Goal: Information Seeking & Learning: Learn about a topic

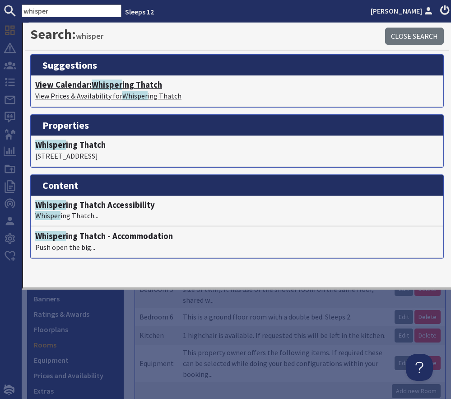
click at [108, 82] on span "Whisper" at bounding box center [107, 84] width 31 height 10
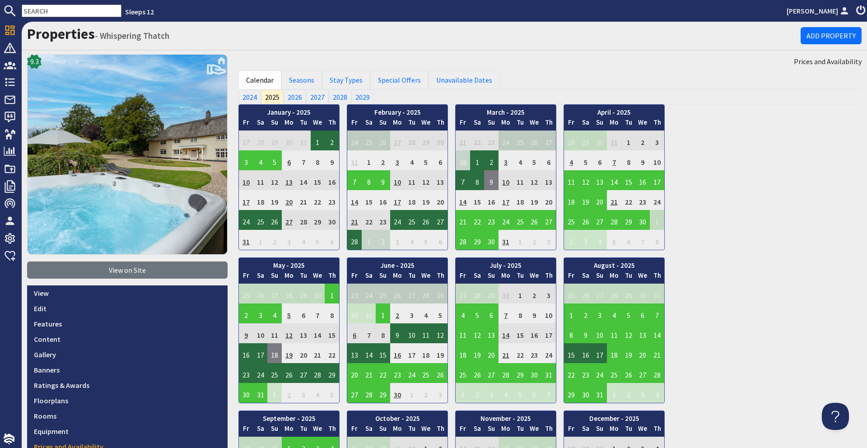
click at [79, 14] on input "text" at bounding box center [72, 11] width 100 height 13
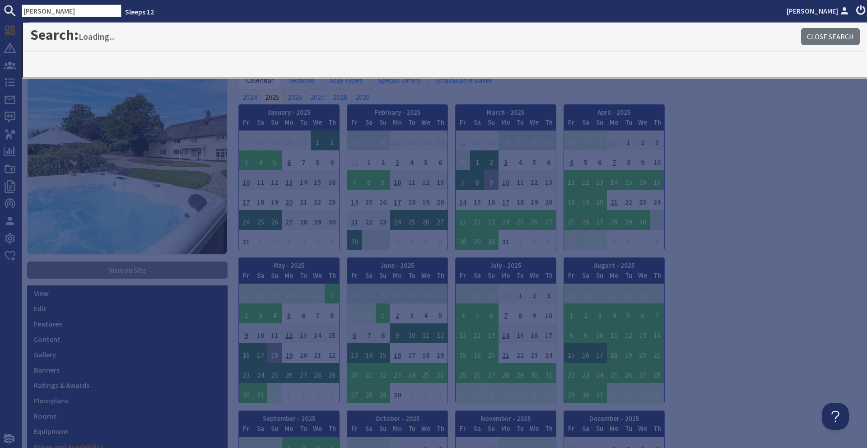
type input "berry"
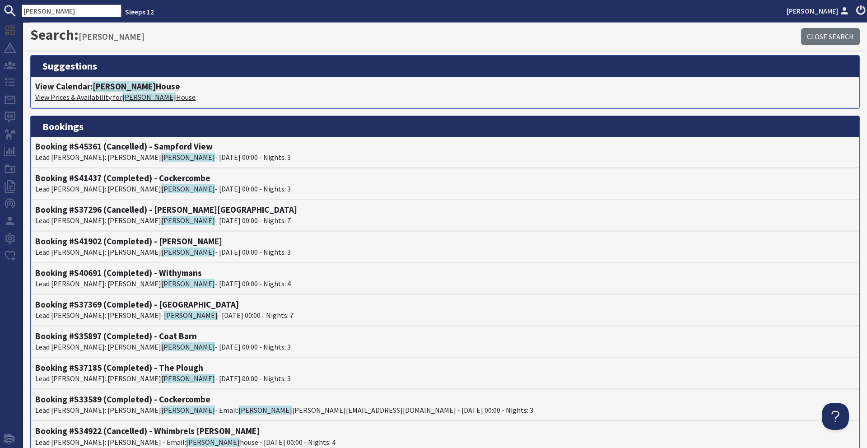
click at [80, 82] on h4 "View Calendar: Berry House" at bounding box center [444, 86] width 819 height 10
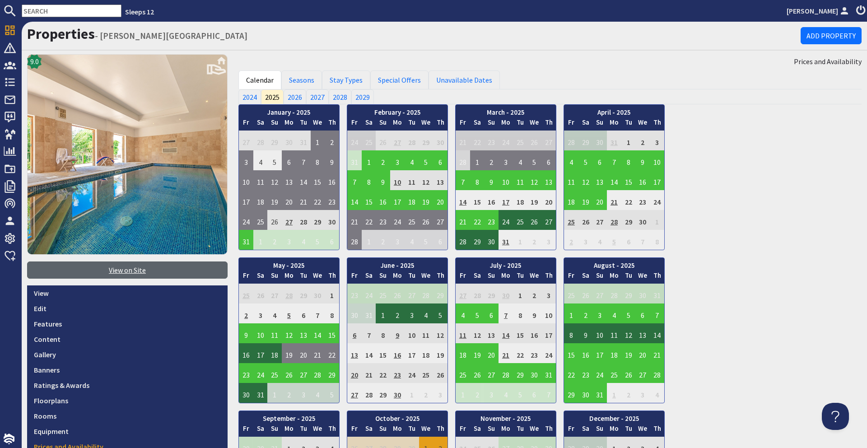
click at [100, 269] on link "View on Site" at bounding box center [127, 269] width 200 height 17
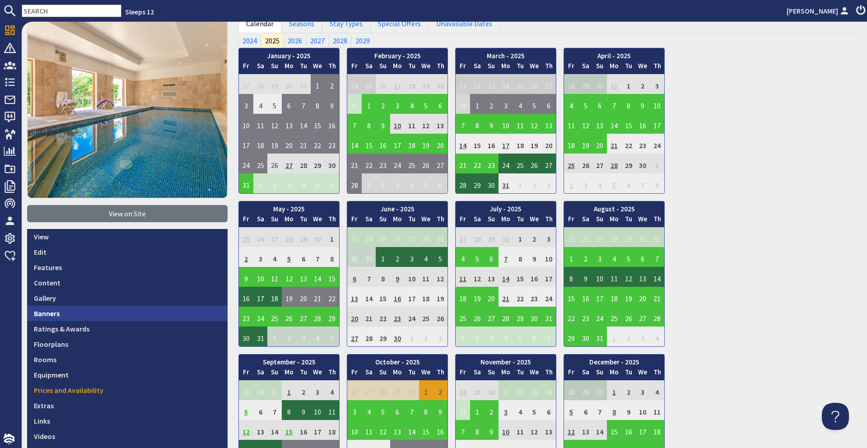
scroll to position [58, 0]
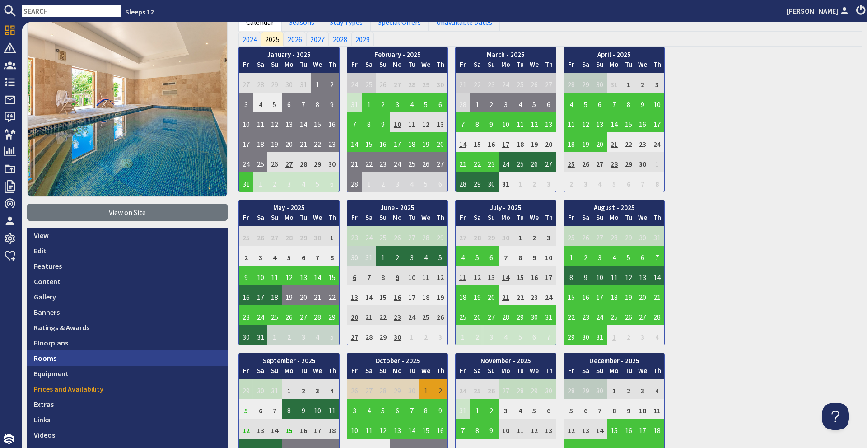
click at [77, 351] on link "Rooms" at bounding box center [127, 357] width 200 height 15
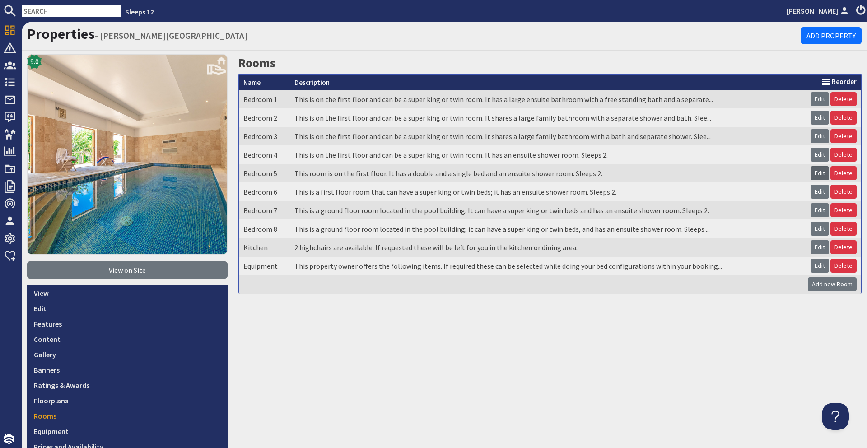
click at [451, 174] on link "Edit" at bounding box center [819, 173] width 19 height 14
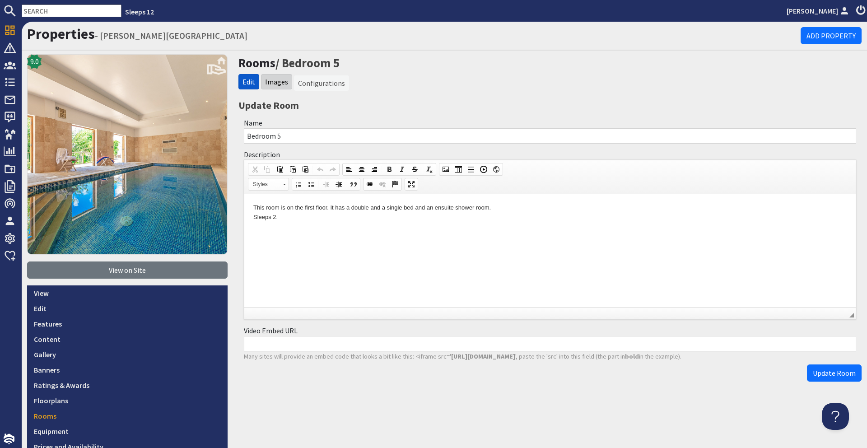
click at [285, 88] on li "Images" at bounding box center [276, 81] width 31 height 15
click at [278, 84] on link "Images" at bounding box center [276, 81] width 23 height 9
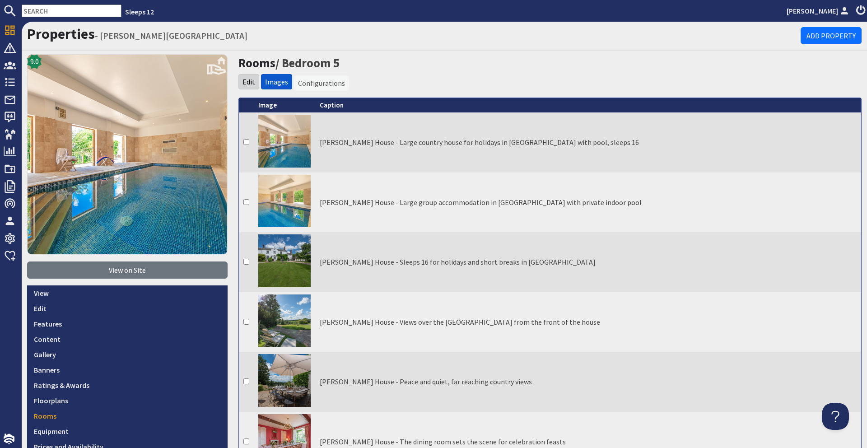
click at [253, 86] on li "Edit" at bounding box center [248, 81] width 21 height 15
click at [249, 84] on link "Edit" at bounding box center [248, 81] width 13 height 9
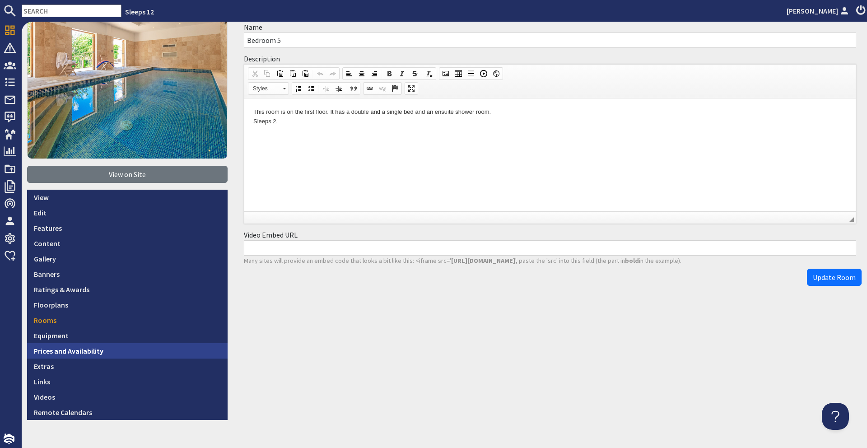
scroll to position [113, 0]
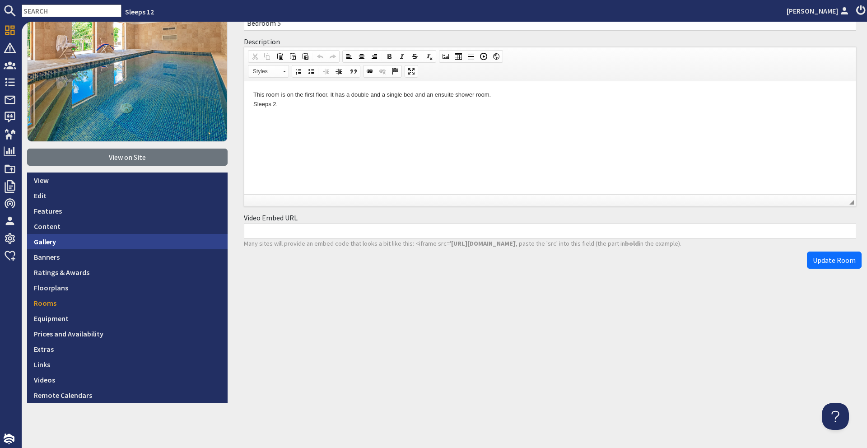
click at [66, 245] on link "Gallery" at bounding box center [127, 241] width 200 height 15
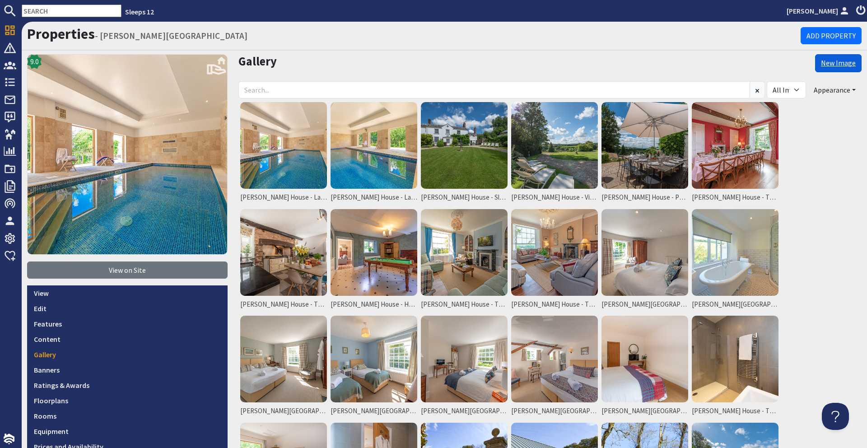
click at [451, 60] on link "New Image" at bounding box center [838, 63] width 47 height 18
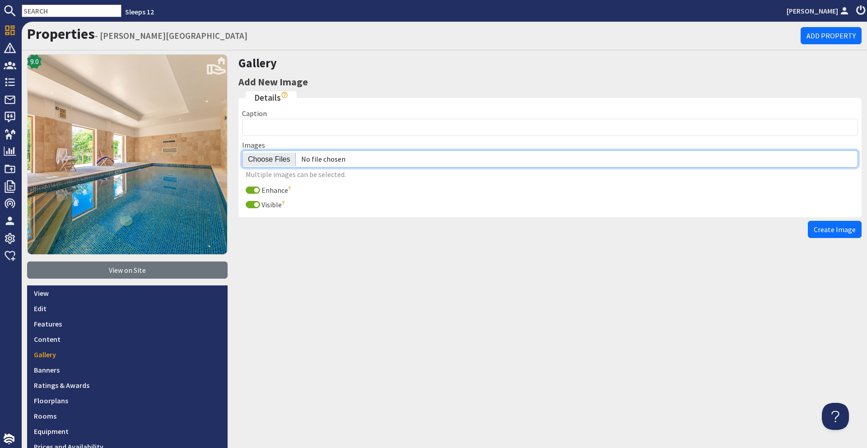
click at [273, 159] on input "file" at bounding box center [550, 158] width 616 height 17
type input "C:\fakepath\Screenshot 2025-09-04 at 15.21.49.png"
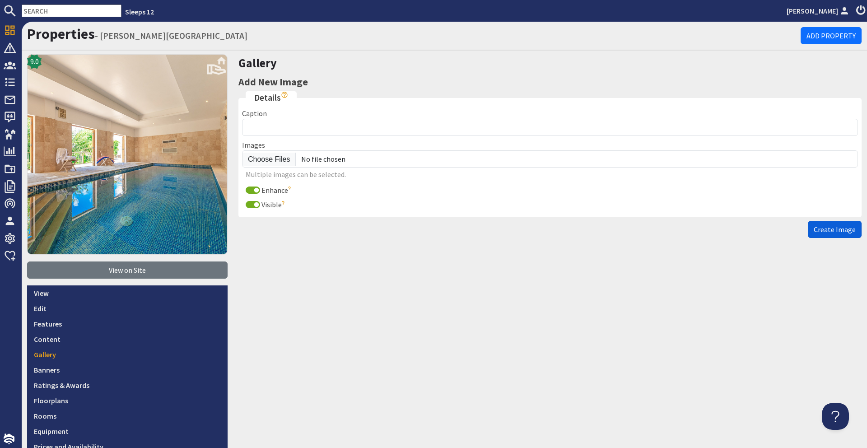
click at [451, 231] on span "Create Image" at bounding box center [835, 229] width 42 height 9
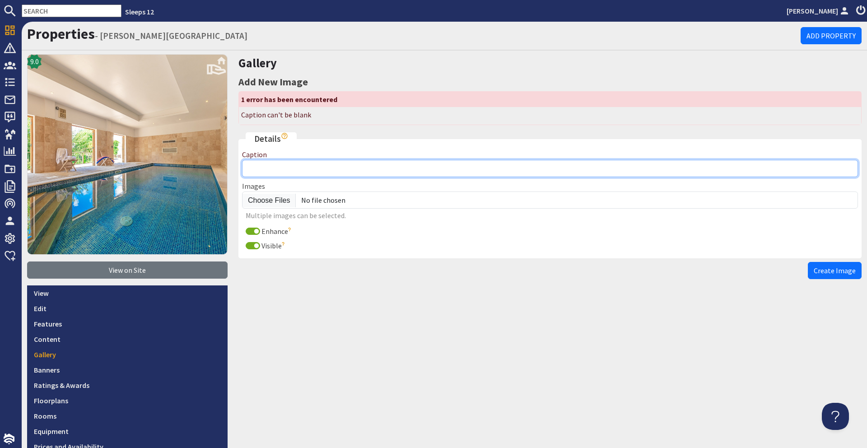
click at [311, 171] on input "Caption" at bounding box center [550, 168] width 616 height 17
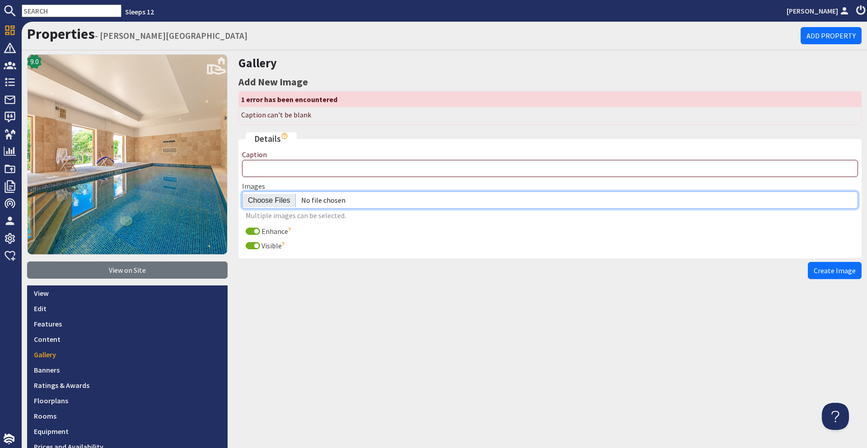
click at [265, 198] on input "file" at bounding box center [550, 199] width 616 height 17
type input "C:\fakepath\Screenshot 2025-09-04 at 15.21.49.png"
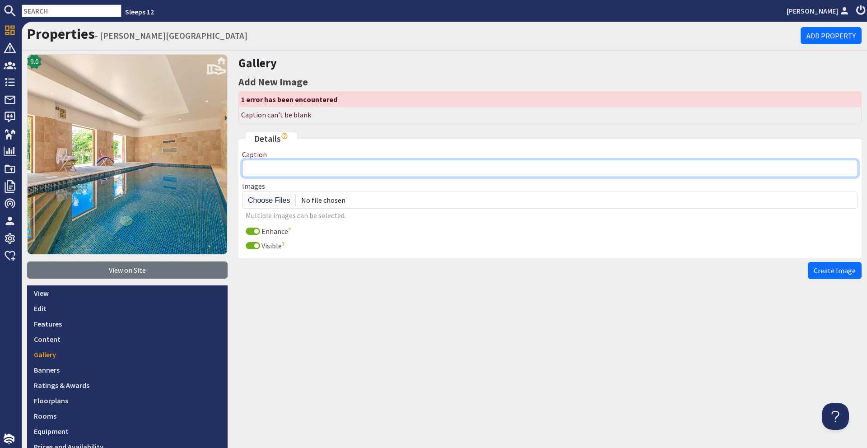
click at [287, 164] on input "Caption" at bounding box center [550, 168] width 616 height 17
click at [262, 165] on input "bed room 5" at bounding box center [550, 168] width 616 height 17
type input "bedroom 5"
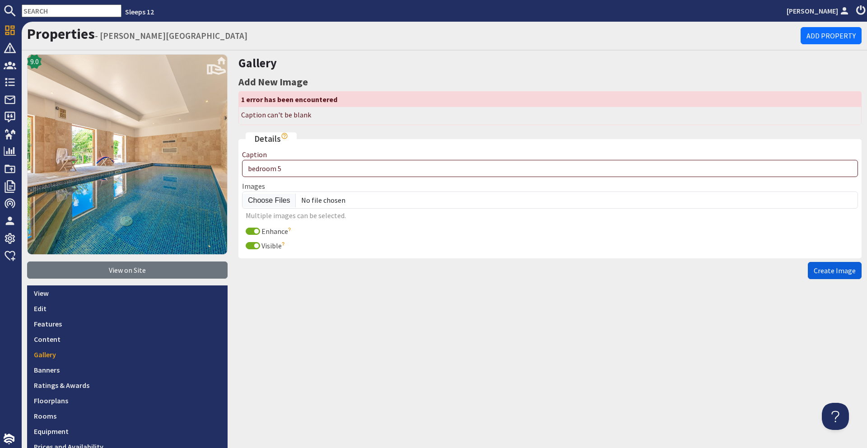
click at [451, 270] on span "Create Image" at bounding box center [835, 270] width 42 height 9
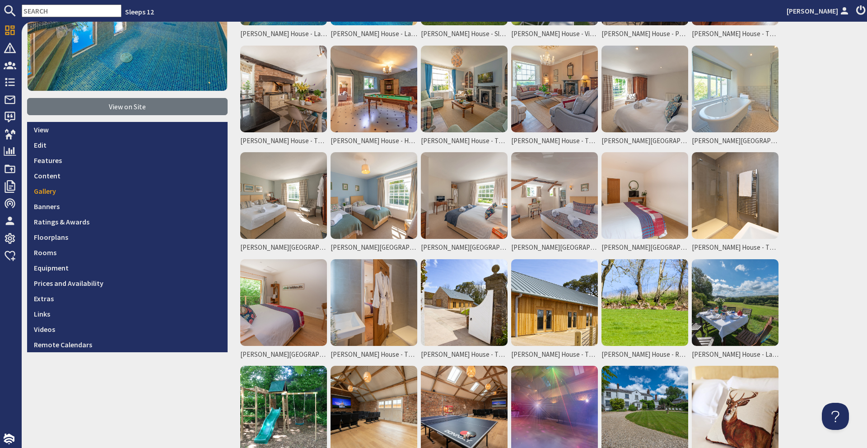
scroll to position [287, 0]
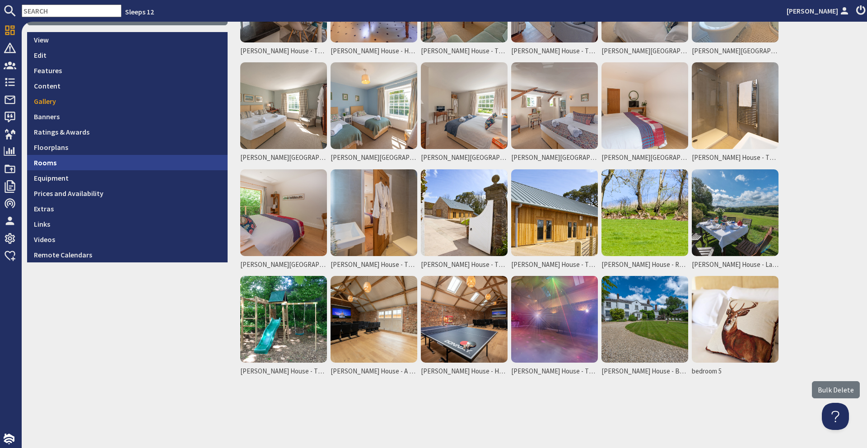
click at [67, 167] on link "Rooms" at bounding box center [127, 162] width 200 height 15
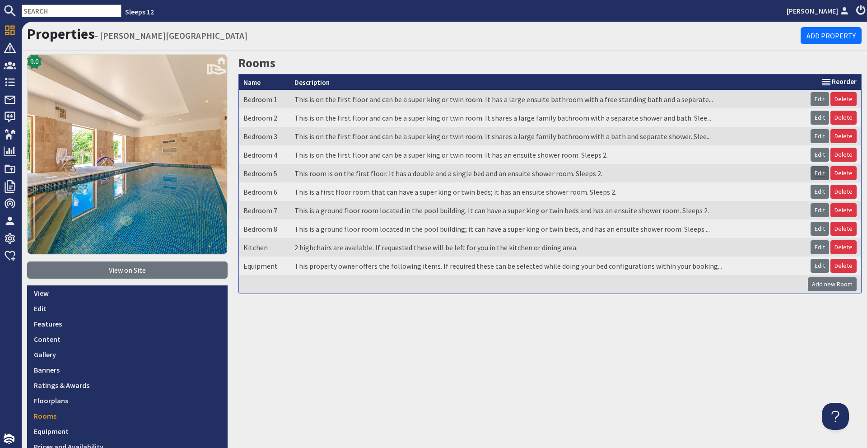
click at [451, 175] on link "Edit" at bounding box center [819, 173] width 19 height 14
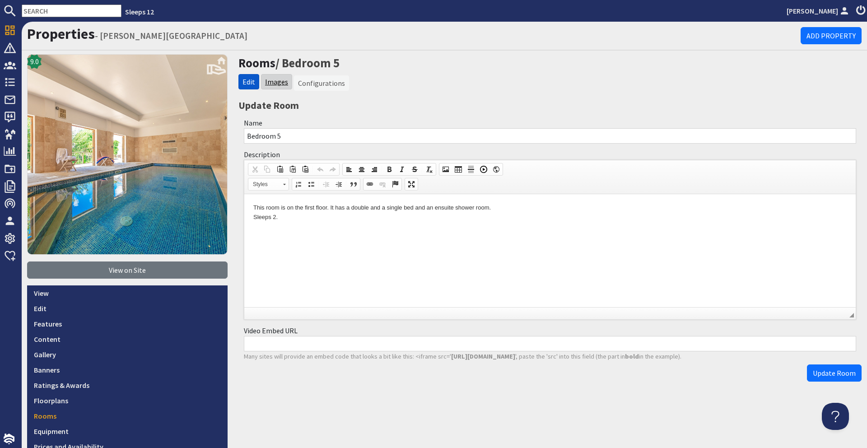
click at [284, 85] on link "Images" at bounding box center [276, 81] width 23 height 9
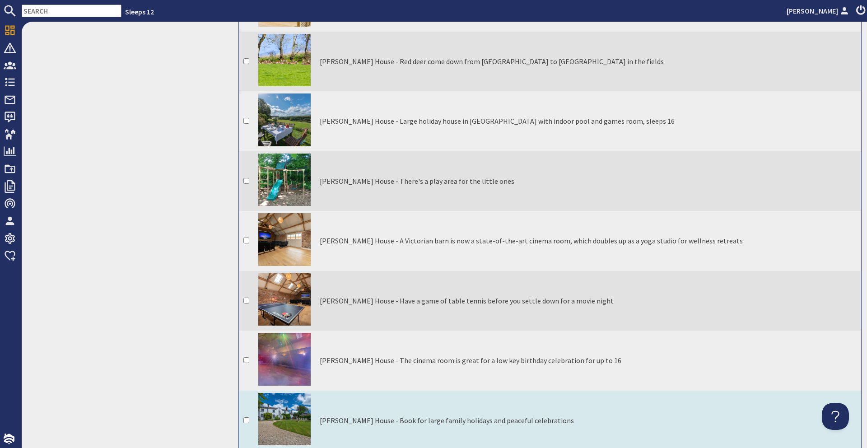
scroll to position [1505, 0]
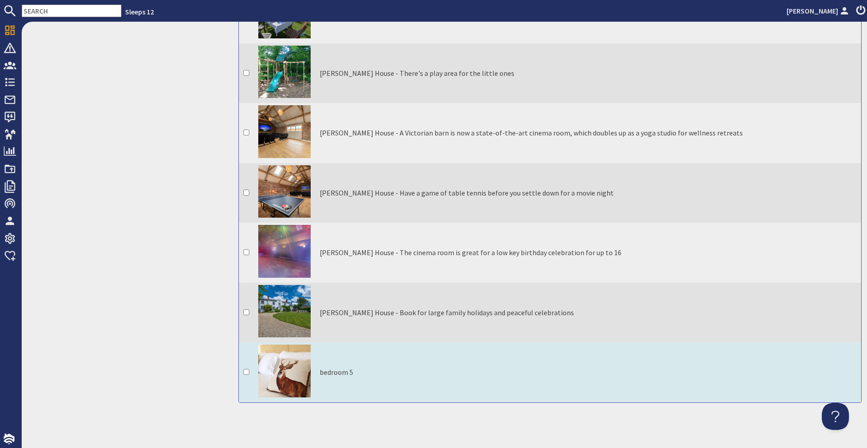
click at [381, 374] on td "bedroom 5" at bounding box center [588, 372] width 546 height 60
checkbox input "true"
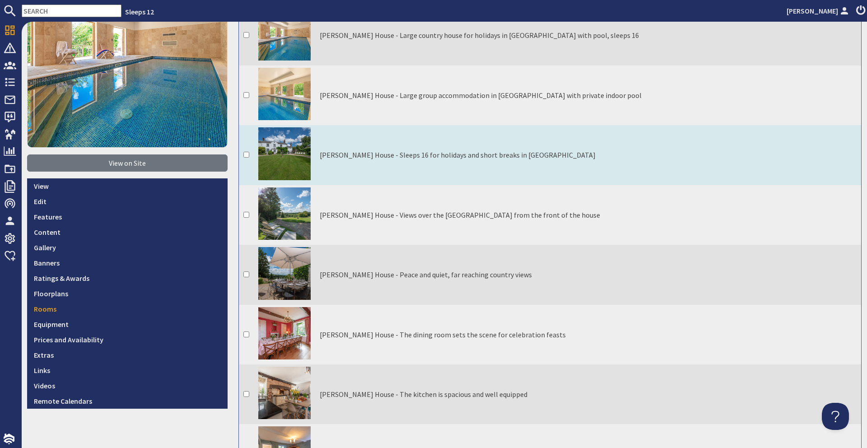
scroll to position [0, 0]
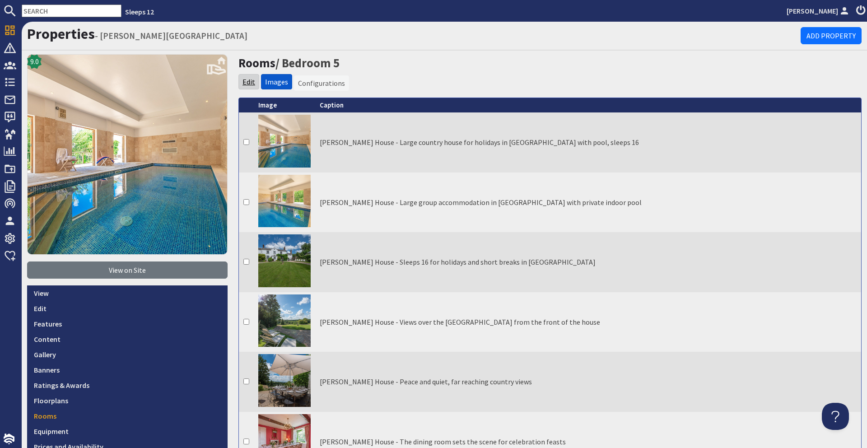
click at [247, 83] on link "Edit" at bounding box center [248, 81] width 13 height 9
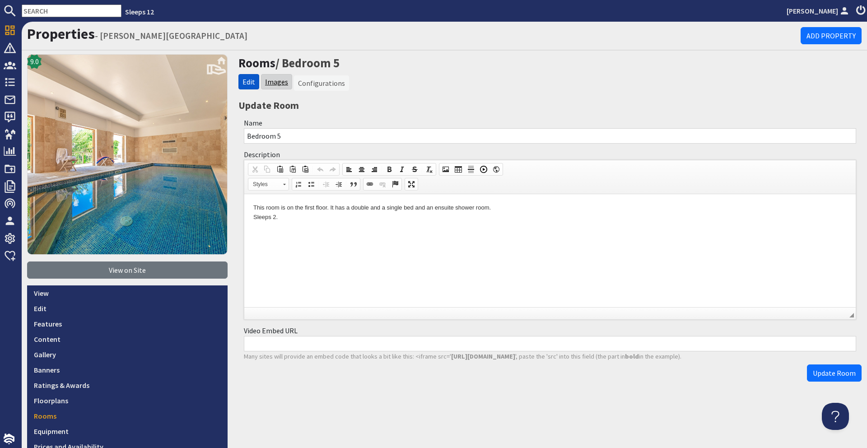
click at [265, 80] on link "Images" at bounding box center [276, 81] width 23 height 9
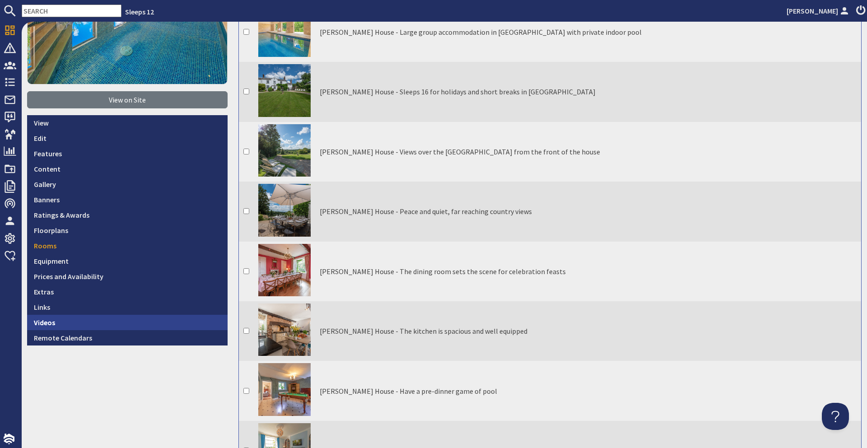
scroll to position [183, 0]
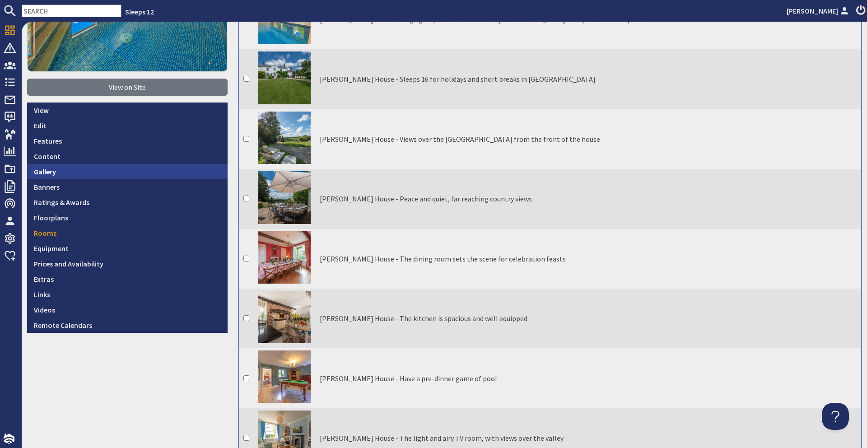
click at [84, 171] on link "Gallery" at bounding box center [127, 171] width 200 height 15
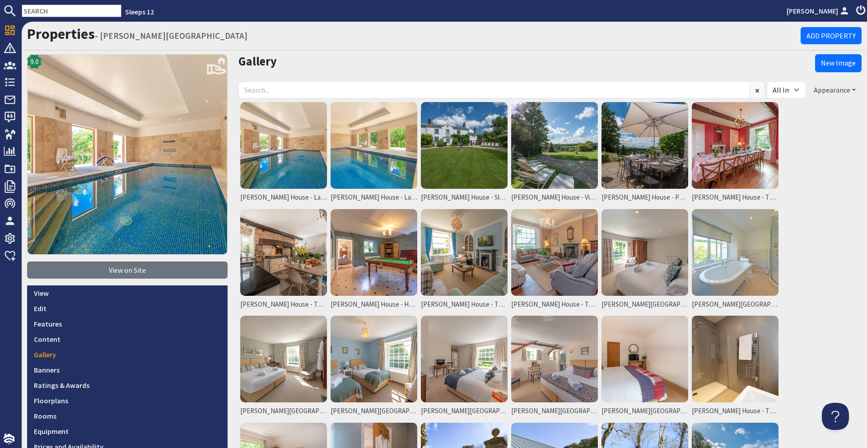
click at [451, 88] on button "Appearance" at bounding box center [835, 89] width 54 height 17
click at [451, 111] on link "Reorder" at bounding box center [809, 108] width 36 height 9
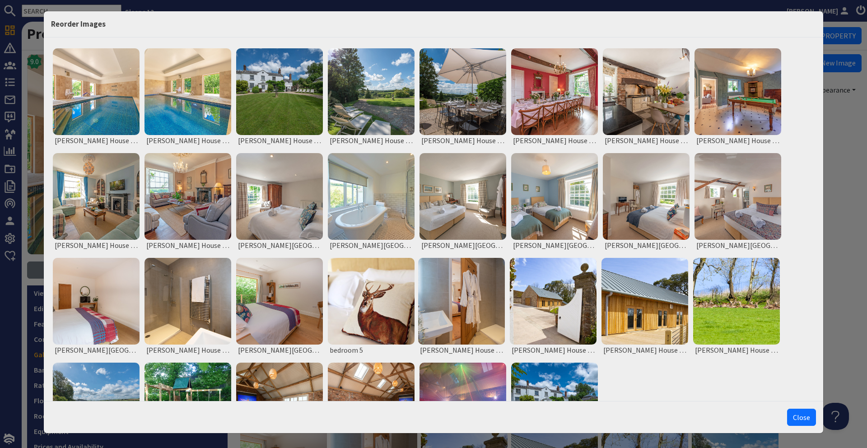
scroll to position [77, 0]
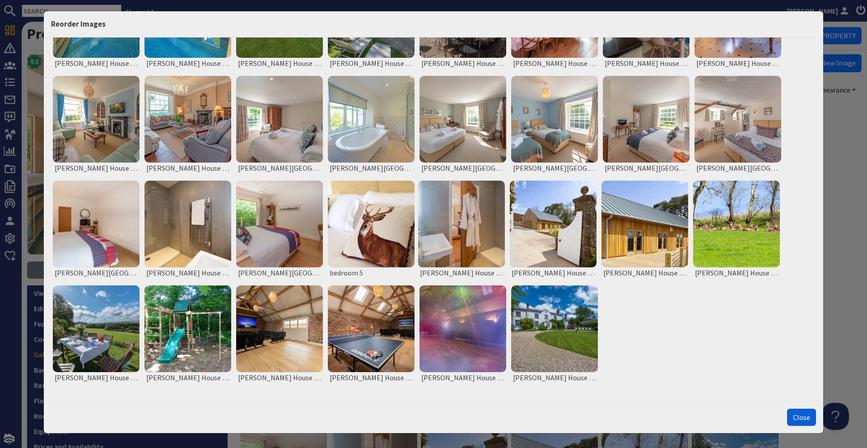
click at [451, 398] on button "Close" at bounding box center [801, 417] width 29 height 17
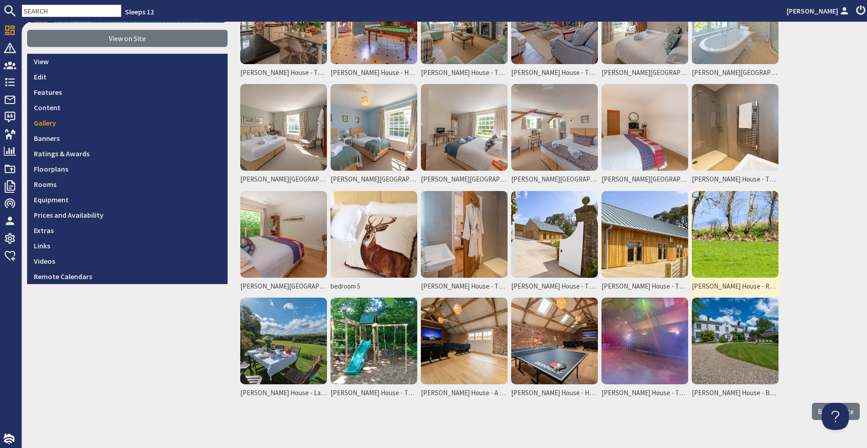
scroll to position [0, 0]
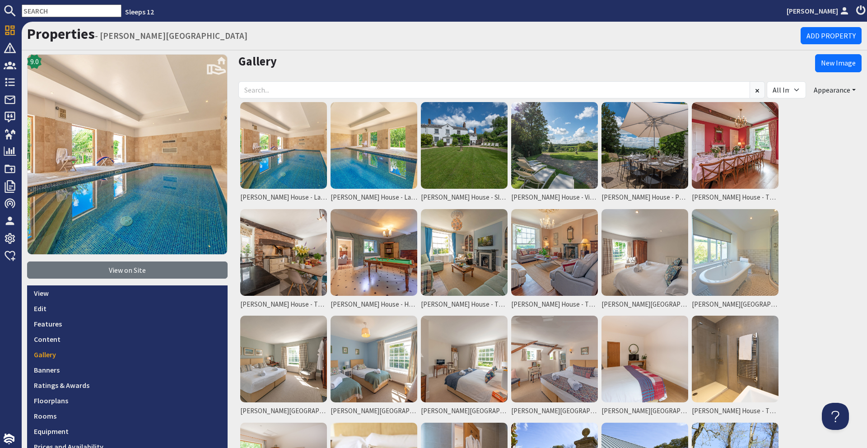
click at [74, 15] on input "text" at bounding box center [72, 11] width 100 height 13
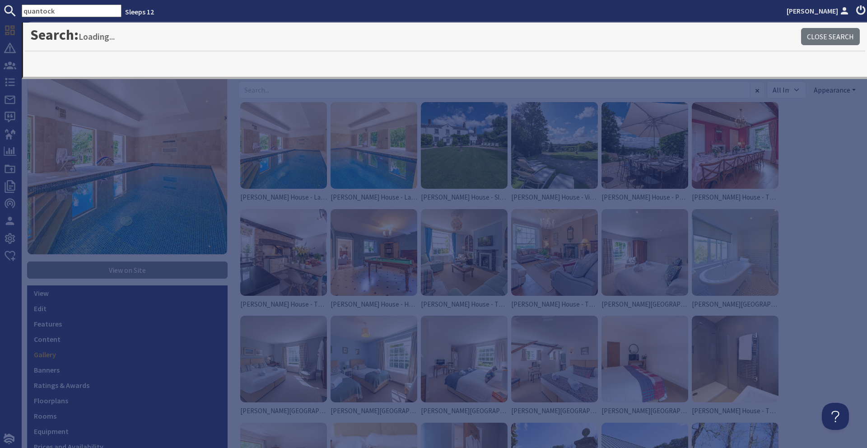
type input "quantock"
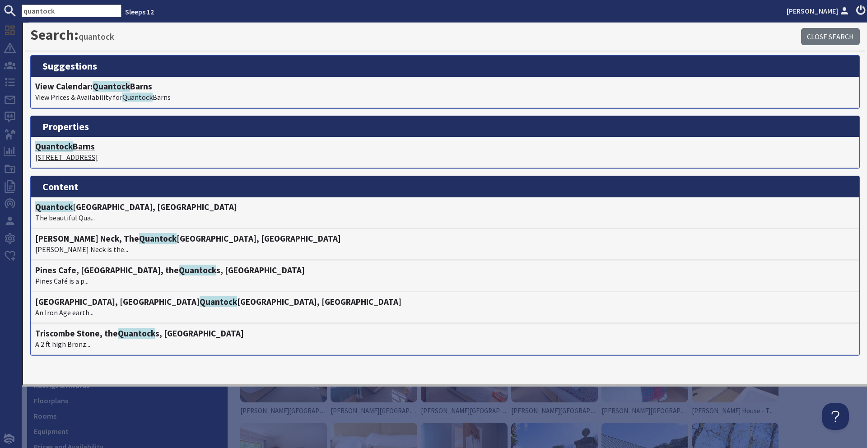
click at [80, 147] on h4 "Quantock Barns" at bounding box center [444, 146] width 819 height 10
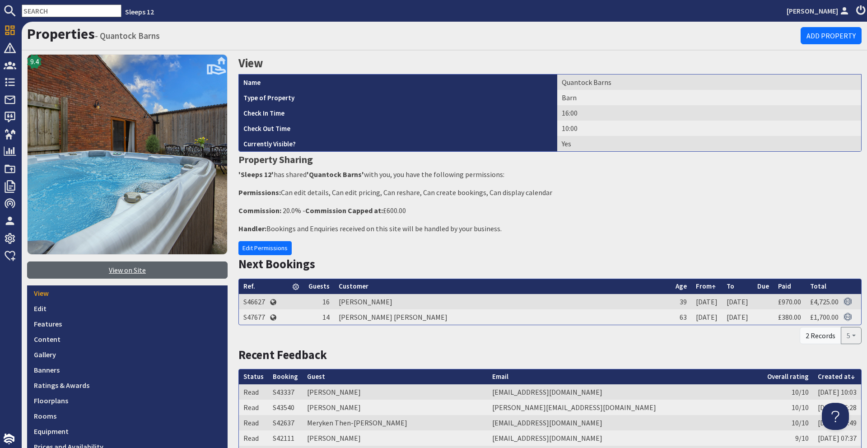
click at [134, 265] on link "View on Site" at bounding box center [127, 269] width 200 height 17
click at [65, 14] on input "text" at bounding box center [72, 11] width 100 height 13
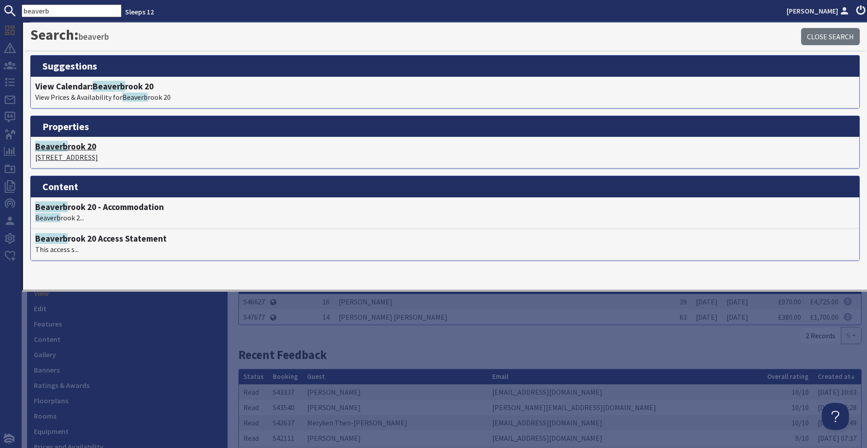
type input "beaverb"
click at [47, 144] on span "Beaverb" at bounding box center [51, 146] width 33 height 11
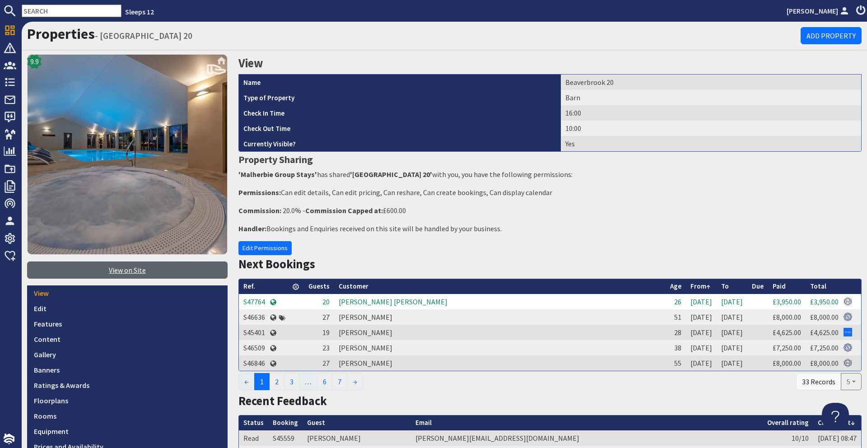
click at [158, 267] on link "View on Site" at bounding box center [127, 269] width 200 height 17
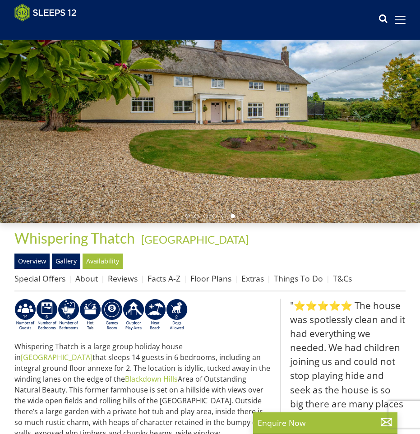
scroll to position [73, 0]
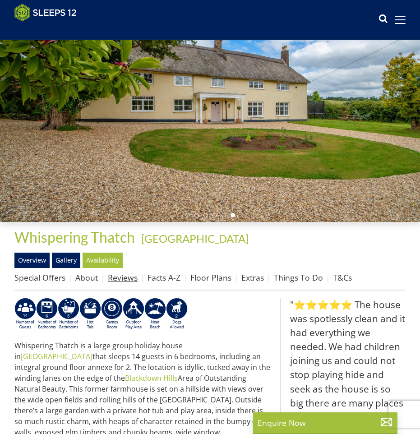
click at [113, 278] on link "Reviews" at bounding box center [123, 277] width 30 height 11
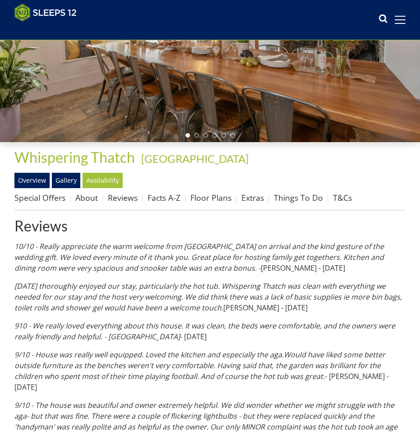
scroll to position [154, 0]
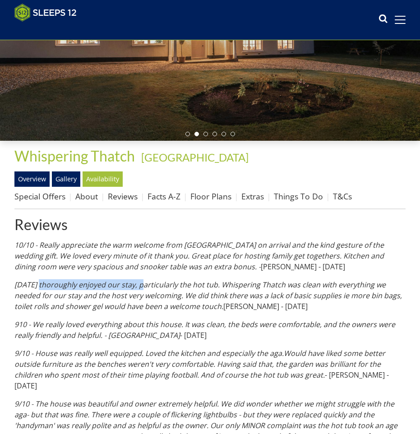
drag, startPoint x: 36, startPoint y: 285, endPoint x: 142, endPoint y: 280, distance: 106.2
click at [142, 280] on em "8/10 - We thoroughly enjoyed our stay, particularly the hot tub. Whispering Tha…" at bounding box center [208, 296] width 388 height 32
copy em "We thoroughly enjoyed our stay"
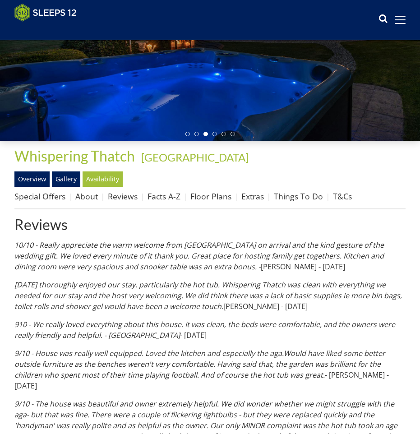
click at [232, 307] on p "8/10 - We thoroughly enjoyed our stay, particularly the hot tub. Whispering Tha…" at bounding box center [209, 295] width 391 height 33
copy p "Riggs"
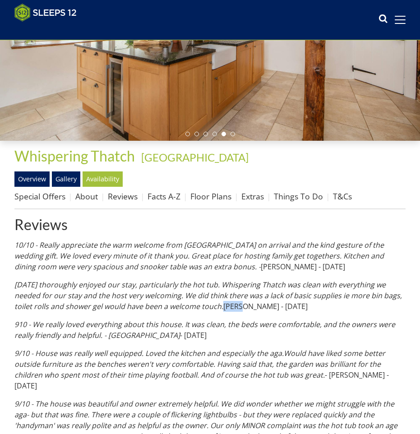
drag, startPoint x: 221, startPoint y: 308, endPoint x: 37, endPoint y: 281, distance: 185.7
click at [37, 281] on em "8/10 - We thoroughly enjoyed our stay, particularly the hot tub. Whispering Tha…" at bounding box center [208, 296] width 388 height 32
copy em "We thoroughly enjoyed our stay, particularly the hot tub. Whispering Thatch was…"
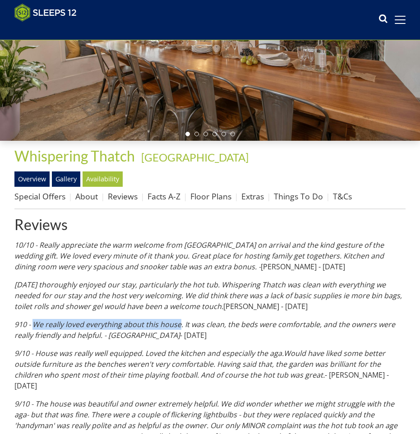
drag, startPoint x: 33, startPoint y: 323, endPoint x: 179, endPoint y: 321, distance: 145.9
click at [179, 321] on em "910 - We really loved everything about this house. It was clean, the beds were …" at bounding box center [204, 330] width 381 height 21
copy em "We really loved everything about this house"
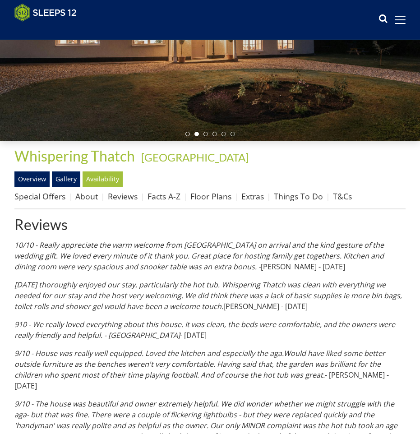
click at [116, 335] on em "910 - We really loved everything about this house. It was clean, the beds were …" at bounding box center [204, 330] width 381 height 21
copy em "Henshall"
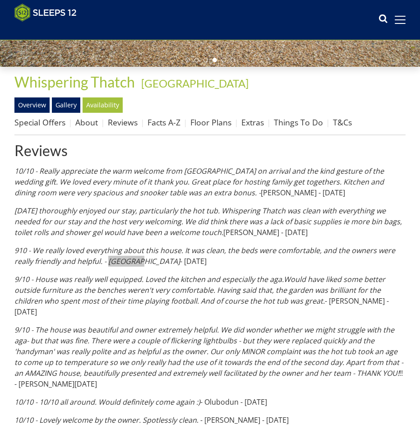
scroll to position [240, 0]
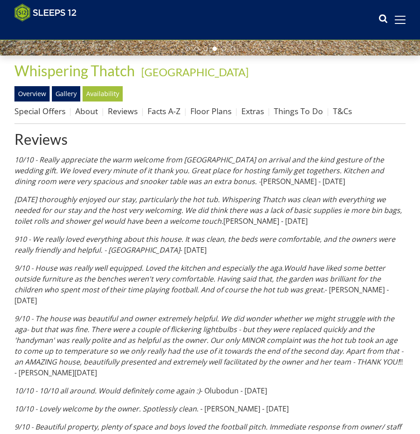
click at [99, 250] on em "910 - We really loved everything about this house. It was clean, the beds were …" at bounding box center [204, 244] width 381 height 21
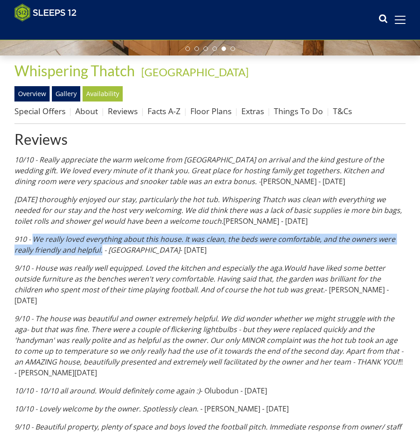
drag, startPoint x: 101, startPoint y: 250, endPoint x: 35, endPoint y: 242, distance: 66.9
click at [35, 242] on em "910 - We really loved everything about this house. It was clean, the beds were …" at bounding box center [204, 244] width 381 height 21
copy em "We really loved everything about this house. It was clean, the beds were comfor…"
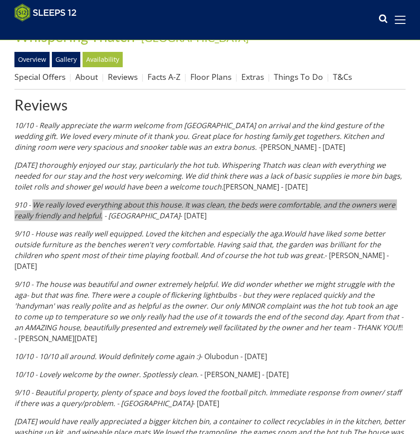
scroll to position [280, 0]
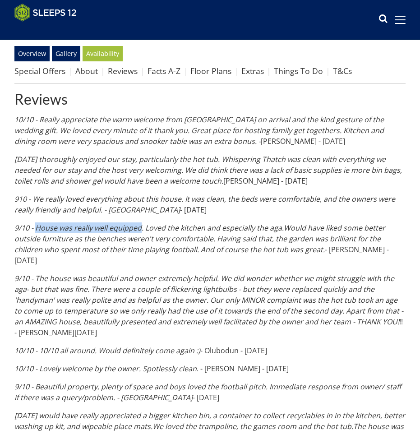
drag, startPoint x: 36, startPoint y: 228, endPoint x: 141, endPoint y: 227, distance: 105.2
click at [141, 227] on em "9/10 - House was really well equipped. Loved the kitchen and especially the aga…" at bounding box center [199, 239] width 371 height 32
copy em "House was really well equipped"
click at [315, 250] on p "9/10 - House was really well equipped. Loved the kitchen and especially the aga…" at bounding box center [209, 244] width 391 height 43
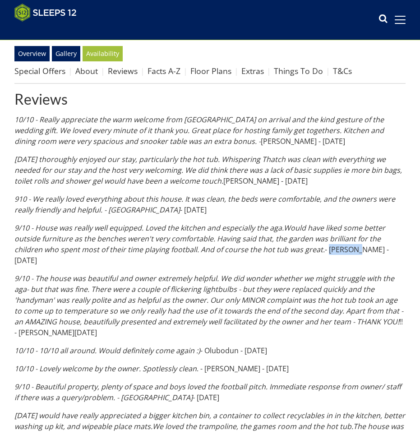
copy p "Sharratt"
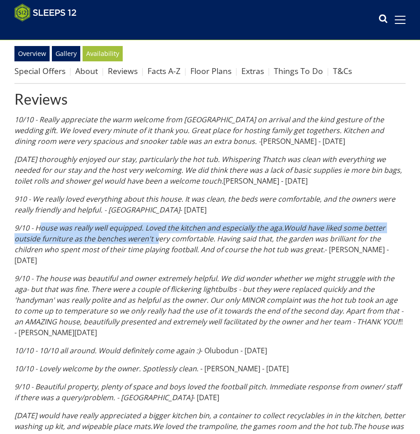
drag, startPoint x: 42, startPoint y: 226, endPoint x: 150, endPoint y: 237, distance: 109.4
click at [154, 238] on em "9/10 - House was really well equipped. Loved the kitchen and especially the aga…" at bounding box center [199, 239] width 371 height 32
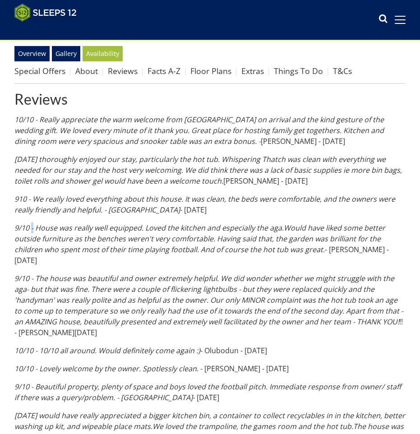
click at [34, 227] on em "9/10 - House was really well equipped. Loved the kitchen and especially the aga…" at bounding box center [199, 239] width 371 height 32
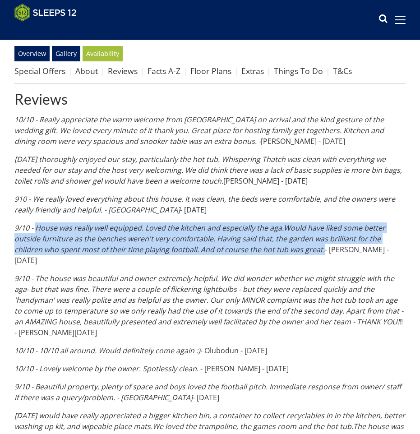
drag, startPoint x: 37, startPoint y: 226, endPoint x: 291, endPoint y: 249, distance: 255.2
click at [291, 249] on em "9/10 - House was really well equipped. Loved the kitchen and especially the aga…" at bounding box center [199, 239] width 371 height 32
copy em "House was really well equipped. Loved the kitchen and especially the aga.Would …"
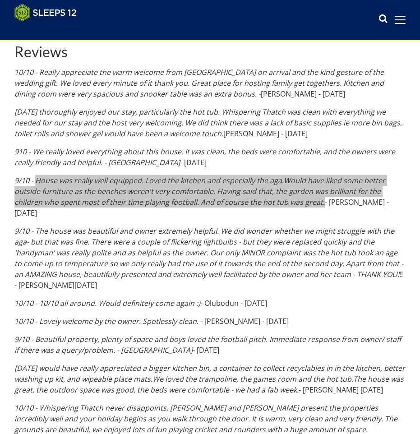
scroll to position [344, 0]
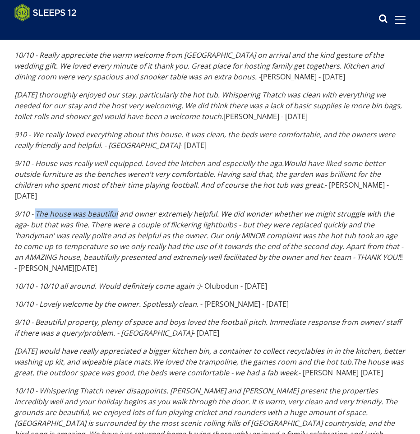
drag, startPoint x: 37, startPoint y: 203, endPoint x: 118, endPoint y: 200, distance: 81.3
click at [118, 209] on em "9/10 - The house was beautiful and owner extremely helpful. We did wonder wheth…" at bounding box center [208, 235] width 389 height 53
copy em "The house was beautiful"
click at [23, 255] on p "9/10 - The house was beautiful and owner extremely helpful. We did wonder wheth…" at bounding box center [209, 241] width 391 height 65
click at [23, 256] on p "9/10 - The house was beautiful and owner extremely helpful. We did wonder wheth…" at bounding box center [209, 241] width 391 height 65
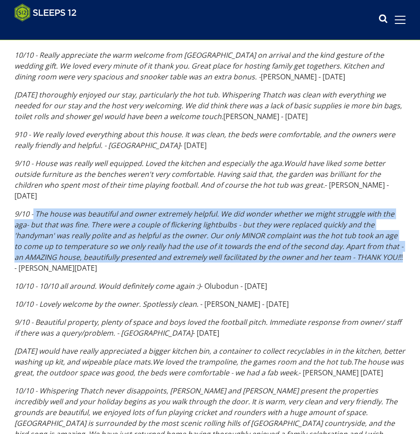
drag, startPoint x: 391, startPoint y: 245, endPoint x: 34, endPoint y: 201, distance: 359.4
click at [34, 209] on p "9/10 - The house was beautiful and owner extremely helpful. We did wonder wheth…" at bounding box center [209, 241] width 391 height 65
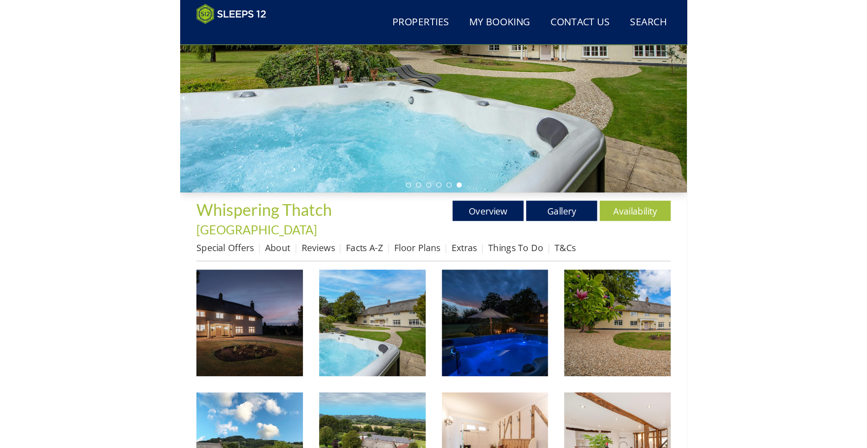
scroll to position [182, 0]
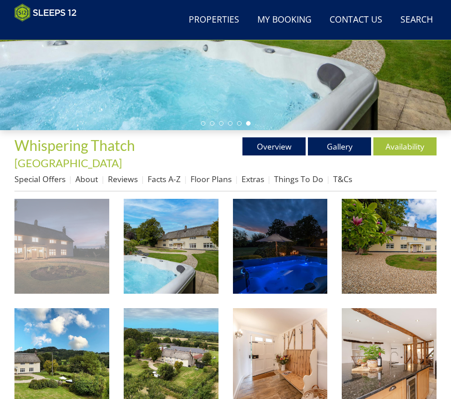
click at [62, 215] on img at bounding box center [61, 246] width 95 height 95
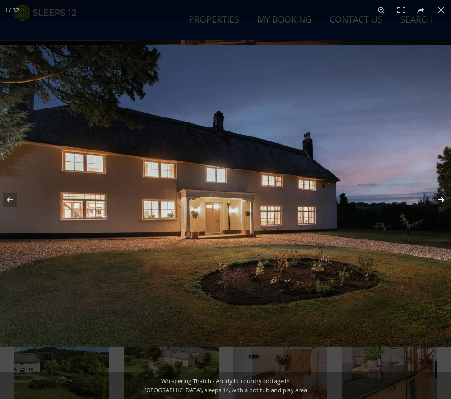
click at [442, 200] on button at bounding box center [435, 199] width 32 height 45
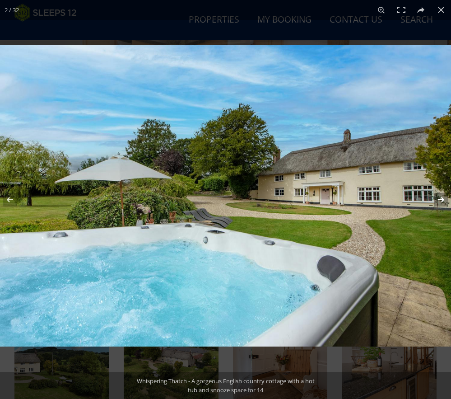
click at [431, 195] on button at bounding box center [435, 199] width 32 height 45
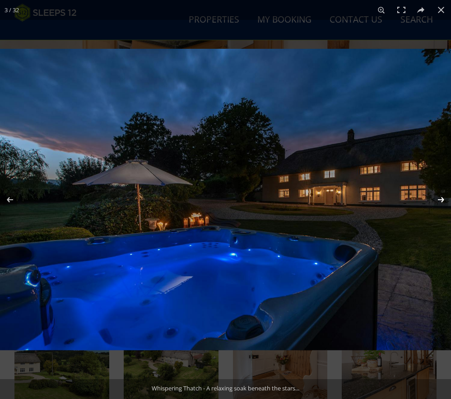
click at [441, 200] on button at bounding box center [435, 199] width 32 height 45
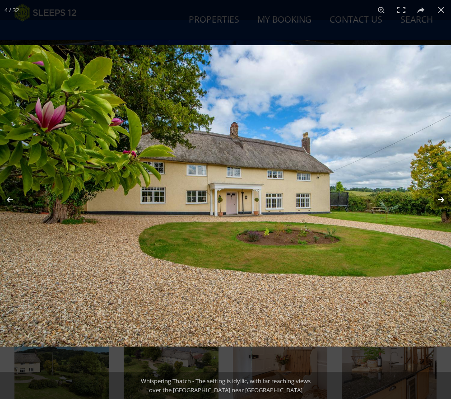
click at [438, 199] on button at bounding box center [435, 199] width 32 height 45
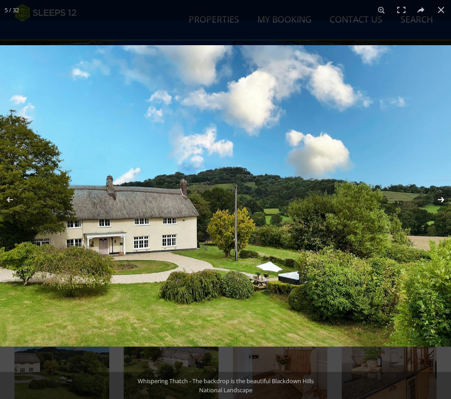
click at [438, 200] on button at bounding box center [435, 199] width 32 height 45
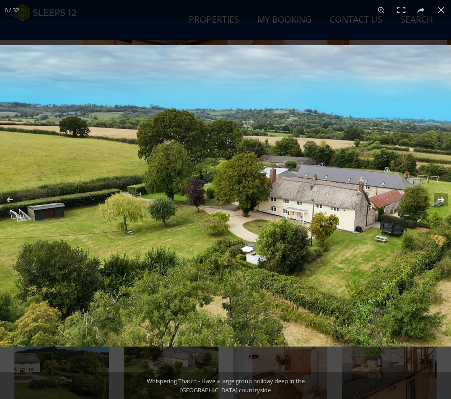
click at [442, 199] on button at bounding box center [435, 199] width 32 height 45
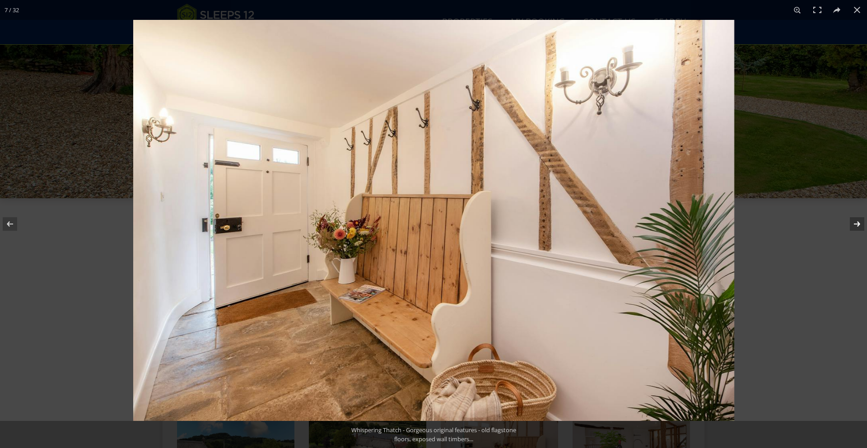
click at [451, 219] on button at bounding box center [851, 223] width 32 height 45
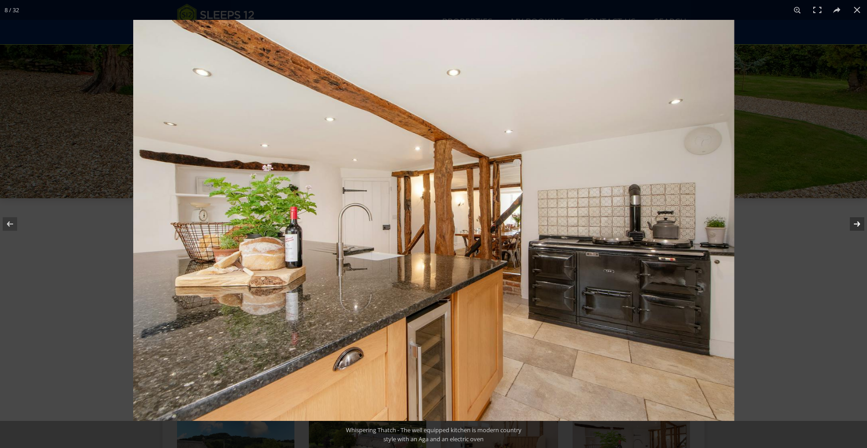
click at [451, 219] on button at bounding box center [851, 223] width 32 height 45
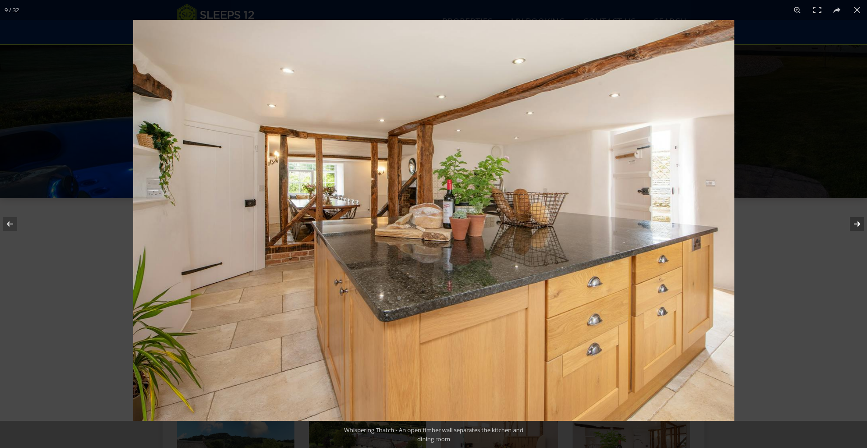
click at [451, 224] on button at bounding box center [851, 223] width 32 height 45
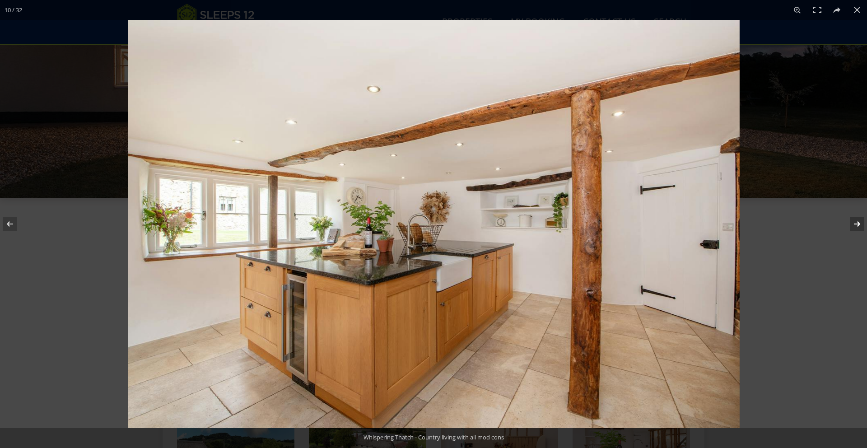
click at [451, 223] on button at bounding box center [851, 223] width 32 height 45
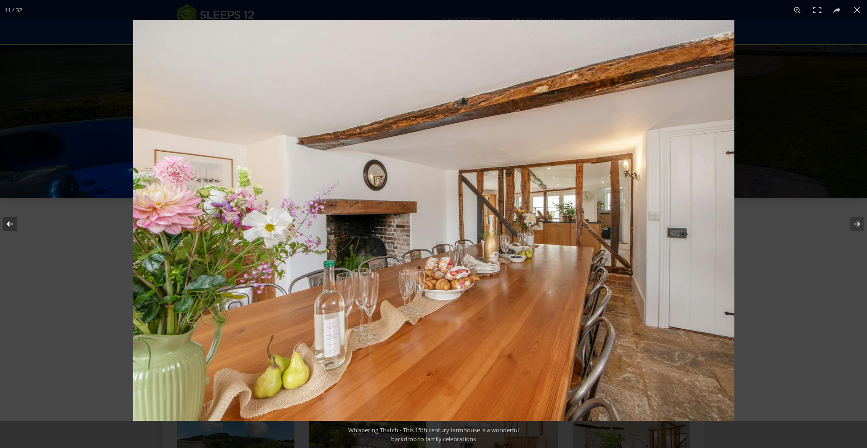
click at [9, 221] on button at bounding box center [16, 223] width 32 height 45
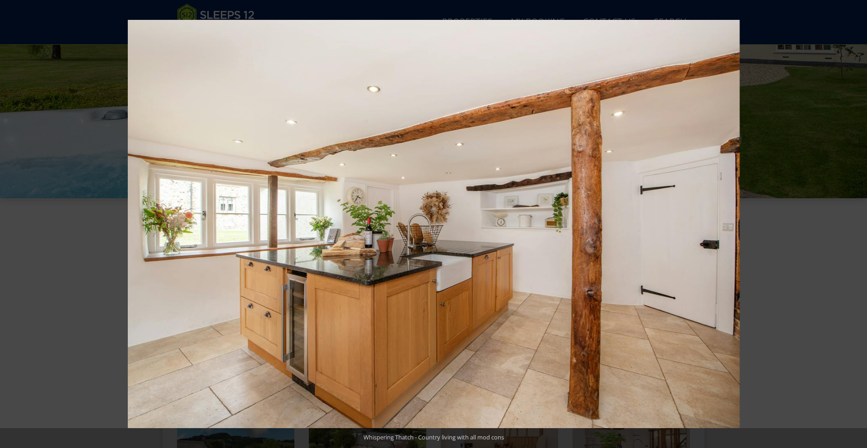
click at [451, 221] on button at bounding box center [851, 223] width 32 height 45
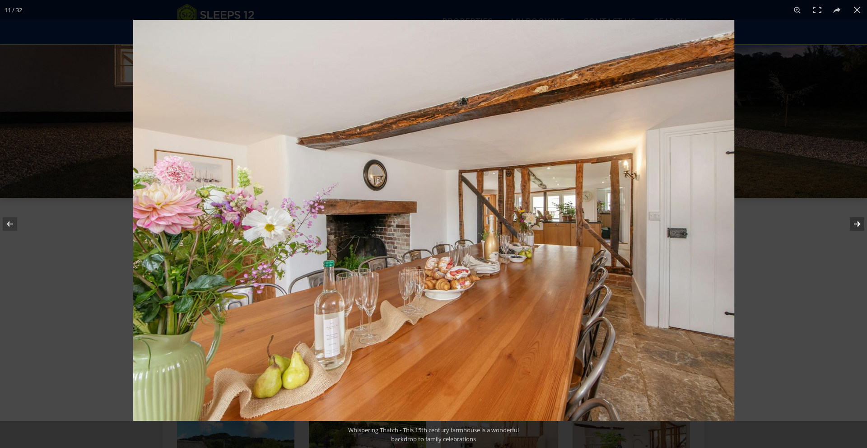
click at [451, 224] on button at bounding box center [851, 223] width 32 height 45
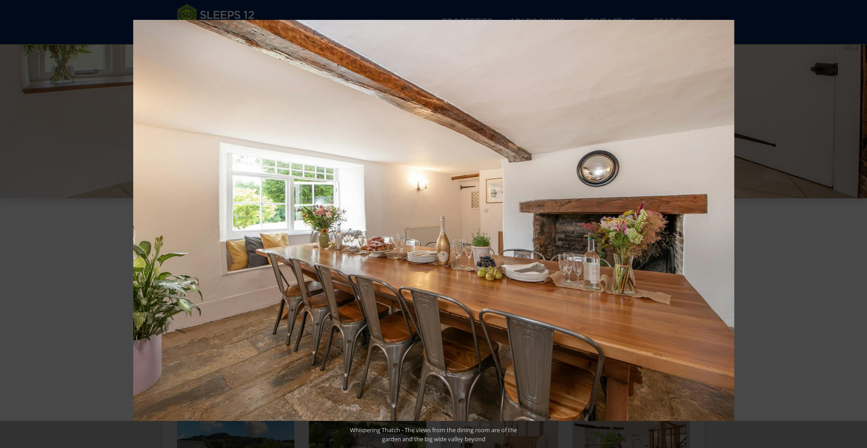
click at [451, 223] on button at bounding box center [851, 223] width 32 height 45
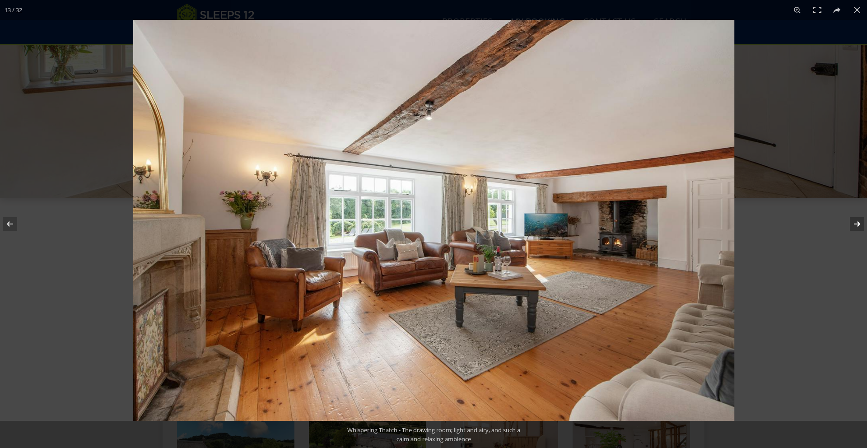
drag, startPoint x: 856, startPoint y: 228, endPoint x: 851, endPoint y: 227, distance: 4.7
click at [451, 228] on button at bounding box center [851, 223] width 32 height 45
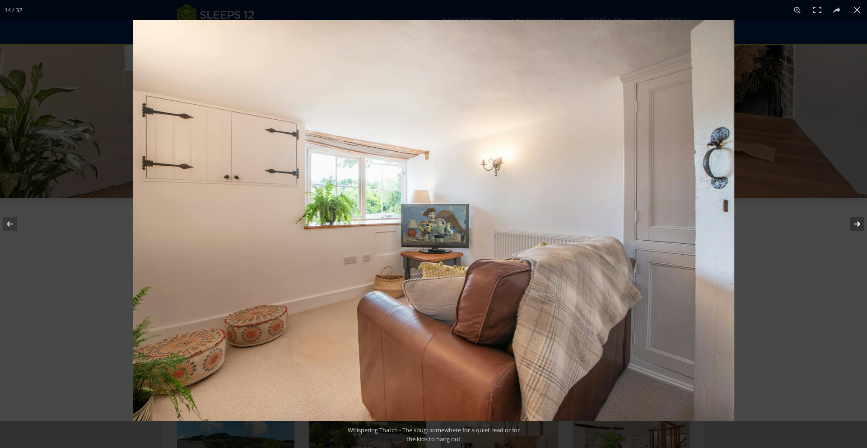
click at [451, 226] on button at bounding box center [851, 223] width 32 height 45
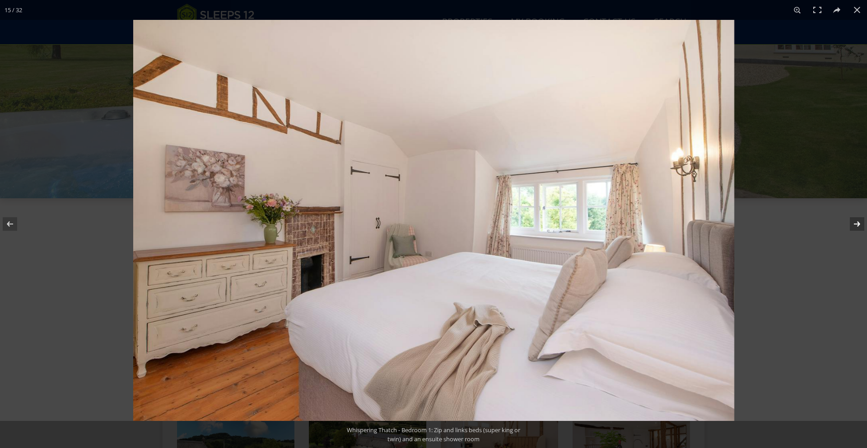
click at [451, 223] on button at bounding box center [851, 223] width 32 height 45
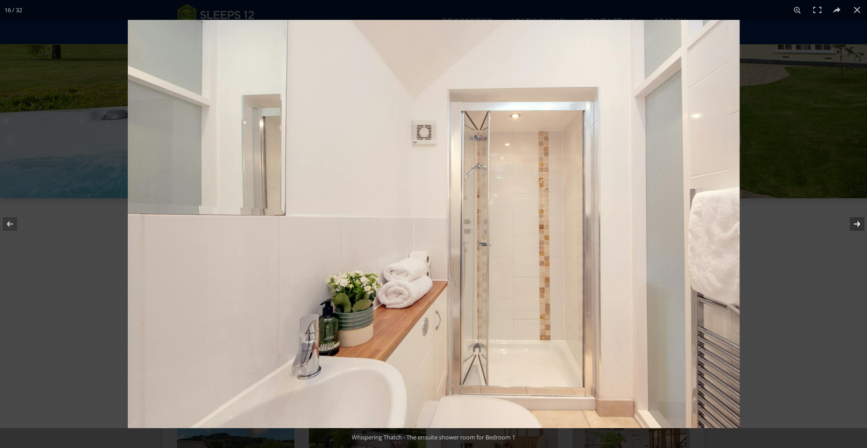
click at [451, 227] on button at bounding box center [851, 223] width 32 height 45
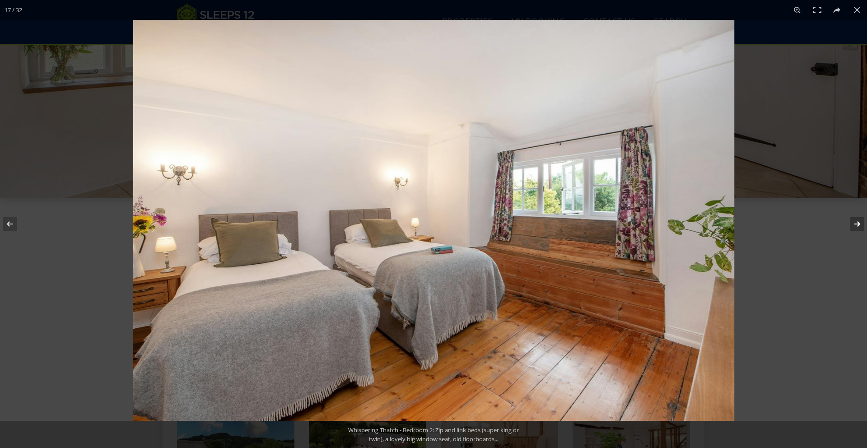
click at [451, 224] on button at bounding box center [851, 223] width 32 height 45
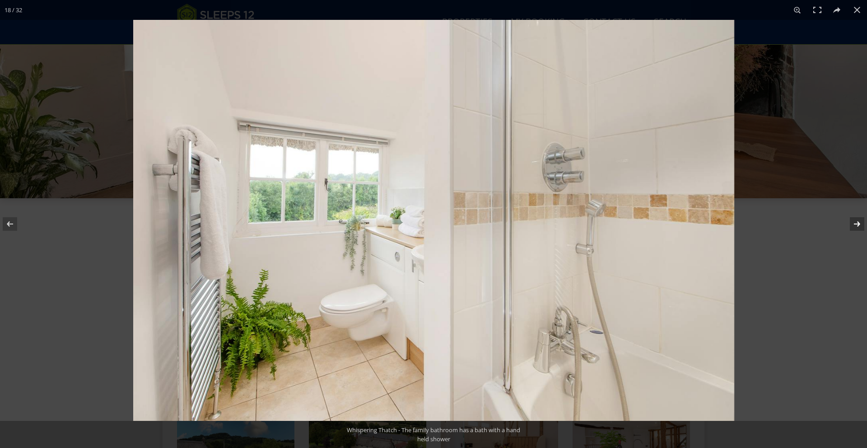
click at [451, 224] on button at bounding box center [851, 223] width 32 height 45
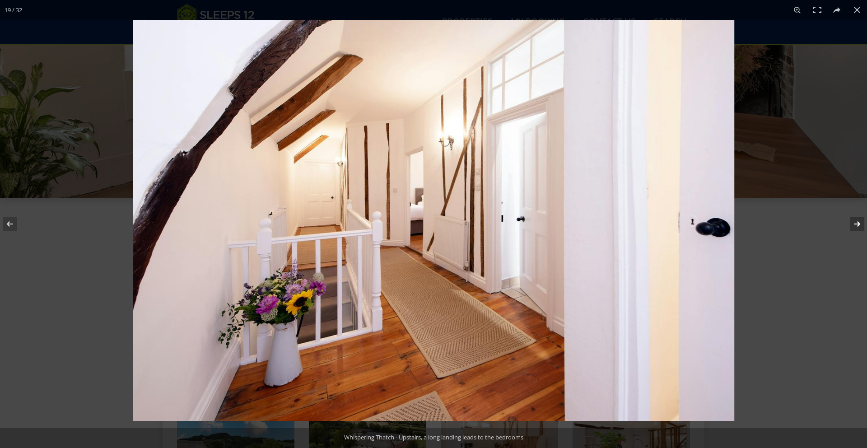
click at [451, 224] on button at bounding box center [851, 223] width 32 height 45
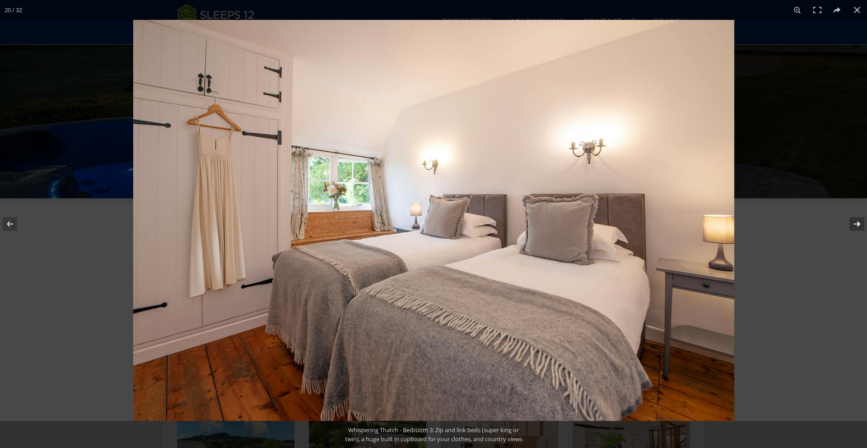
click at [451, 224] on button at bounding box center [851, 223] width 32 height 45
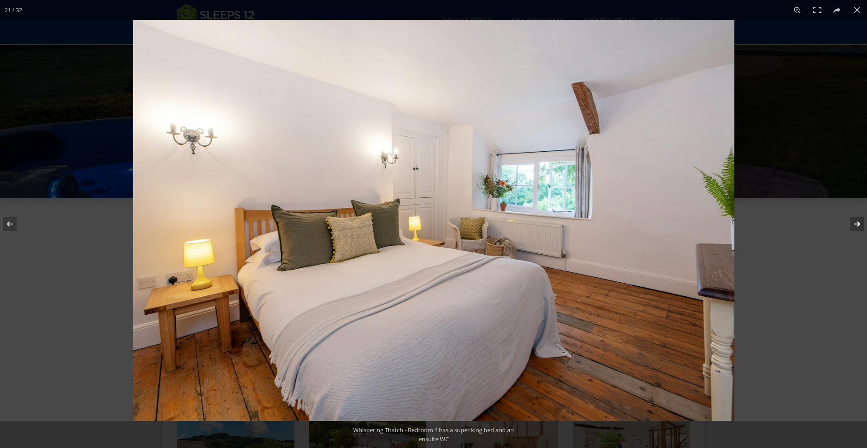
click at [451, 224] on button at bounding box center [851, 223] width 32 height 45
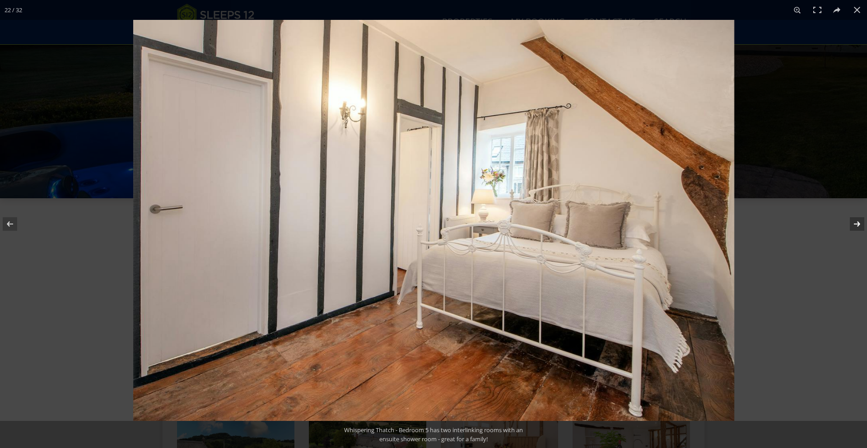
click at [451, 224] on button at bounding box center [851, 223] width 32 height 45
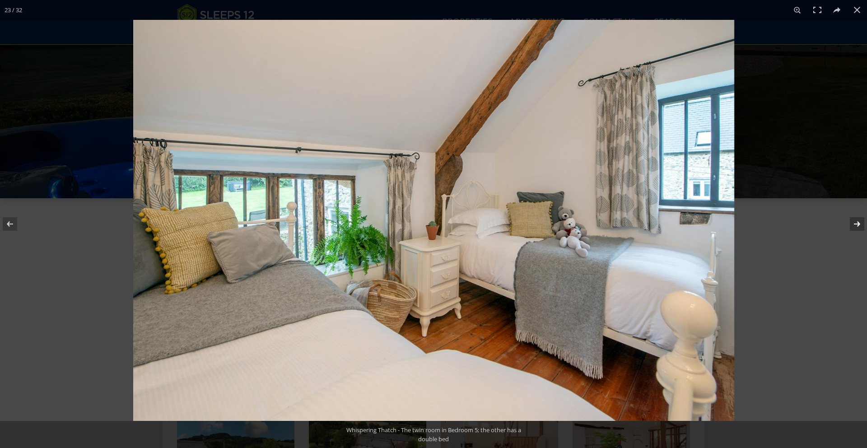
click at [451, 224] on button at bounding box center [851, 223] width 32 height 45
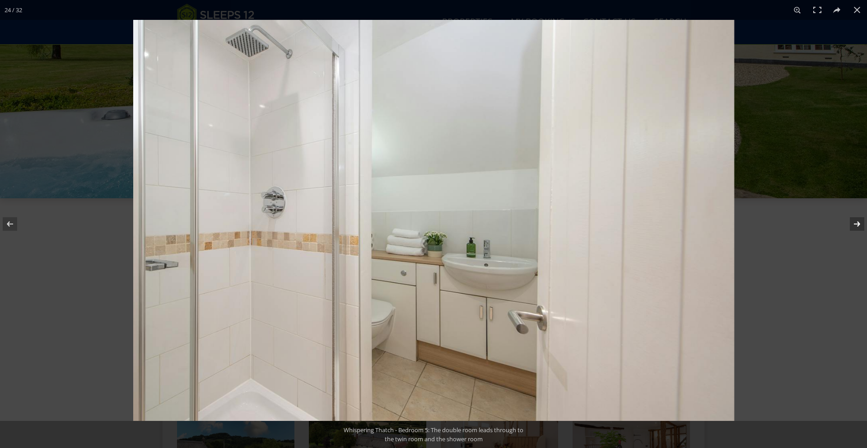
click at [451, 224] on button at bounding box center [851, 223] width 32 height 45
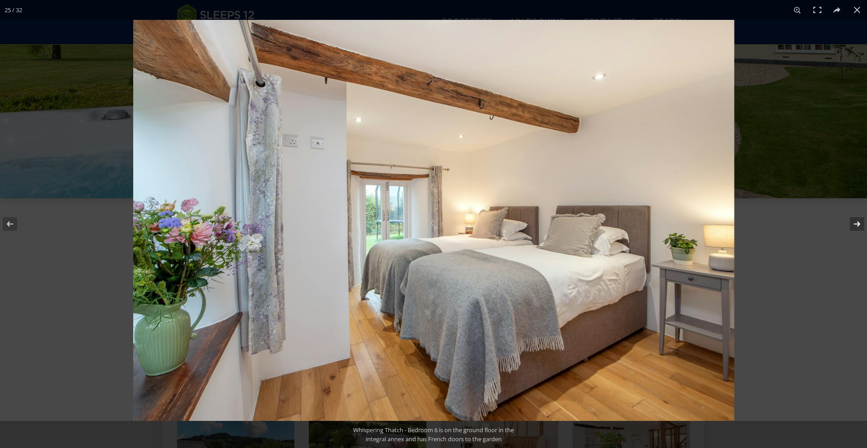
click at [451, 224] on button at bounding box center [851, 223] width 32 height 45
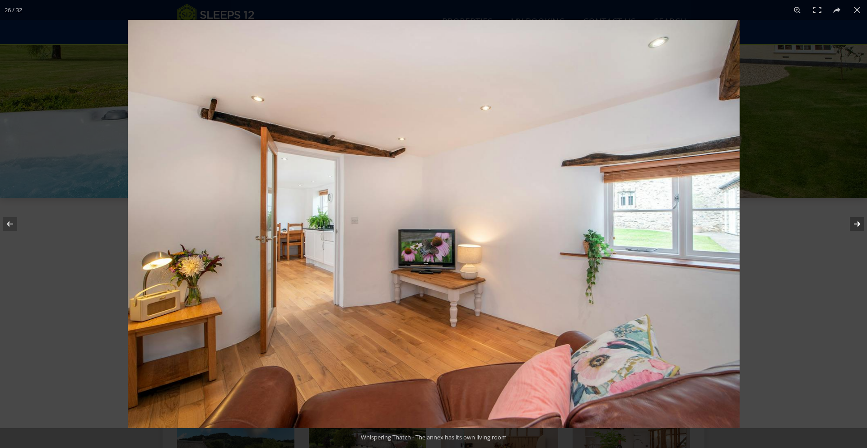
click at [451, 227] on button at bounding box center [851, 223] width 32 height 45
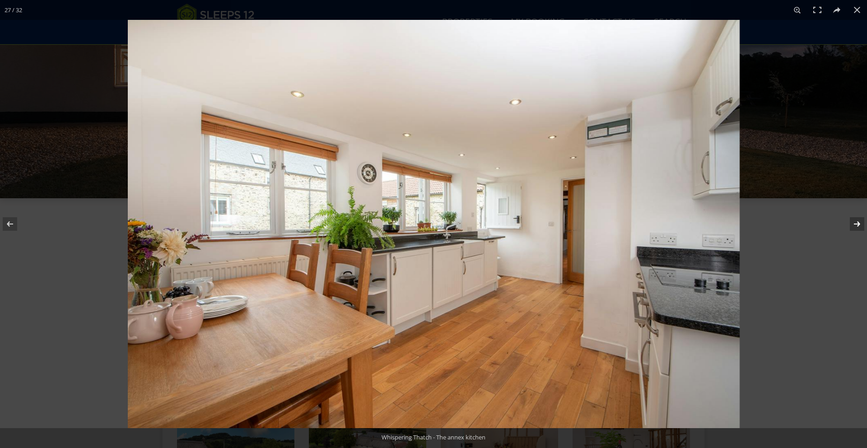
click at [451, 227] on button at bounding box center [851, 223] width 32 height 45
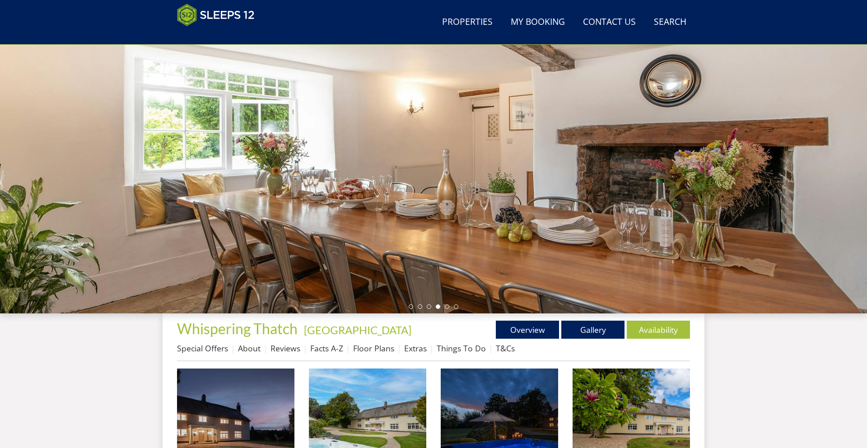
scroll to position [164, 0]
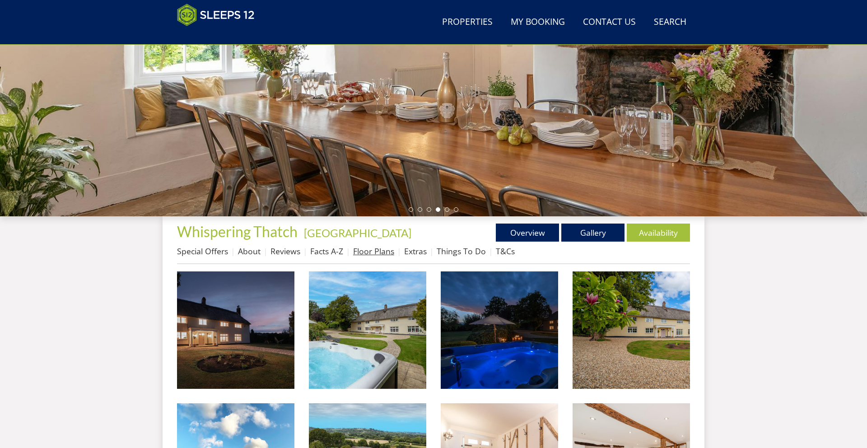
click at [367, 256] on link "Floor Plans" at bounding box center [373, 251] width 41 height 11
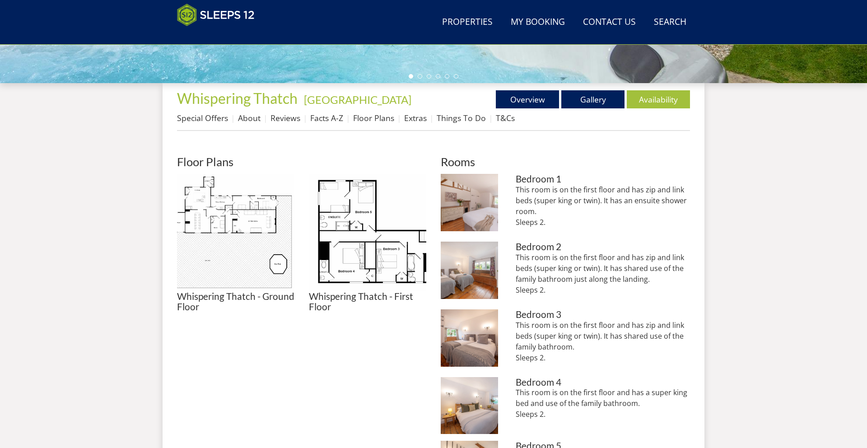
scroll to position [309, 0]
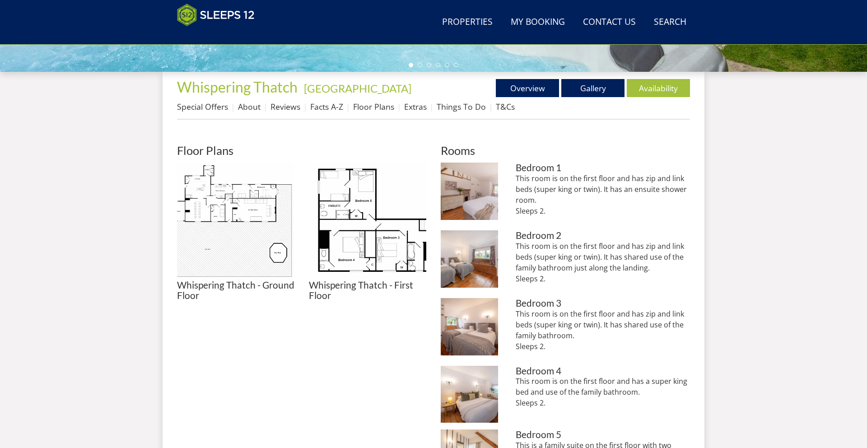
drag, startPoint x: 546, startPoint y: 212, endPoint x: 510, endPoint y: 181, distance: 47.4
click at [451, 181] on li "Whispering Thatch - Bedroom 1: Zip and links beds (super king or twin) and an e…" at bounding box center [565, 193] width 249 height 61
copy p "This room is on the first floor and has zip and link beds (super king or twin).…"
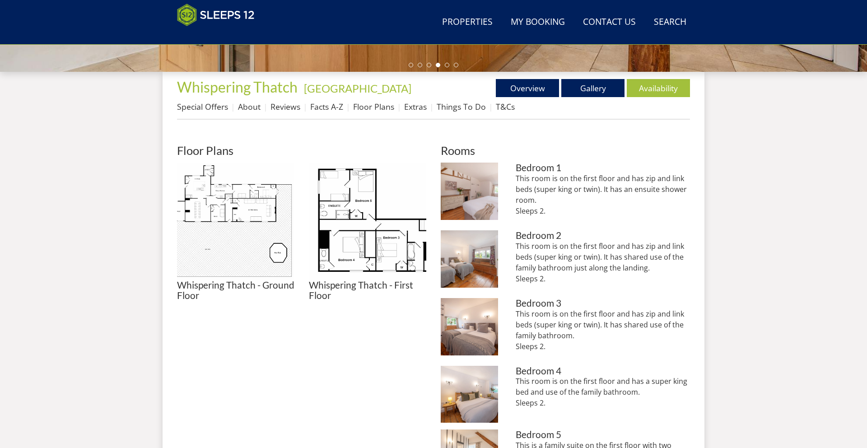
drag, startPoint x: 552, startPoint y: 281, endPoint x: 516, endPoint y: 249, distance: 48.0
click at [451, 249] on p "This room is on the first floor and has zip and link beds (super king or twin).…" at bounding box center [603, 262] width 174 height 43
copy p "This room is on the first floor and has zip and link beds (super king or twin).…"
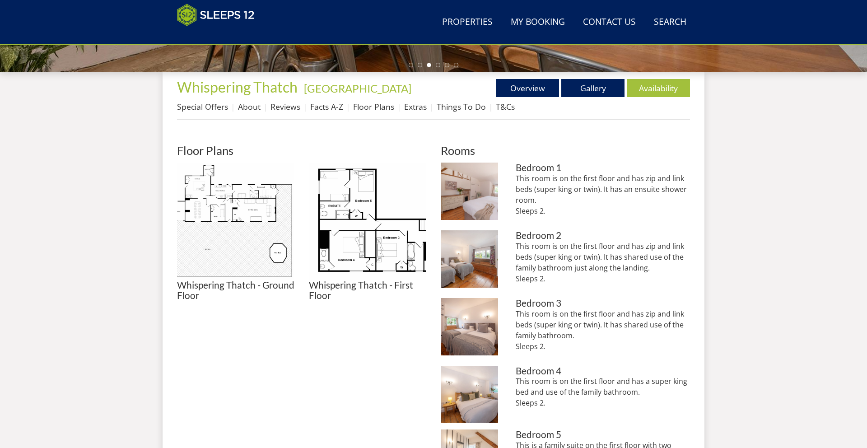
drag, startPoint x: 554, startPoint y: 348, endPoint x: 509, endPoint y: 316, distance: 54.7
click at [451, 316] on li "Whispering Thatch - Bedroom 3: Zip and link beds (super king or twin), a huge b…" at bounding box center [565, 328] width 249 height 61
copy p "This room is on the first floor and has zip and link beds (super king or twin).…"
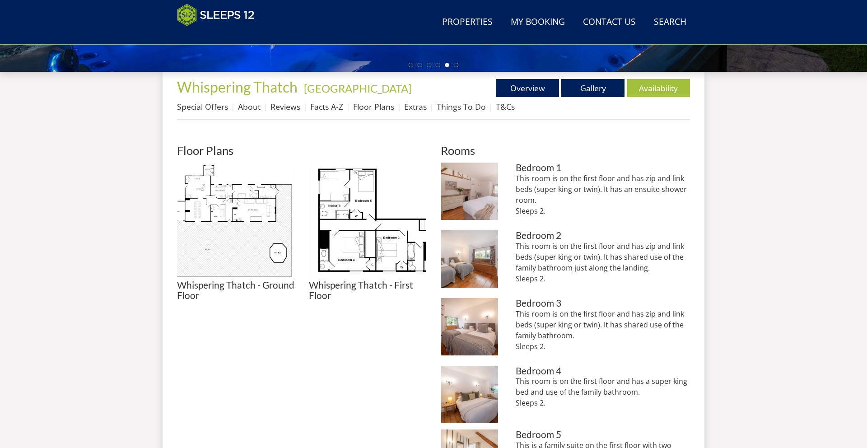
scroll to position [414, 0]
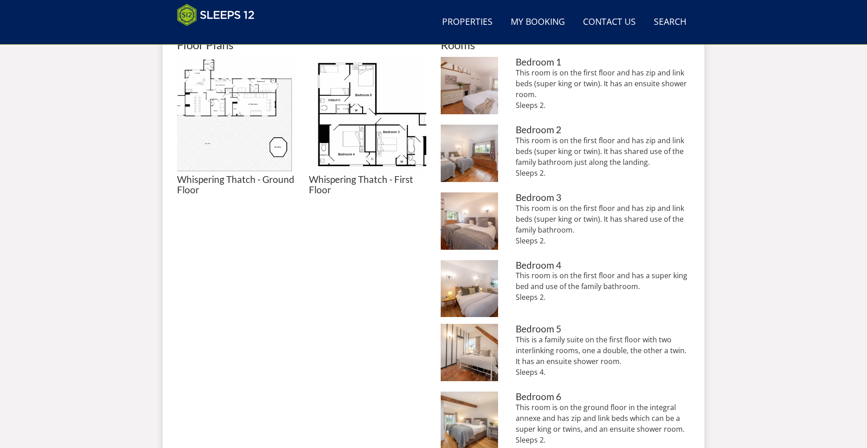
drag, startPoint x: 564, startPoint y: 301, endPoint x: 517, endPoint y: 279, distance: 52.4
click at [451, 279] on p "This room is on the first floor and has a super king bed and use of the family …" at bounding box center [603, 286] width 174 height 33
copy p "This room is on the first floor and has a super king bed and use of the family …"
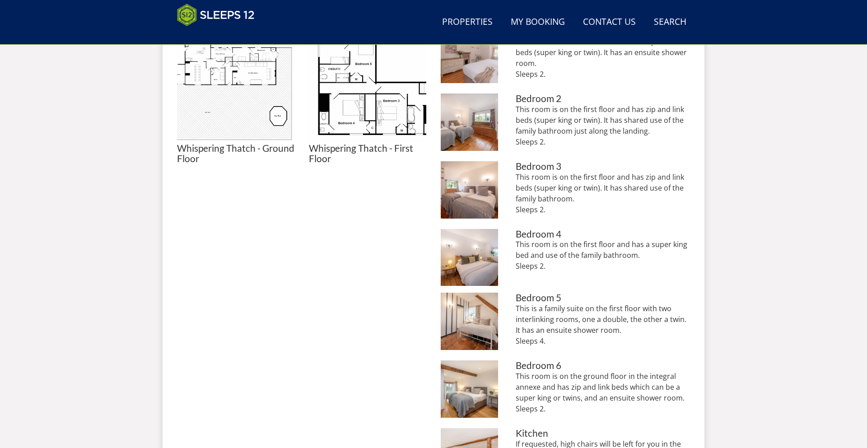
drag, startPoint x: 542, startPoint y: 338, endPoint x: 511, endPoint y: 313, distance: 40.1
click at [451, 313] on li "Whispering Thatch - Bedroom 5 has two interlinking rooms with an ensuite shower…" at bounding box center [565, 323] width 249 height 61
copy p "This is a family suite on the first floor with two interlinking rooms, one a do…"
drag, startPoint x: 549, startPoint y: 410, endPoint x: 509, endPoint y: 379, distance: 50.8
click at [451, 378] on li "Whispering Thatch - Bedroom 6 is on the ground floor in the integral annex and …" at bounding box center [565, 390] width 249 height 61
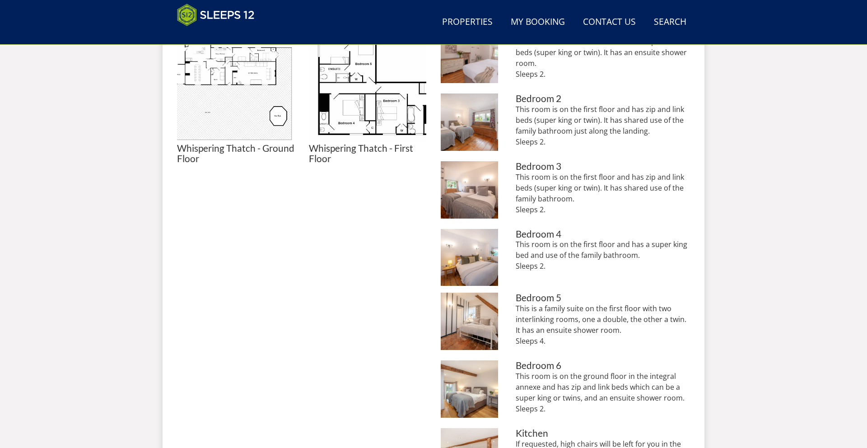
copy p "This room is on the ground floor in the integral annexe and has zip and link be…"
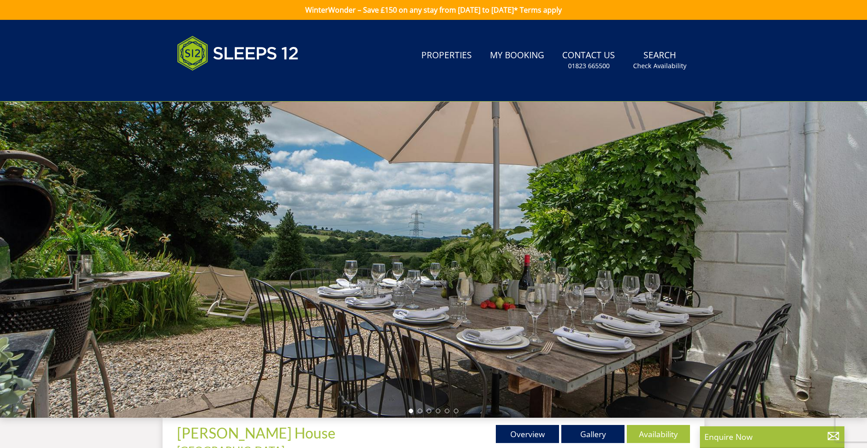
scroll to position [147, 0]
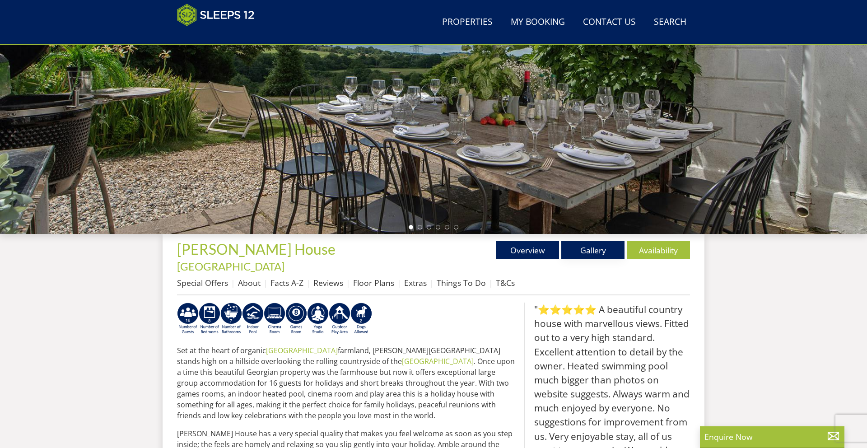
click at [598, 255] on link "Gallery" at bounding box center [592, 250] width 63 height 18
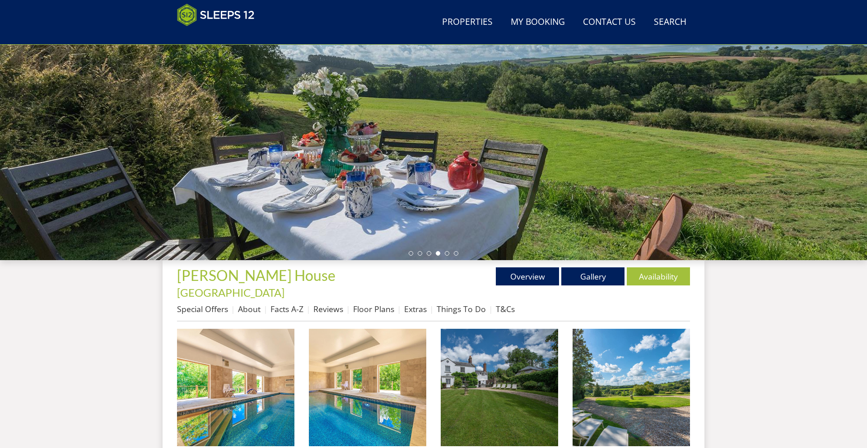
scroll to position [122, 0]
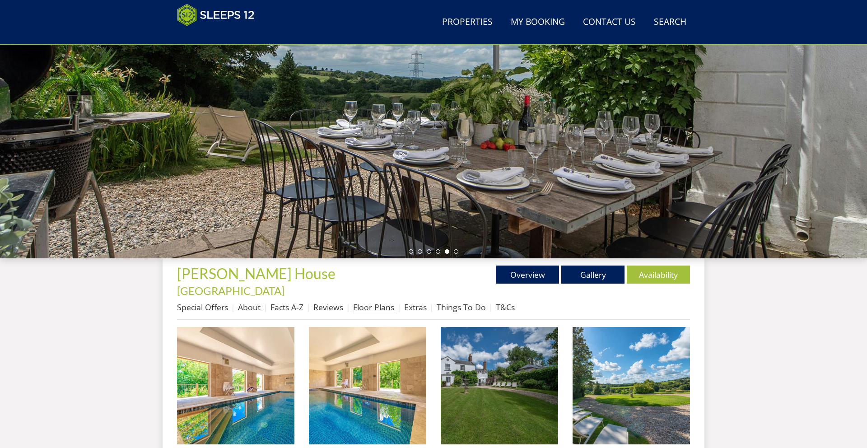
click at [368, 302] on link "Floor Plans" at bounding box center [373, 307] width 41 height 11
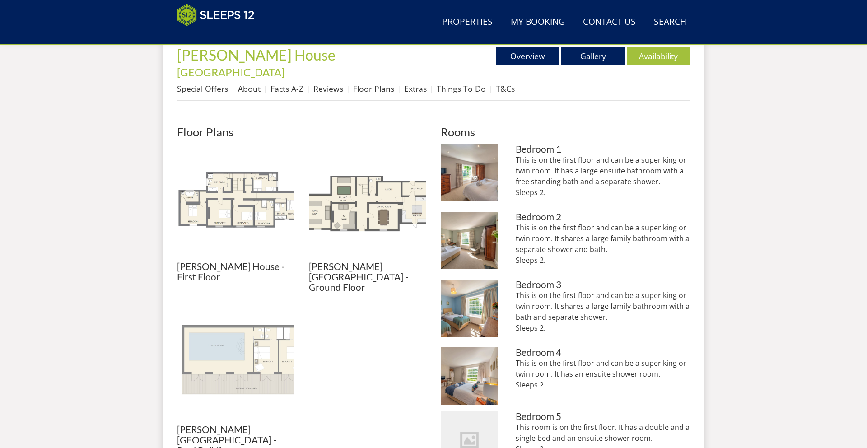
scroll to position [342, 0]
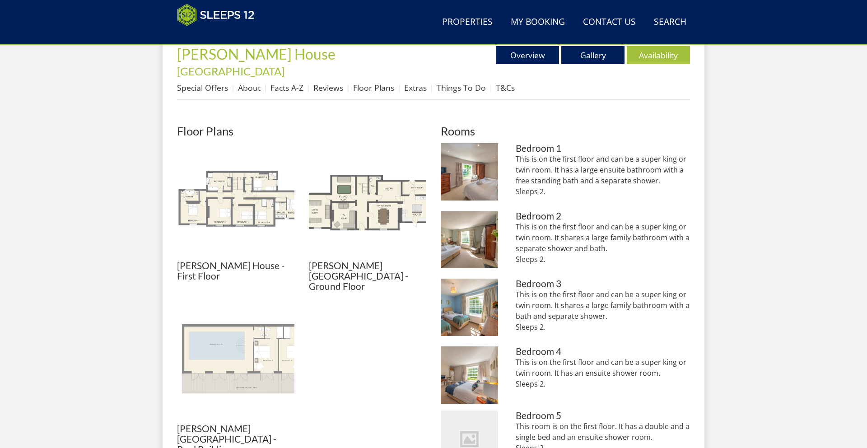
drag, startPoint x: 575, startPoint y: 182, endPoint x: 512, endPoint y: 147, distance: 71.3
click at [512, 148] on li "Berry House - Bedroom 1 has zip and link beds and an ensuite bathroom Bedroom 1…" at bounding box center [565, 173] width 249 height 61
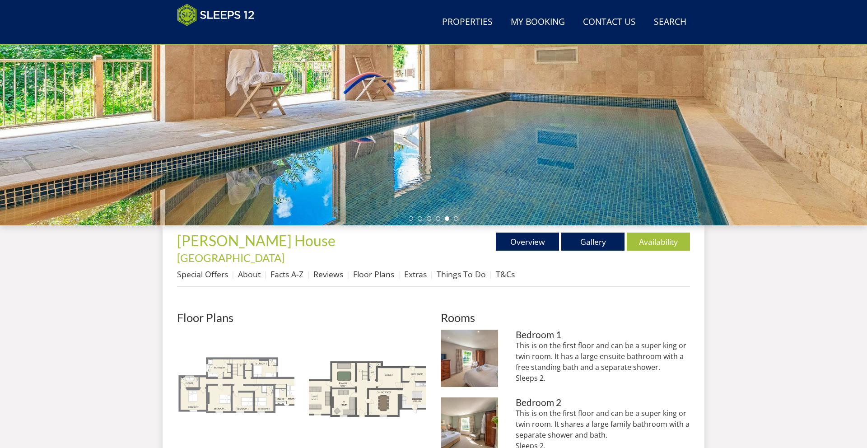
scroll to position [299, 0]
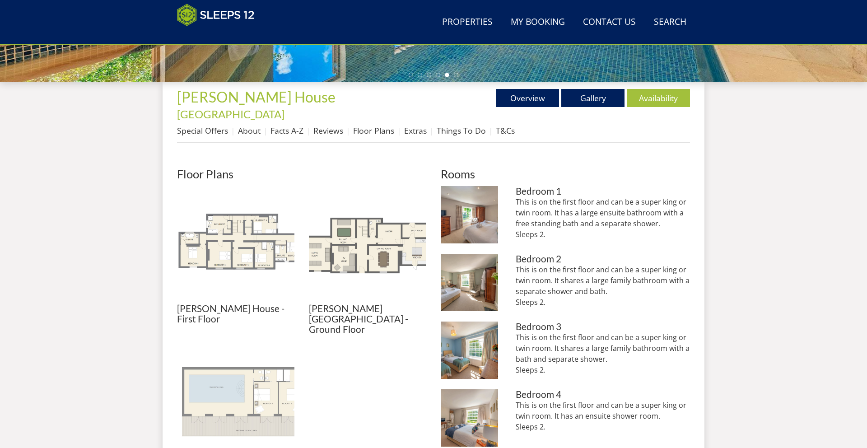
copy p "This is on the first floor and can be a super king or twin room. It has a large…"
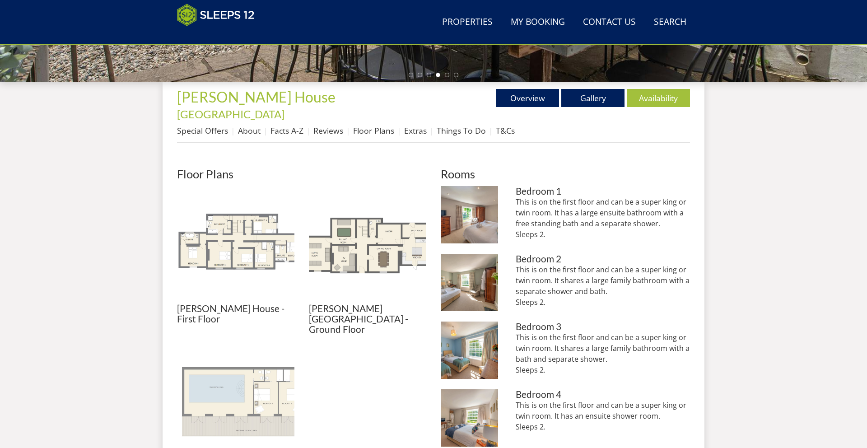
drag, startPoint x: 559, startPoint y: 289, endPoint x: 514, endPoint y: 260, distance: 53.4
click at [514, 260] on li "Berry House - Bedroom 2: zip and link beds, use of the family bathroom Bedroom …" at bounding box center [565, 284] width 249 height 61
copy p "This is on the first floor and can be a super king or twin room. It shares a la…"
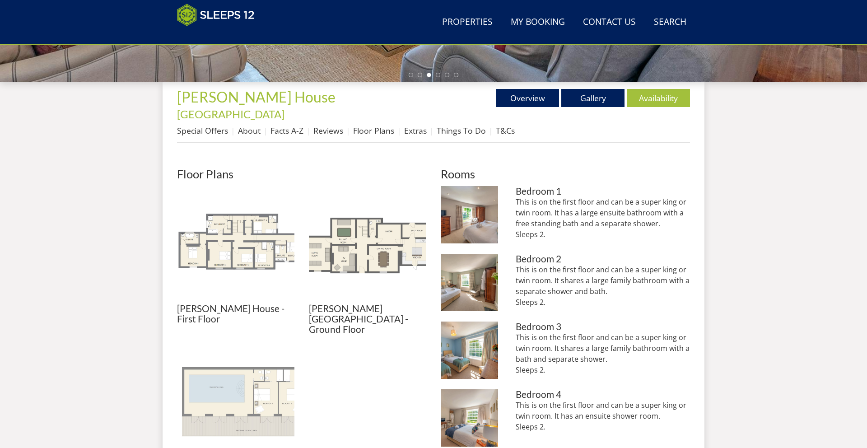
drag, startPoint x: 555, startPoint y: 359, endPoint x: 509, endPoint y: 325, distance: 57.2
click at [509, 325] on li "Berry House - Bedroom 3 sleeps 2 and uses the family bathroom just across the l…" at bounding box center [565, 351] width 249 height 61
copy p "This is on the first floor and can be a super king or twin room. It shares a la…"
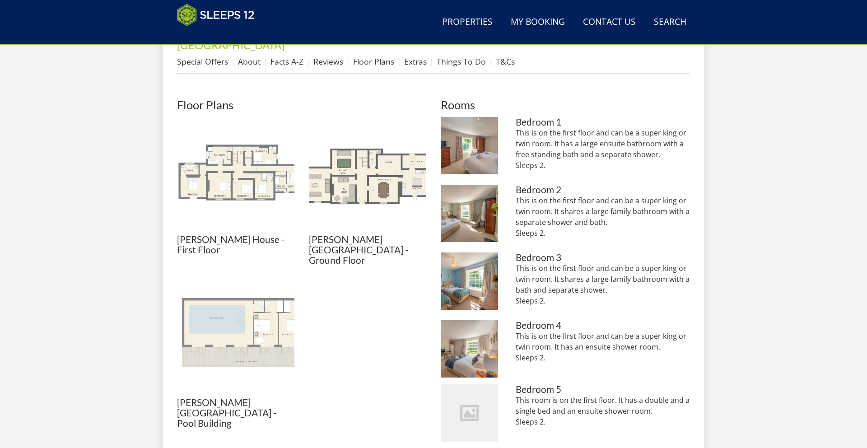
scroll to position [370, 0]
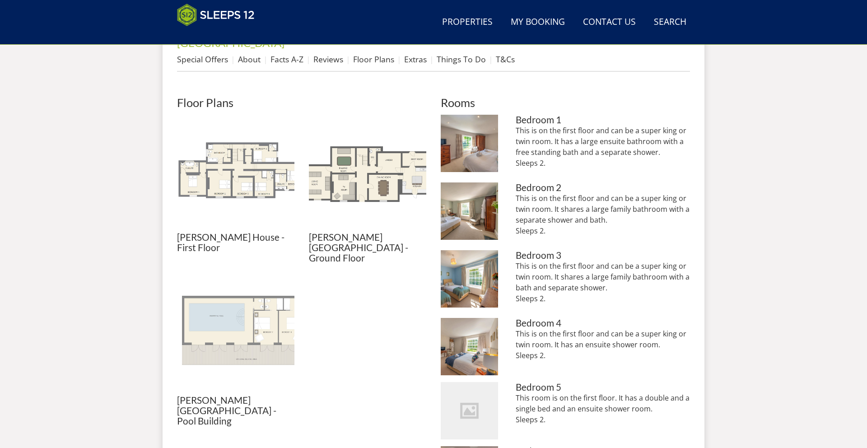
drag, startPoint x: 569, startPoint y: 345, endPoint x: 508, endPoint y: 320, distance: 65.4
click at [508, 320] on li "Berry House - Bedroom 4: zip and link beds and an ensuite shower room Bedroom 4…" at bounding box center [565, 346] width 249 height 57
copy p "This is on the first floor and can be a super king or twin room. It has an ensu…"
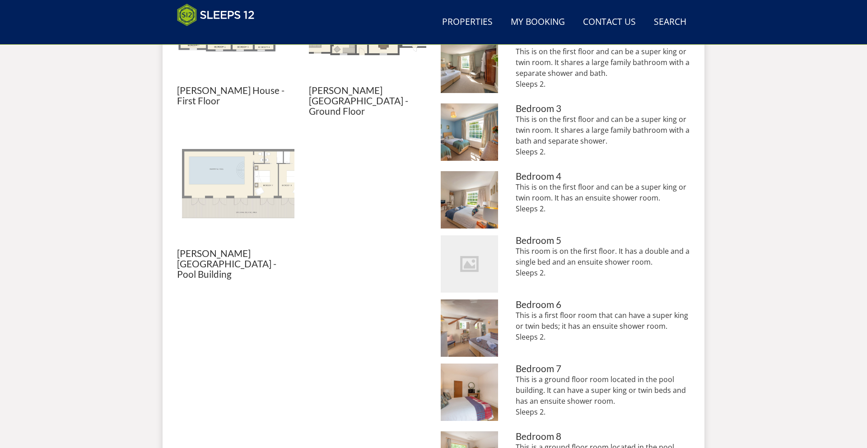
scroll to position [524, 0]
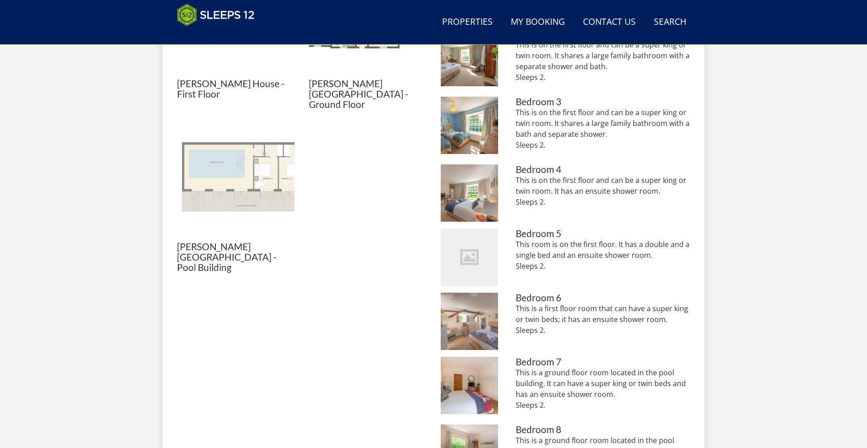
drag, startPoint x: 551, startPoint y: 256, endPoint x: 511, endPoint y: 234, distance: 46.1
click at [511, 234] on li "We don't have an image of this room just yet, sorry. Bedroom 5 This room is on …" at bounding box center [565, 256] width 249 height 57
copy p "This room is on the first floor. It has a double and a single bed and an ensuit…"
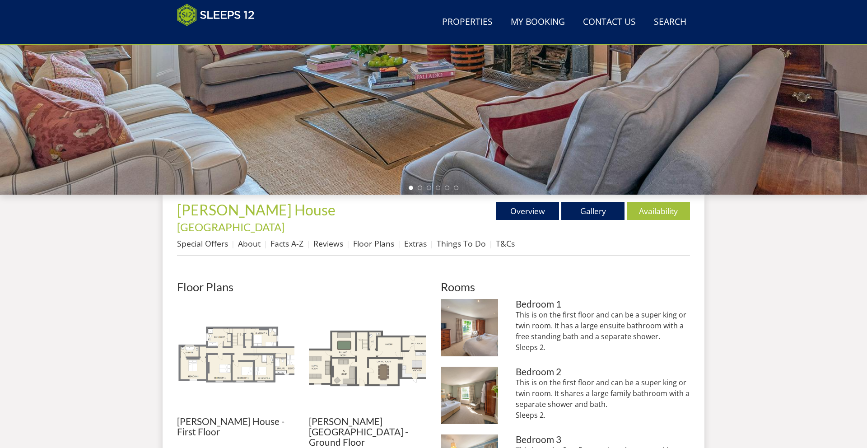
scroll to position [186, 0]
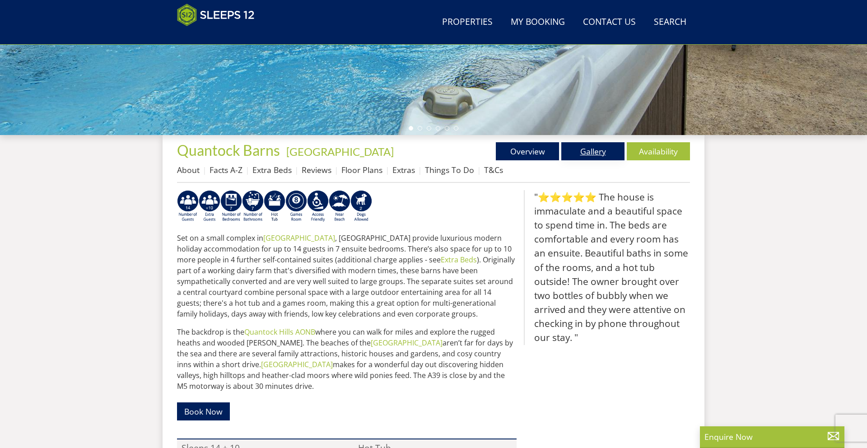
click at [577, 156] on link "Gallery" at bounding box center [592, 151] width 63 height 18
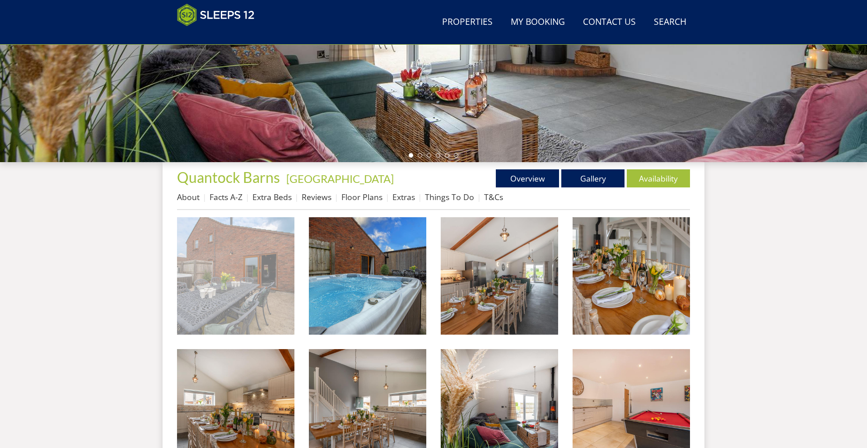
scroll to position [226, 0]
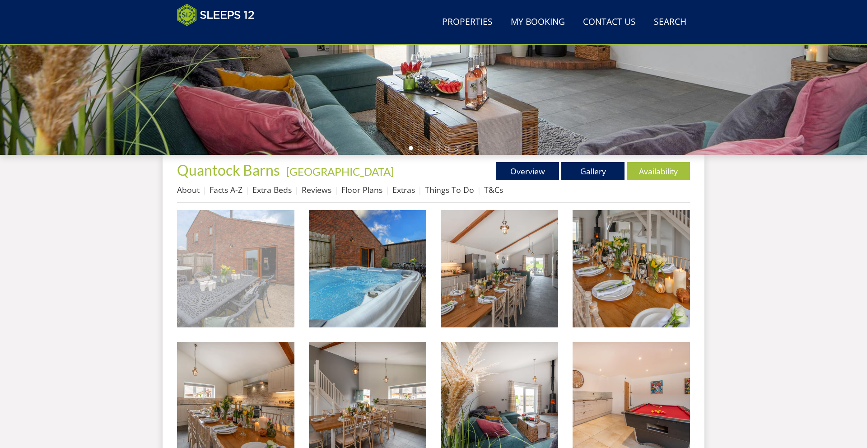
click at [228, 268] on img at bounding box center [235, 268] width 117 height 117
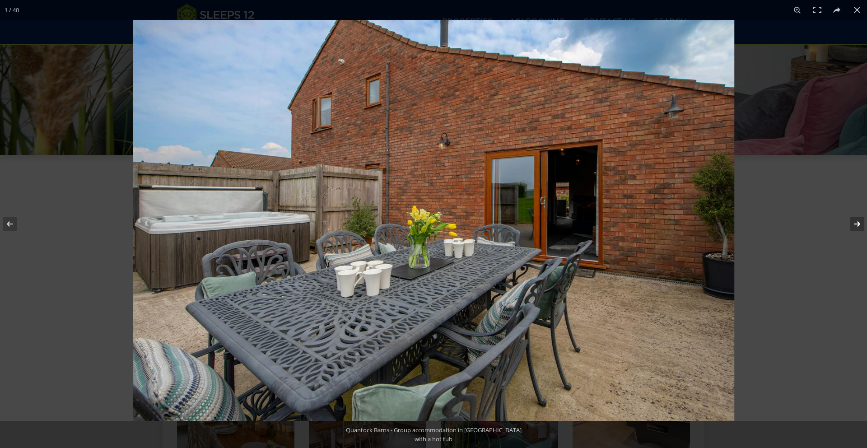
click at [859, 228] on button at bounding box center [851, 223] width 32 height 45
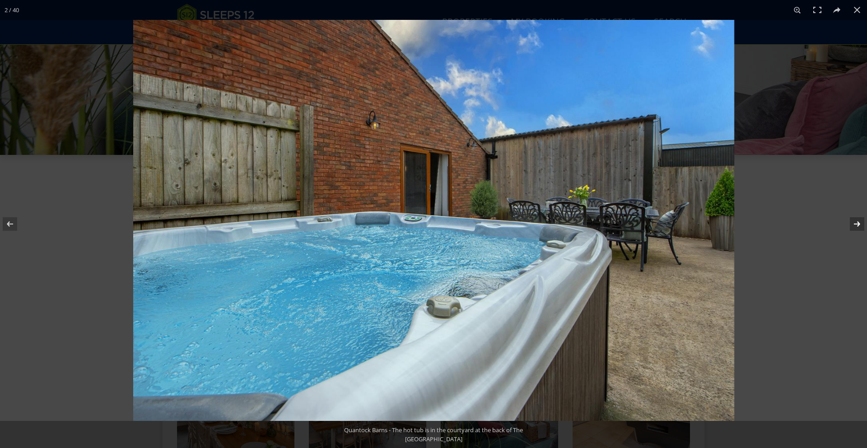
click at [857, 228] on button at bounding box center [851, 223] width 32 height 45
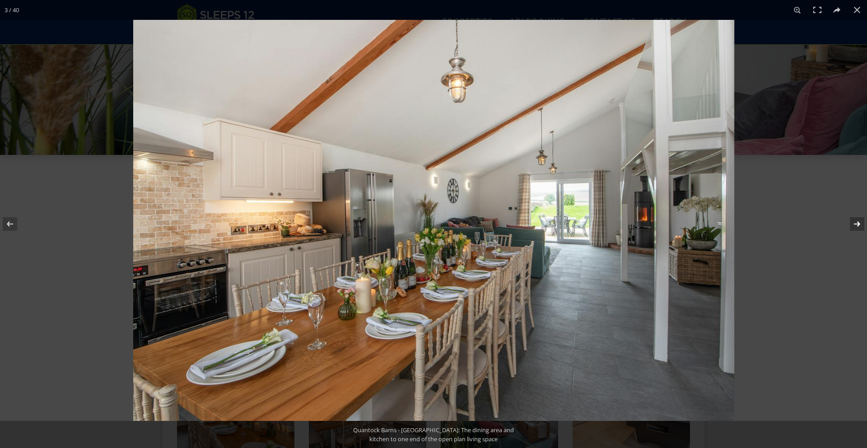
click at [857, 228] on button at bounding box center [851, 223] width 32 height 45
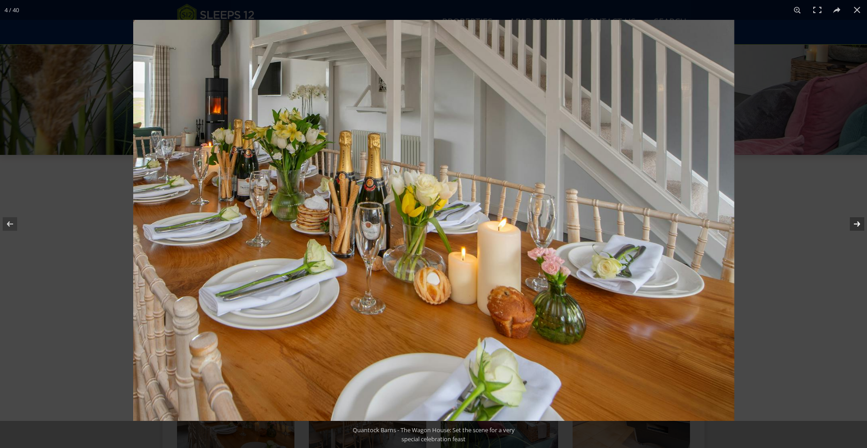
click at [857, 228] on button at bounding box center [851, 223] width 32 height 45
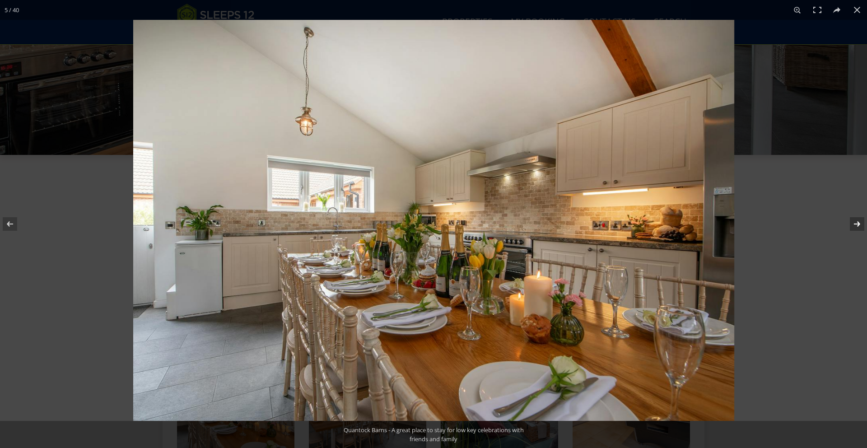
click at [850, 223] on button at bounding box center [851, 223] width 32 height 45
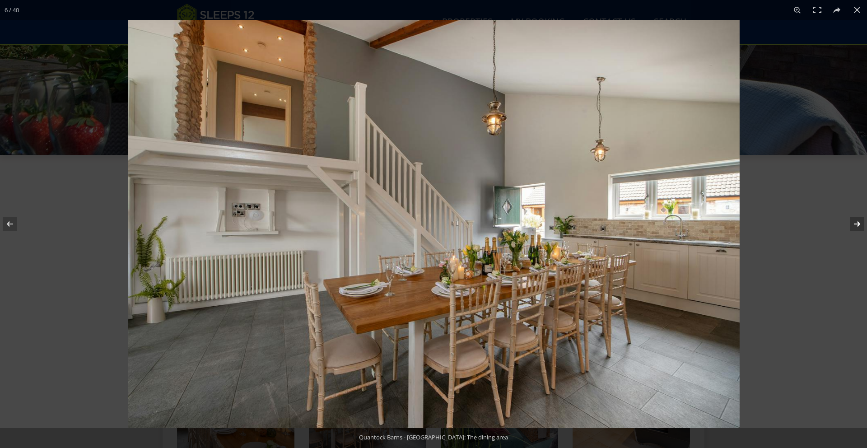
click at [847, 219] on button at bounding box center [851, 223] width 32 height 45
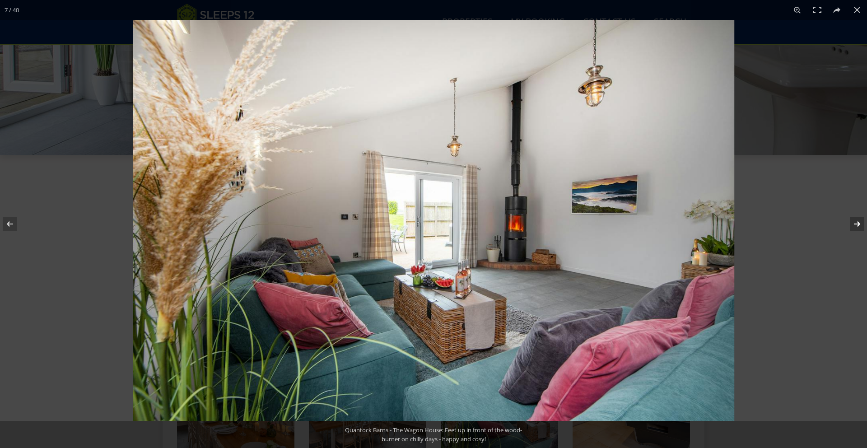
click at [847, 219] on button at bounding box center [851, 223] width 32 height 45
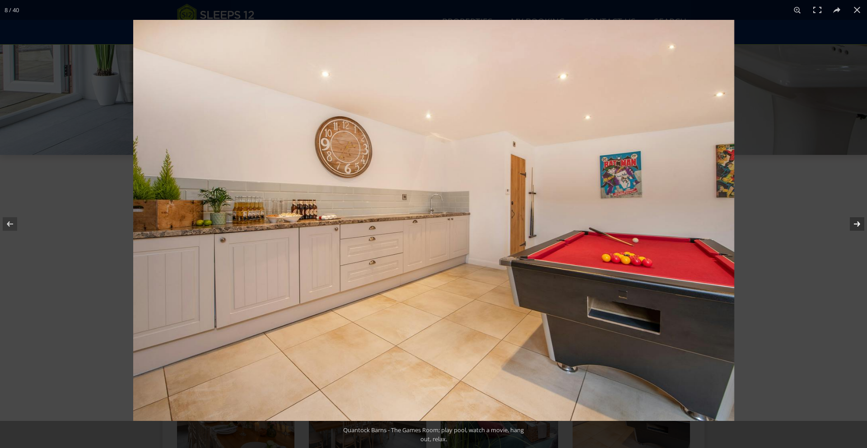
click at [847, 219] on button at bounding box center [851, 223] width 32 height 45
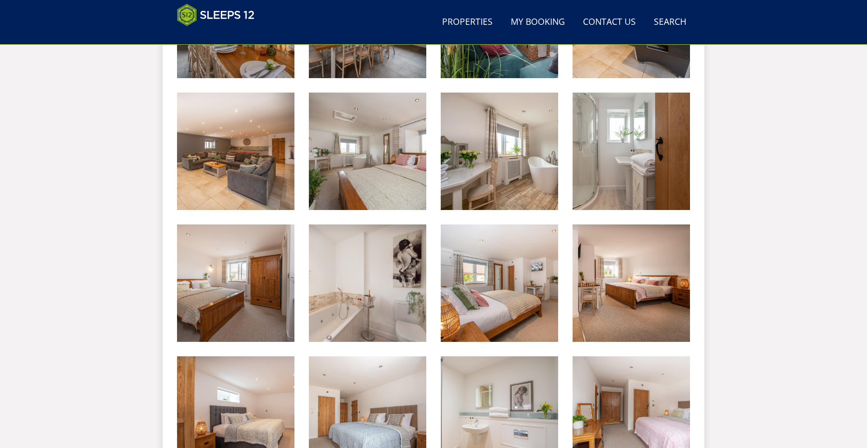
scroll to position [608, 0]
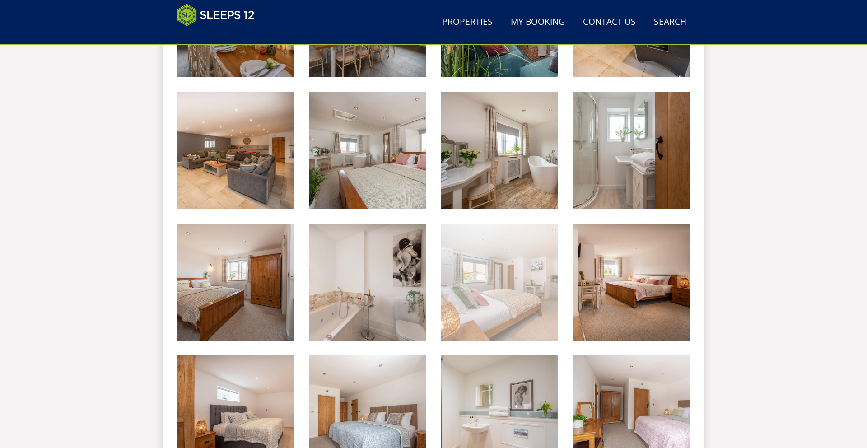
click at [479, 287] on img at bounding box center [499, 281] width 117 height 117
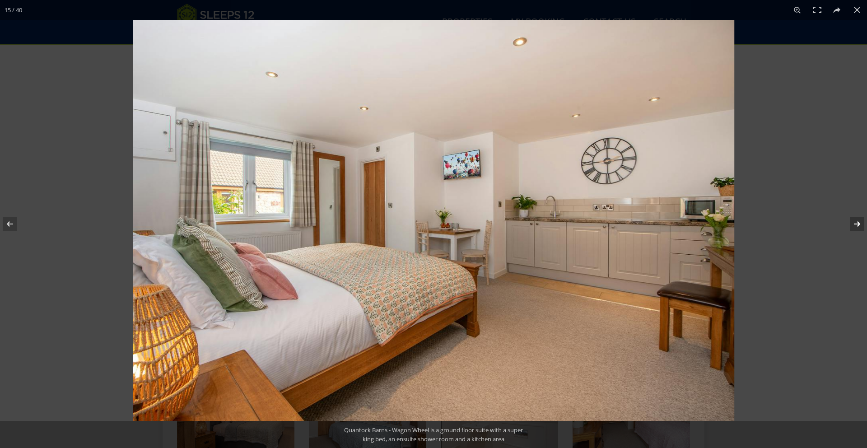
click at [856, 223] on button at bounding box center [851, 223] width 32 height 45
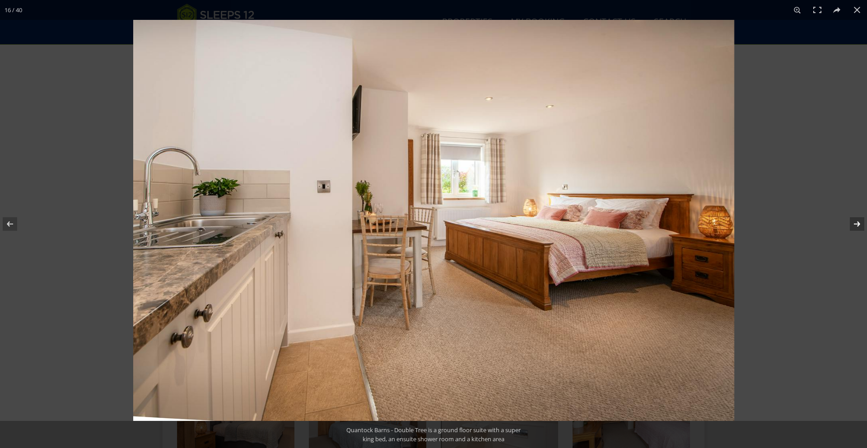
click at [856, 223] on button at bounding box center [851, 223] width 32 height 45
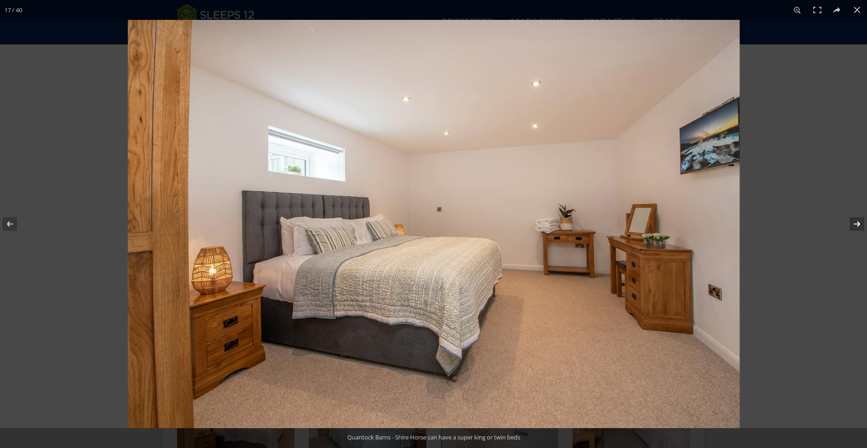
click at [856, 223] on button at bounding box center [851, 223] width 32 height 45
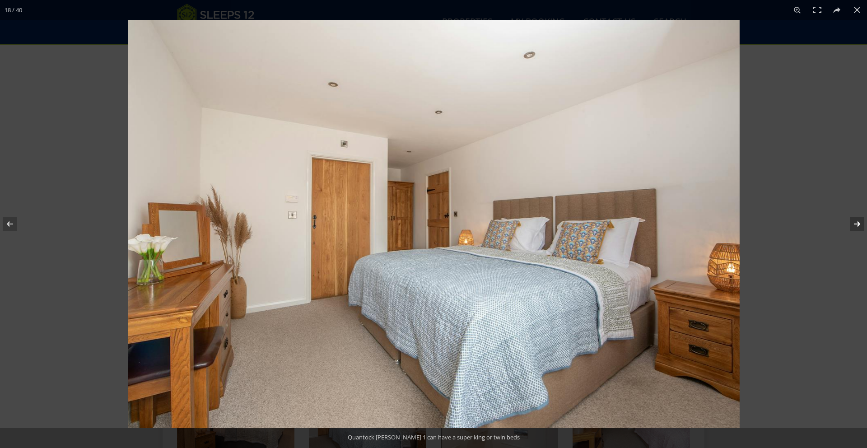
click at [856, 223] on button at bounding box center [851, 223] width 32 height 45
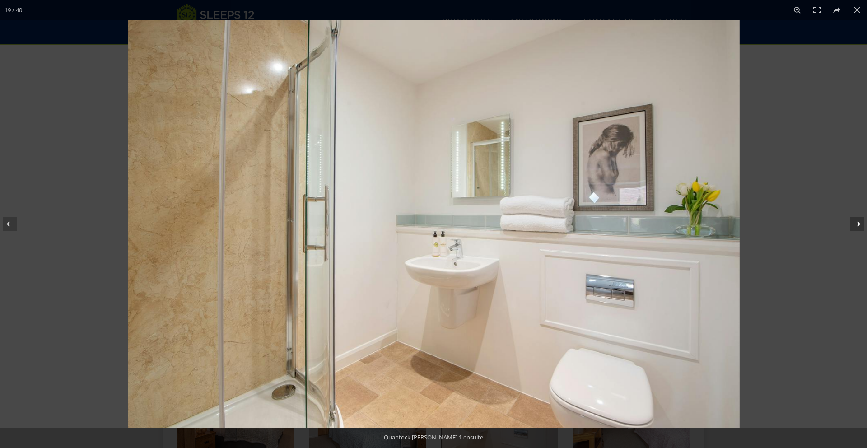
click at [856, 223] on button at bounding box center [851, 223] width 32 height 45
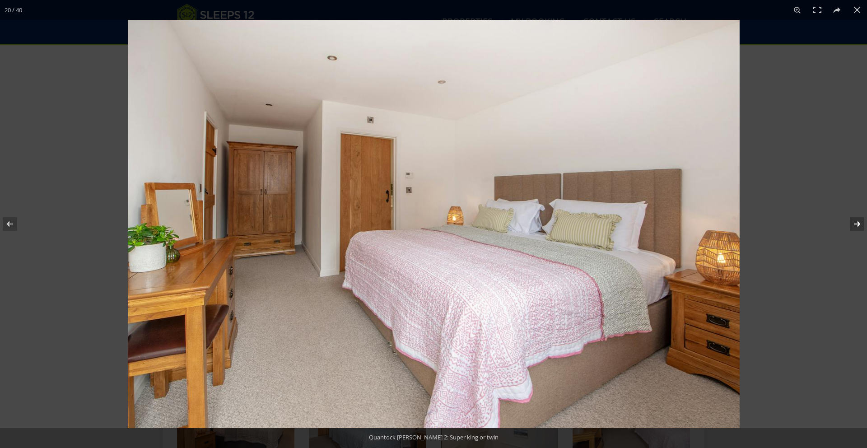
click at [856, 223] on button at bounding box center [851, 223] width 32 height 45
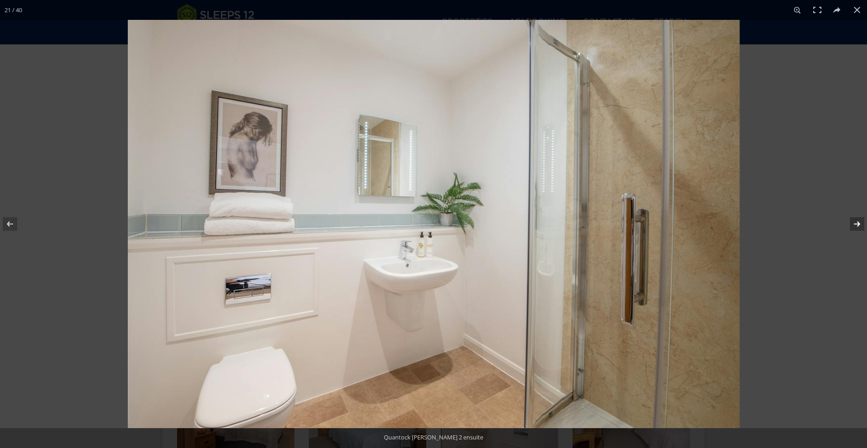
click at [855, 225] on button at bounding box center [851, 223] width 32 height 45
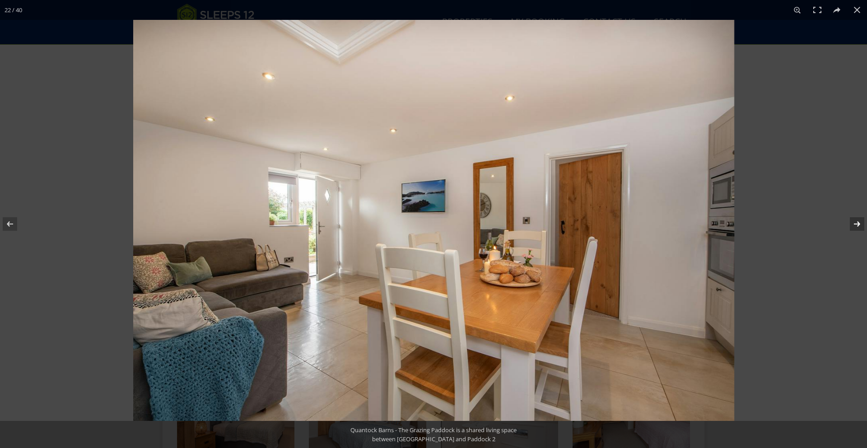
click at [855, 225] on button at bounding box center [851, 223] width 32 height 45
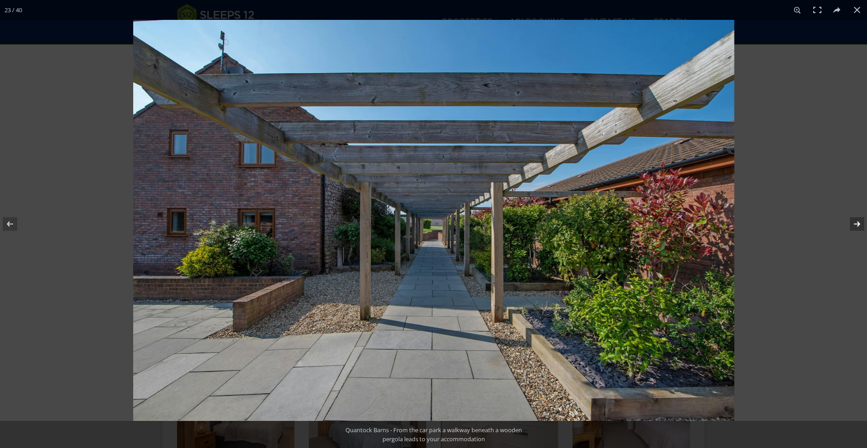
click at [855, 225] on button at bounding box center [851, 223] width 32 height 45
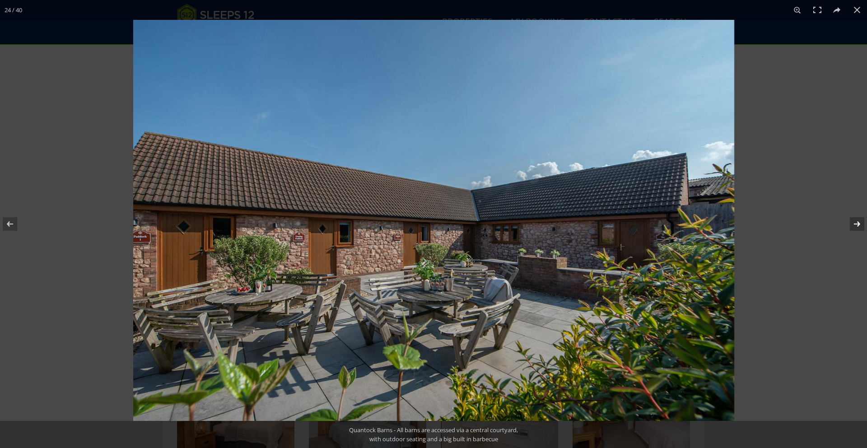
click at [855, 225] on button at bounding box center [851, 223] width 32 height 45
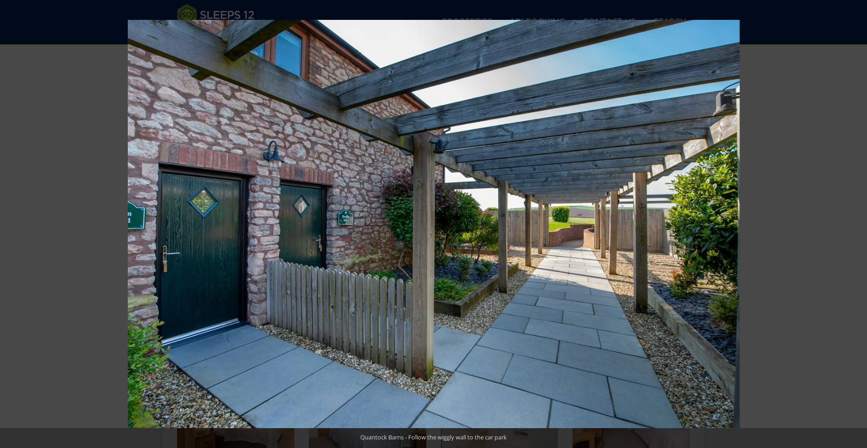
click at [855, 225] on button at bounding box center [851, 223] width 32 height 45
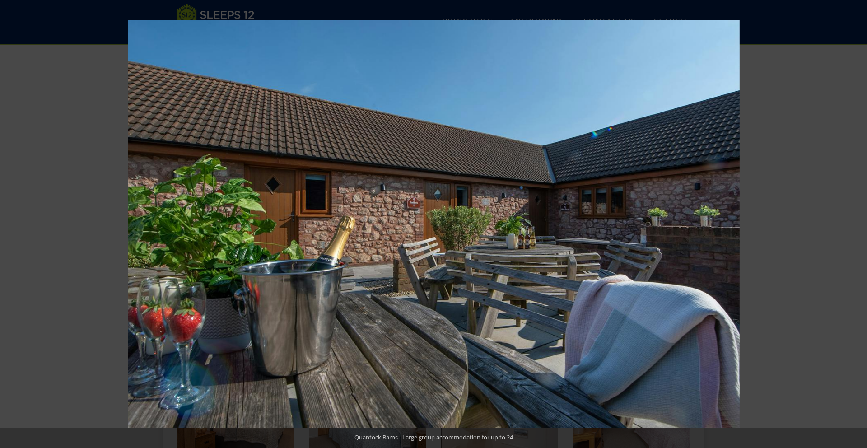
click at [855, 225] on button at bounding box center [851, 223] width 32 height 45
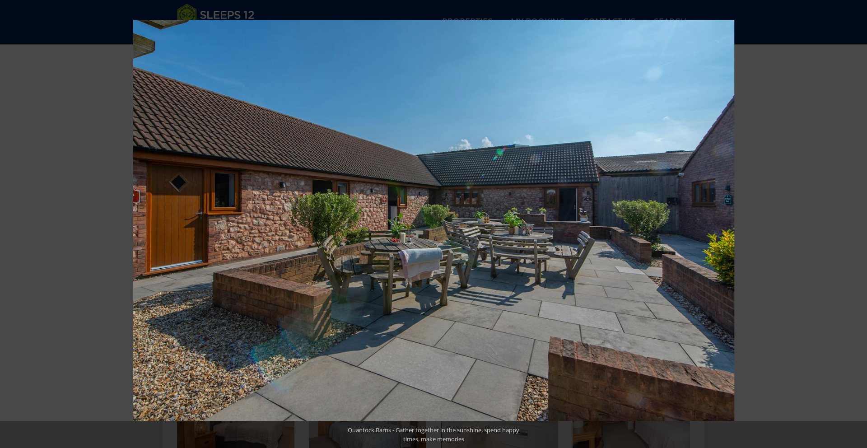
click at [855, 225] on button at bounding box center [851, 223] width 32 height 45
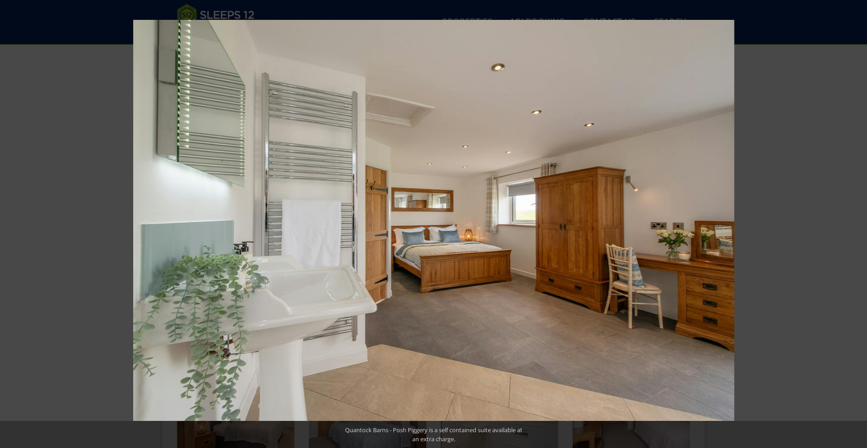
click at [855, 225] on button at bounding box center [851, 223] width 32 height 45
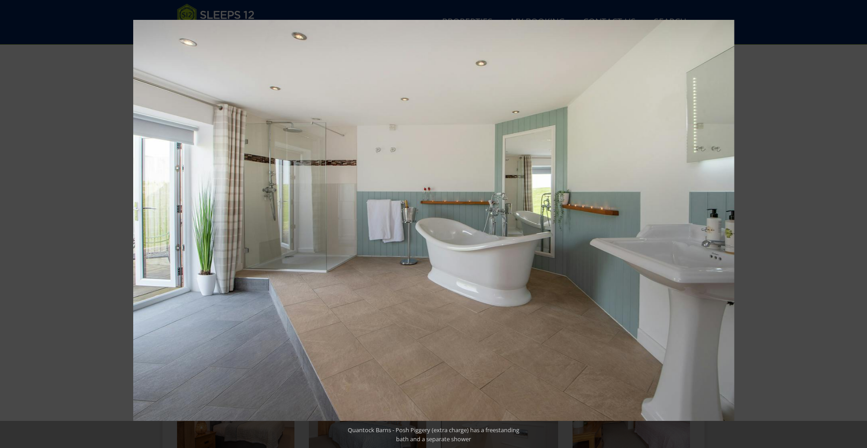
click at [855, 225] on button at bounding box center [851, 223] width 32 height 45
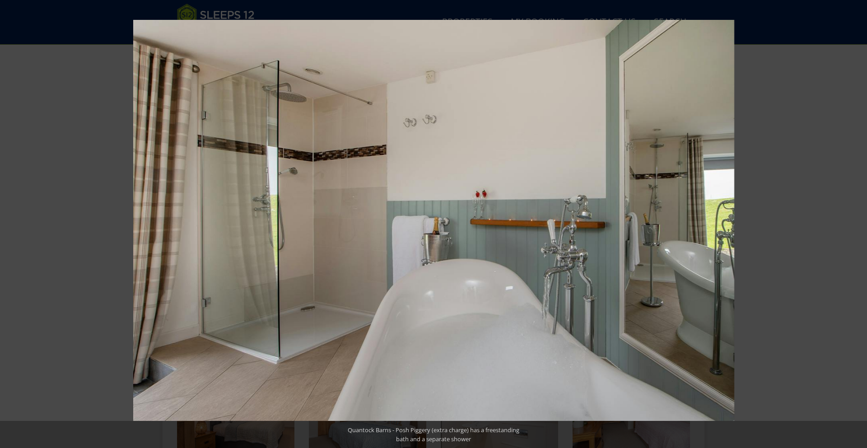
click at [855, 225] on button at bounding box center [851, 223] width 32 height 45
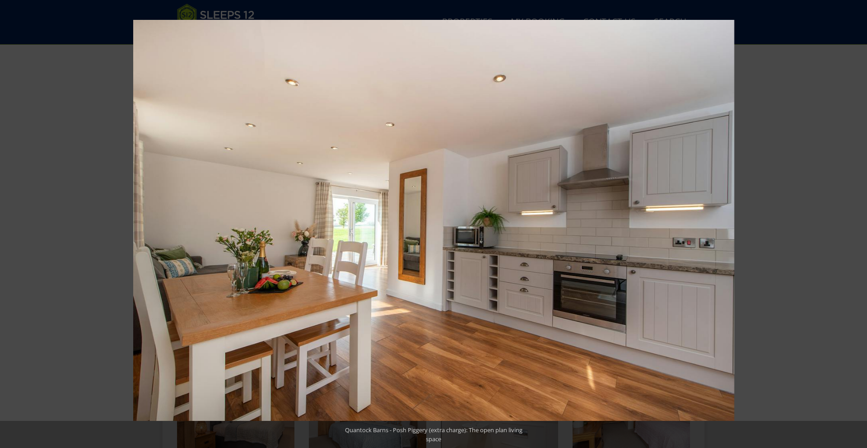
click at [855, 225] on button at bounding box center [851, 223] width 32 height 45
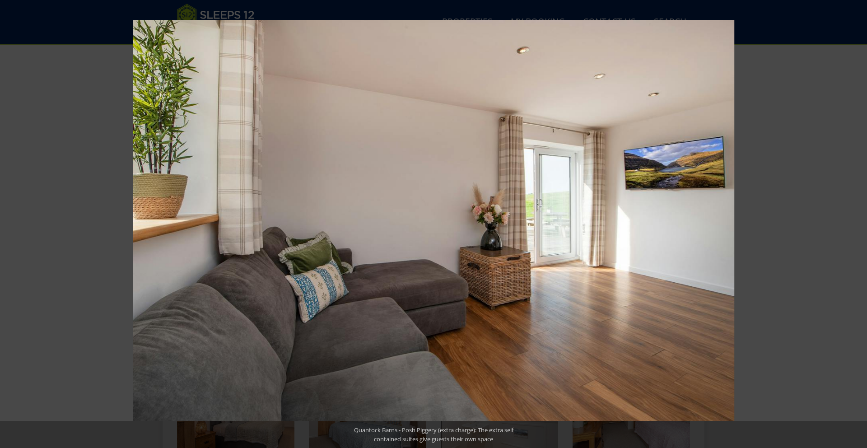
click at [855, 225] on button at bounding box center [851, 223] width 32 height 45
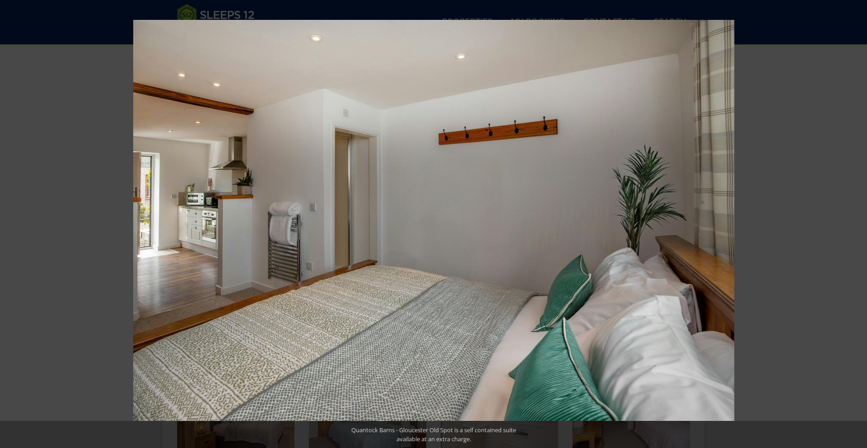
click at [855, 225] on button at bounding box center [851, 223] width 32 height 45
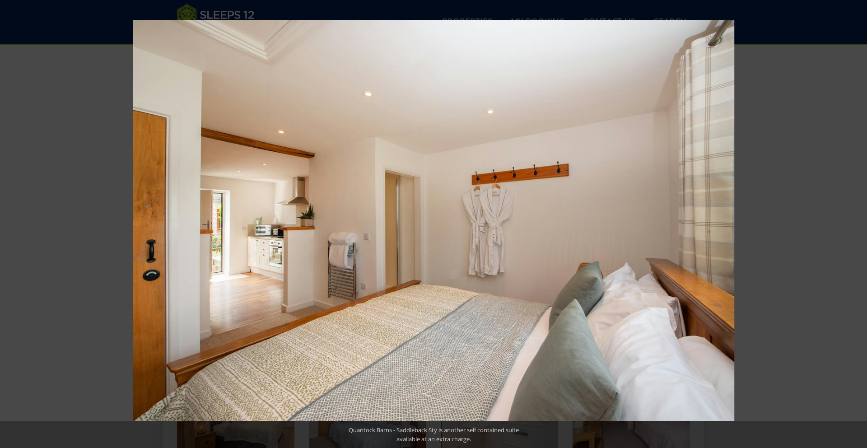
click at [855, 225] on button at bounding box center [851, 223] width 32 height 45
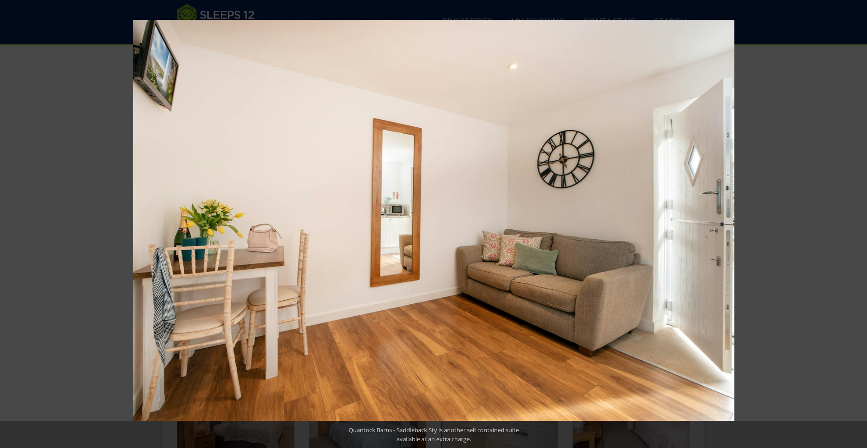
click at [855, 225] on button at bounding box center [851, 223] width 32 height 45
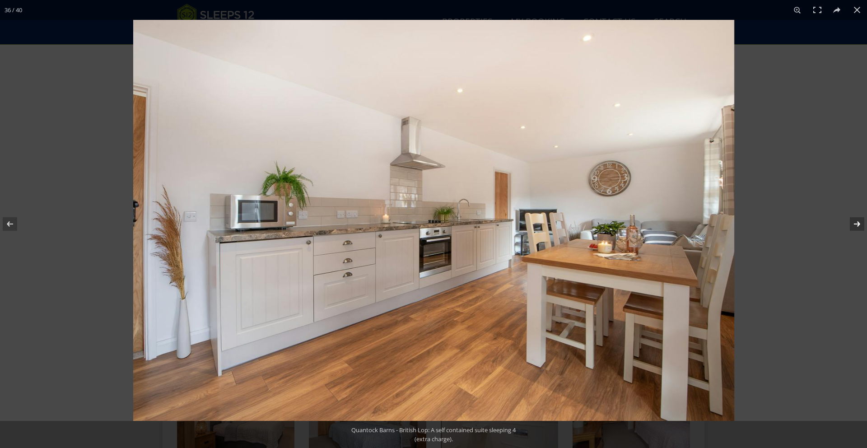
click at [855, 225] on button at bounding box center [851, 223] width 32 height 45
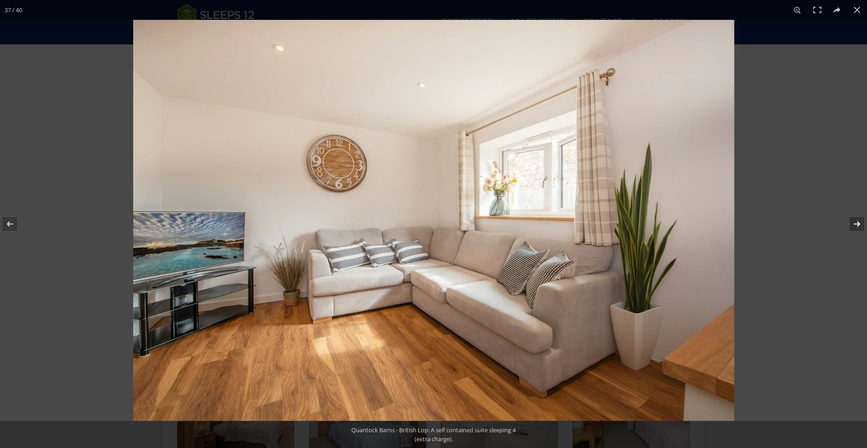
click at [855, 225] on button at bounding box center [851, 223] width 32 height 45
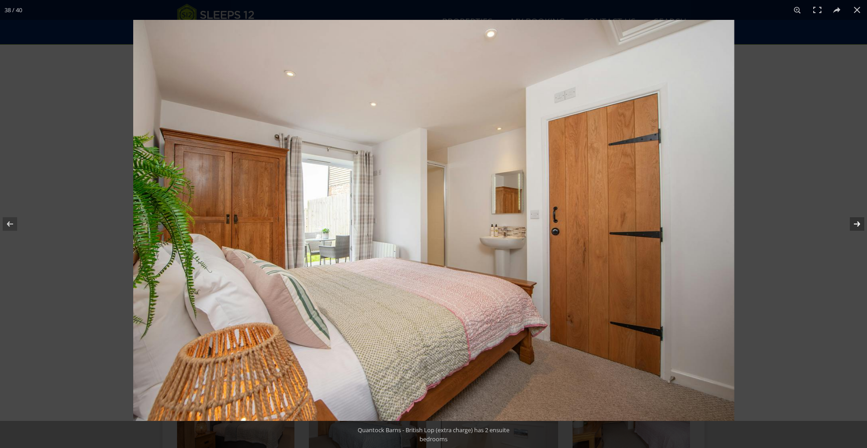
click at [855, 225] on button at bounding box center [851, 223] width 32 height 45
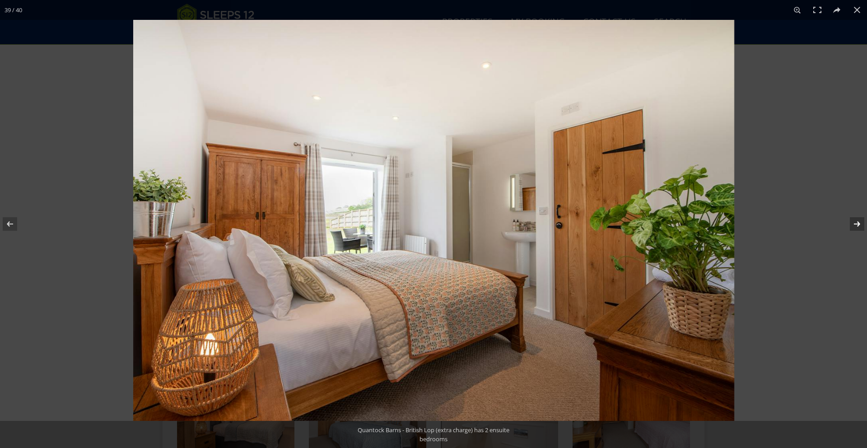
click at [855, 225] on button at bounding box center [851, 223] width 32 height 45
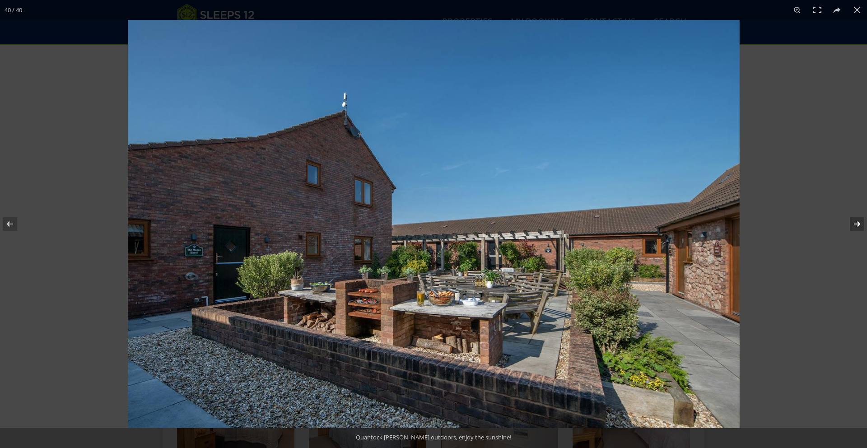
click at [855, 225] on button at bounding box center [851, 223] width 32 height 45
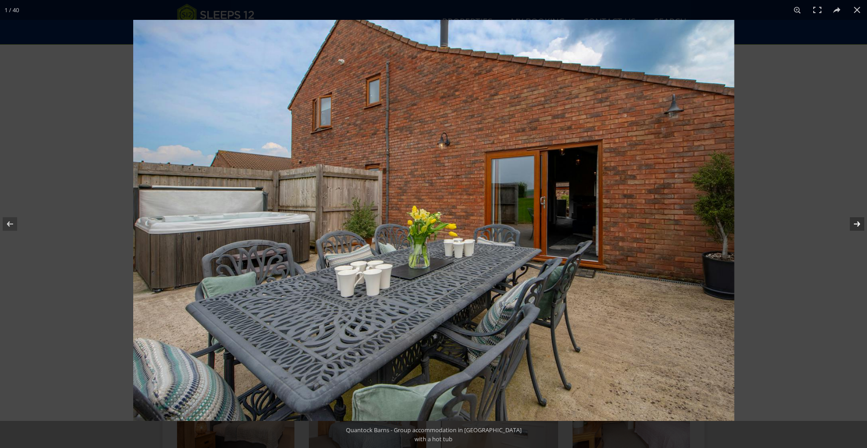
click at [855, 225] on button at bounding box center [851, 223] width 32 height 45
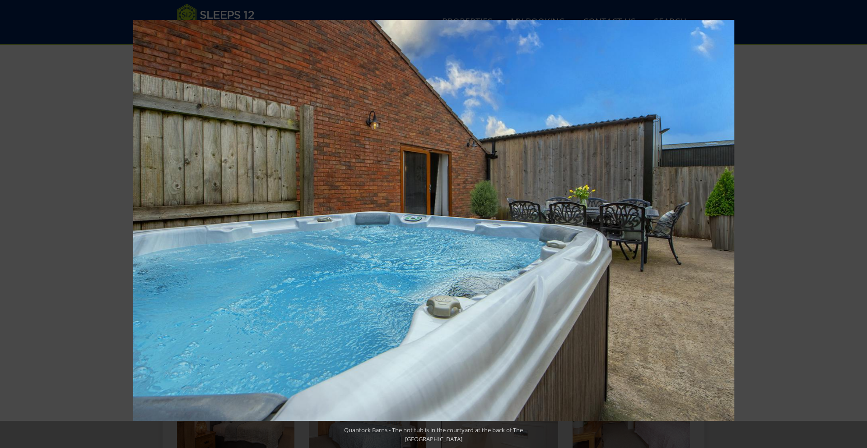
click at [856, 13] on button at bounding box center [857, 10] width 20 height 20
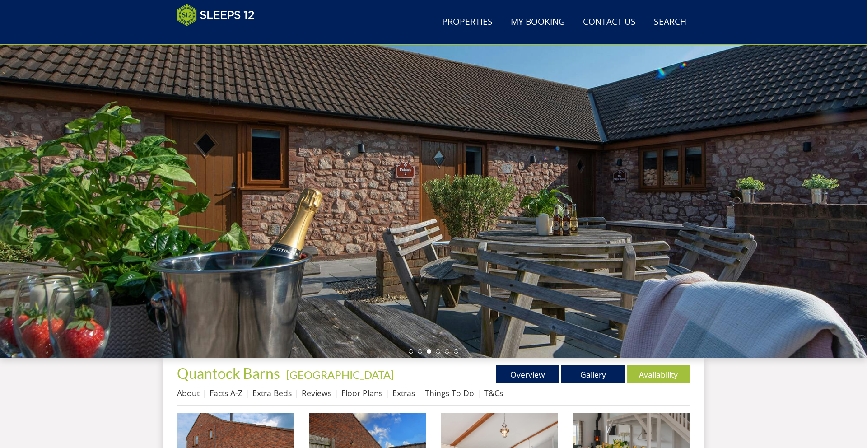
scroll to position [21, 0]
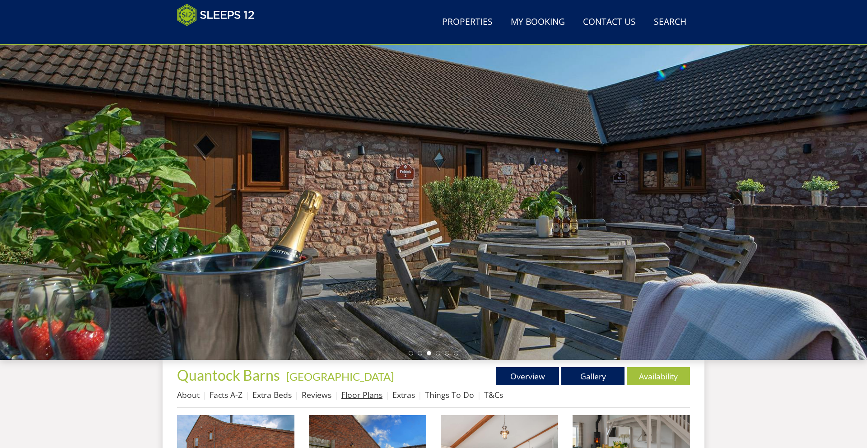
click at [358, 390] on link "Floor Plans" at bounding box center [361, 394] width 41 height 11
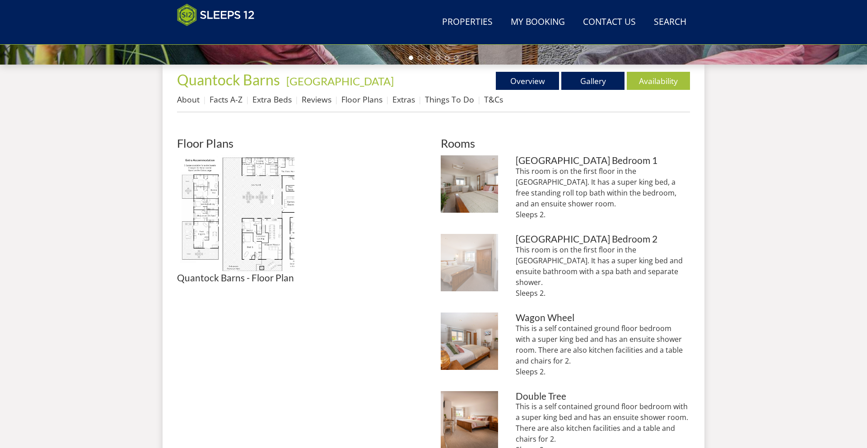
scroll to position [317, 0]
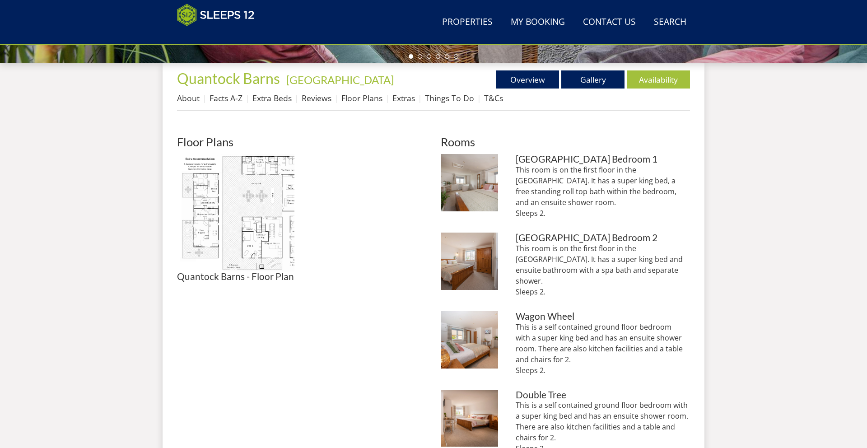
drag, startPoint x: 549, startPoint y: 203, endPoint x: 512, endPoint y: 172, distance: 47.8
click at [513, 172] on li "Quantock Barns - The Wagon House: Bedroom 1 has a king size bed, an in-room bat…" at bounding box center [565, 190] width 249 height 72
copy p "This room is on the first floor in the Wagon House. It has a super king bed, a …"
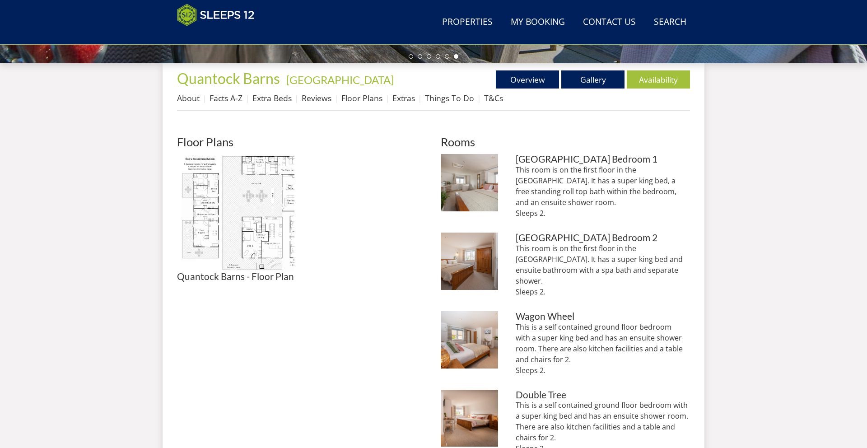
drag, startPoint x: 539, startPoint y: 264, endPoint x: 507, endPoint y: 234, distance: 43.8
click at [507, 234] on li "Quantock Barns - The Wagon House: Bedroom 2 has a super king bed and an ensuite…" at bounding box center [565, 269] width 249 height 72
copy p "This room is on the first floor in the Wagon House. It has a super king bed and…"
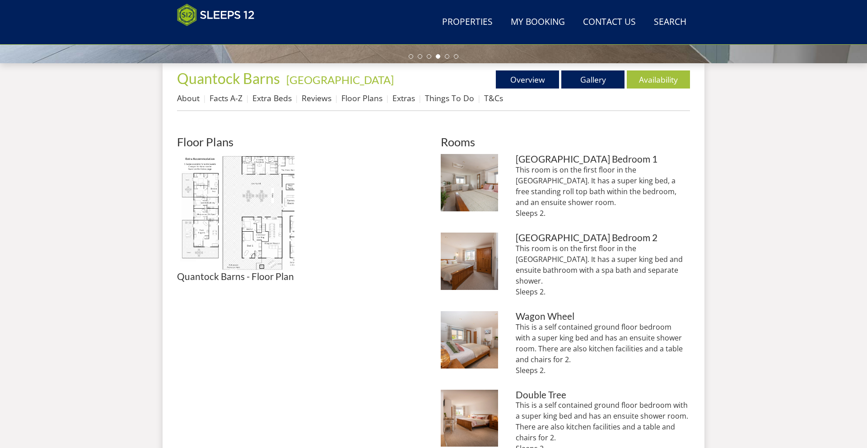
drag, startPoint x: 557, startPoint y: 349, endPoint x: 508, endPoint y: 306, distance: 64.6
click at [508, 311] on li "Quantock Barns - Wagon Wheel is a ground floor suite with a super king bed, an …" at bounding box center [565, 347] width 249 height 72
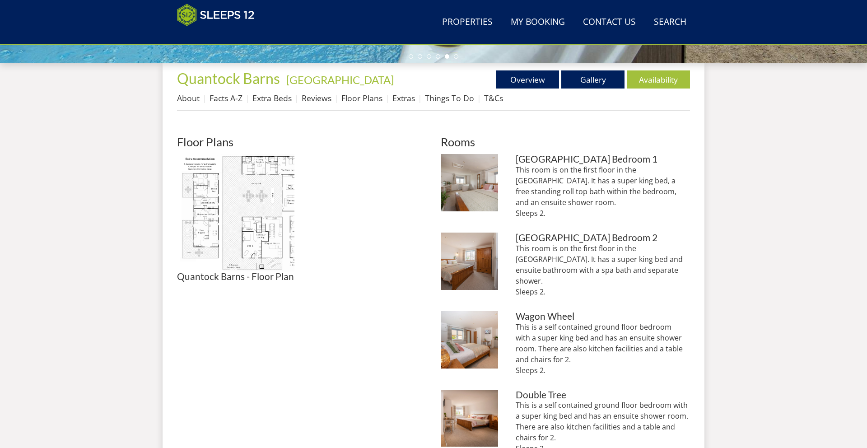
copy p "This is a self contained ground floor bedroom with a super king bed and has an …"
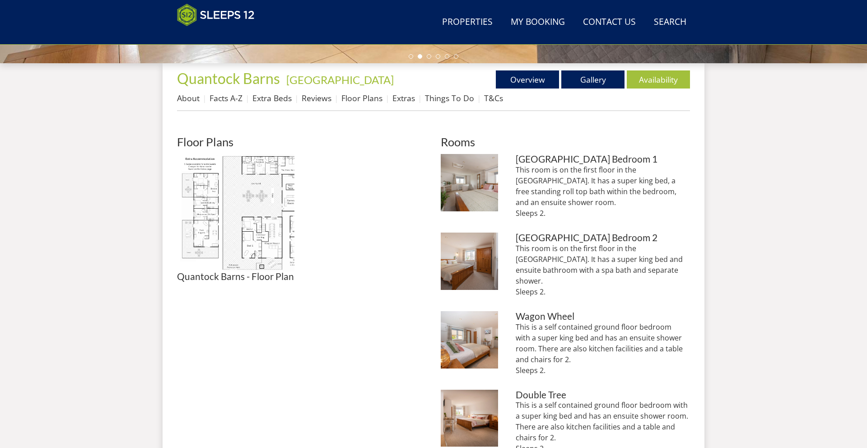
scroll to position [413, 0]
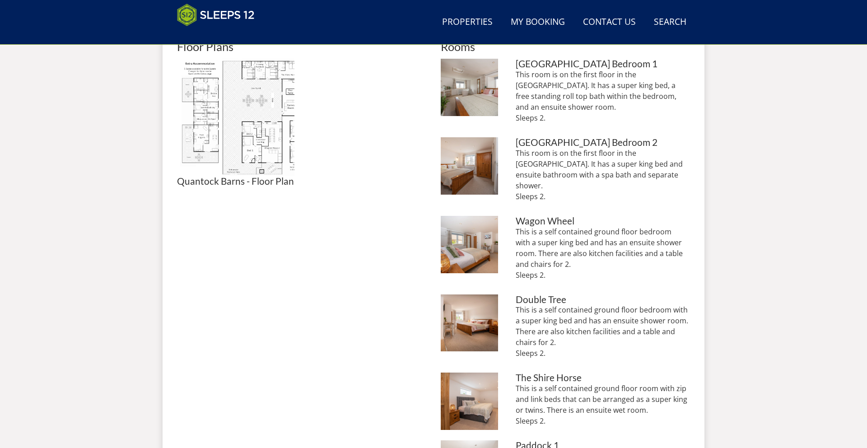
drag, startPoint x: 547, startPoint y: 328, endPoint x: 515, endPoint y: 293, distance: 47.3
click at [516, 304] on p "This is a self contained ground floor bedroom with a super king bed and has an …" at bounding box center [603, 331] width 174 height 54
copy p "This is a self contained ground floor bedroom with a super king bed and has an …"
drag, startPoint x: 546, startPoint y: 400, endPoint x: 513, endPoint y: 369, distance: 45.7
click at [512, 372] on li "Quantock Barns - Shire Horse can have a super king or twin beds The Shire Horse…" at bounding box center [565, 402] width 249 height 61
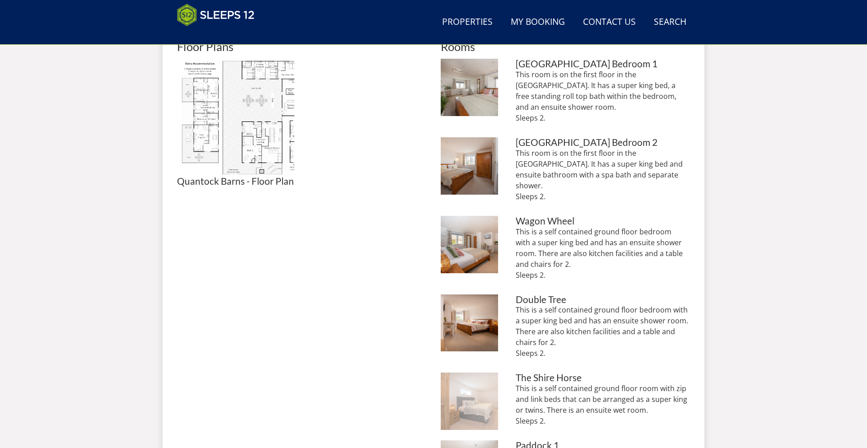
copy p "This is a self contained ground floor room with zip and link beds that can be a…"
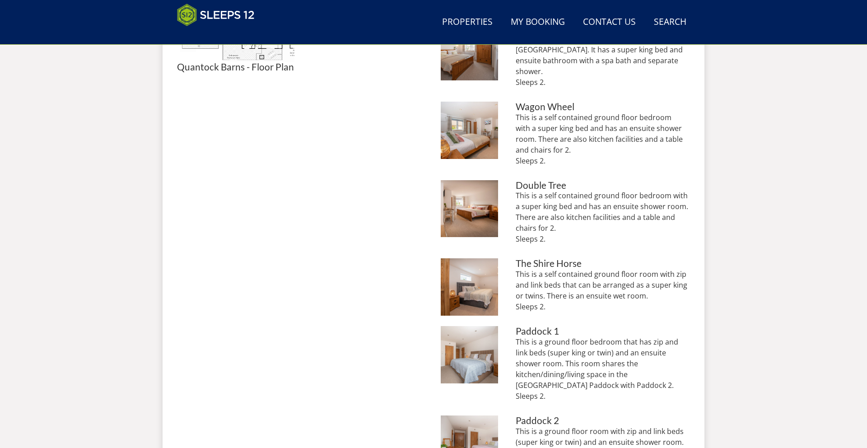
scroll to position [531, 0]
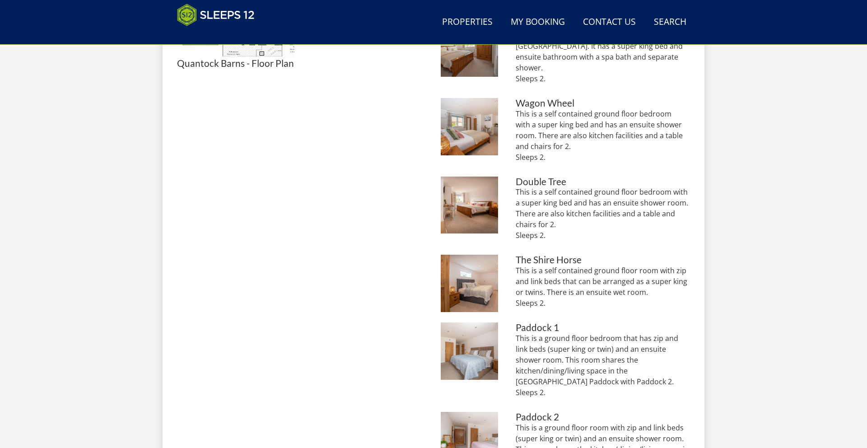
drag, startPoint x: 545, startPoint y: 363, endPoint x: 507, endPoint y: 322, distance: 55.3
click at [507, 322] on li "Quantock Barns - Paddock 1 can have a super king or twin beds Paddock 1 This is…" at bounding box center [565, 363] width 249 height 83
copy p "This is a ground floor bedroom that has zip and link beds (super king or twin) …"
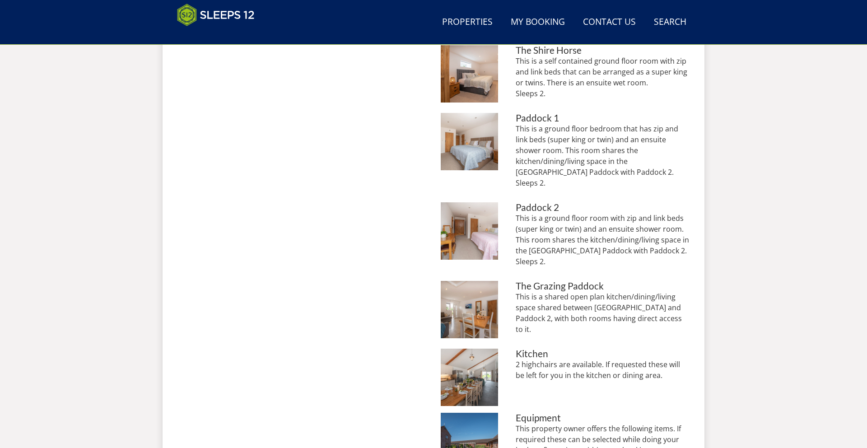
scroll to position [741, 0]
drag, startPoint x: 557, startPoint y: 229, endPoint x: 512, endPoint y: 189, distance: 60.4
click at [512, 201] on li "Quantock Barns - Paddock 2: Super king or twin Paddock 2 This is a ground floor…" at bounding box center [565, 237] width 249 height 72
copy p "This is a ground floor room with zip and link beds (super king or twin) and an …"
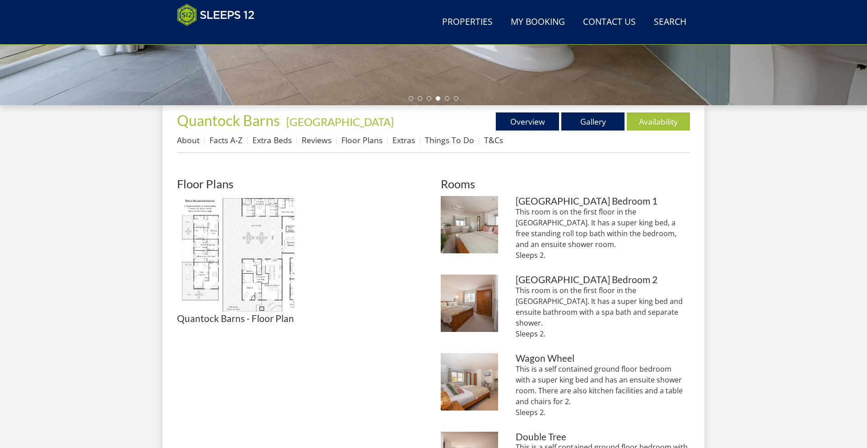
scroll to position [265, 0]
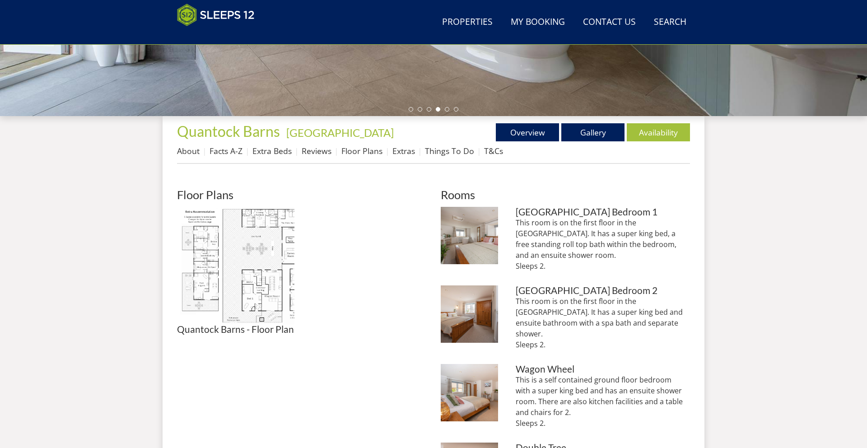
drag, startPoint x: 546, startPoint y: 254, endPoint x: 516, endPoint y: 223, distance: 43.1
click at [516, 223] on p "This room is on the first floor in the Wagon House. It has a super king bed, a …" at bounding box center [603, 244] width 174 height 54
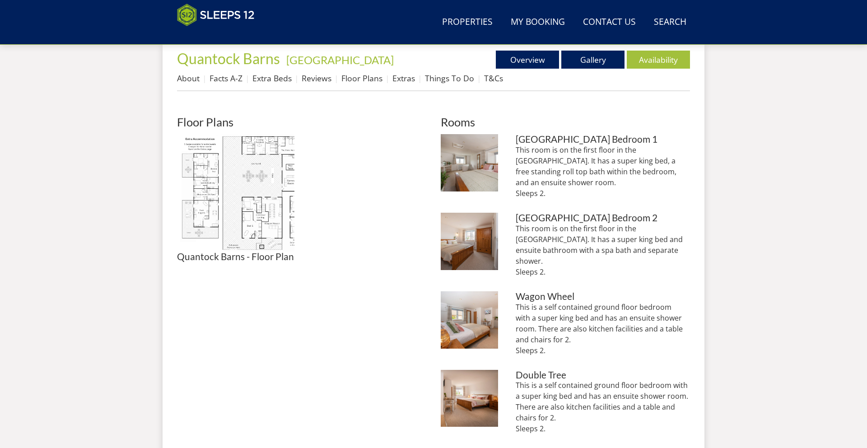
scroll to position [335, 0]
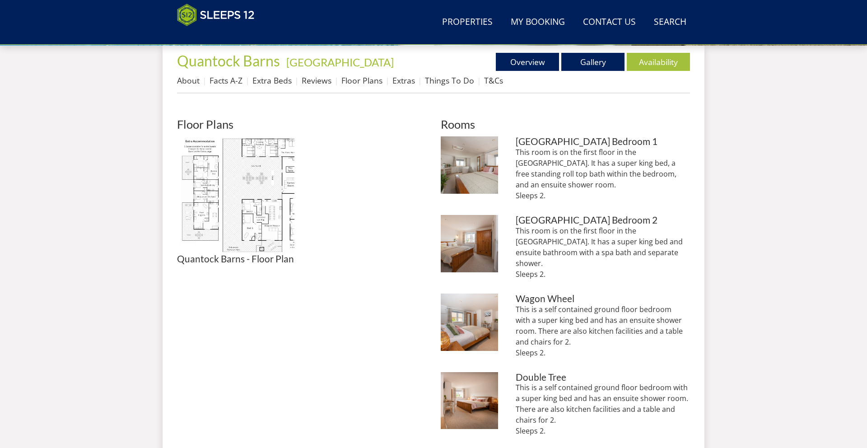
copy p "This room is on the first floor in the Wagon House. It has a super king bed, a …"
drag, startPoint x: 562, startPoint y: 251, endPoint x: 510, endPoint y: 224, distance: 58.6
click at [510, 224] on li "Quantock Barns - The Wagon House: Bedroom 2 has a super king bed and an ensuite…" at bounding box center [565, 251] width 249 height 72
copy p "This room is on the first floor in the Wagon House. It has a super king bed and…"
drag, startPoint x: 573, startPoint y: 330, endPoint x: 513, endPoint y: 288, distance: 73.3
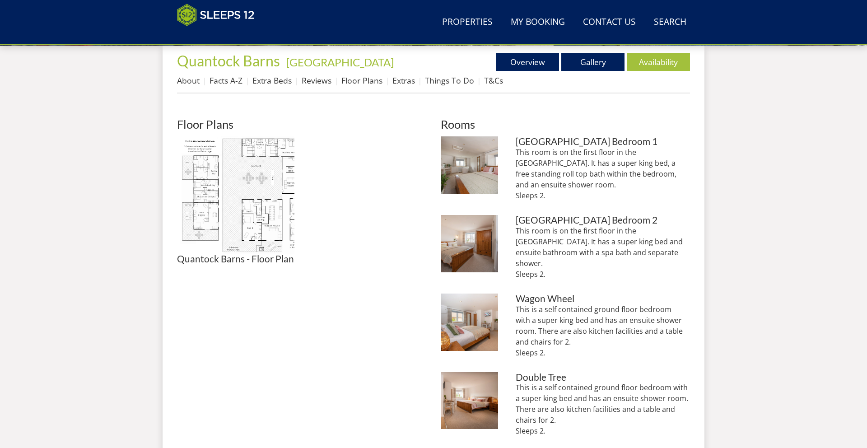
click at [513, 293] on li "Quantock Barns - Wagon Wheel is a ground floor suite with a super king bed, an …" at bounding box center [565, 329] width 249 height 72
copy p "This is a self contained ground floor bedroom with a super king bed and has an …"
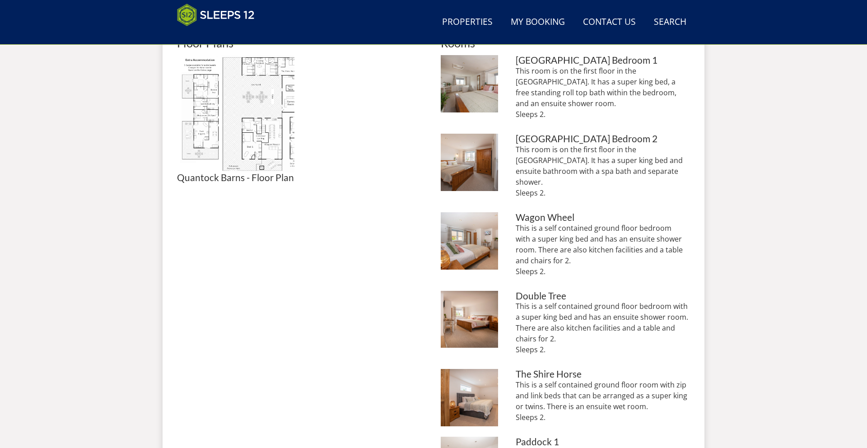
scroll to position [417, 0]
drag, startPoint x: 562, startPoint y: 328, endPoint x: 516, endPoint y: 285, distance: 63.3
click at [516, 300] on p "This is a self contained ground floor bedroom with a super king bed and has an …" at bounding box center [603, 327] width 174 height 54
drag, startPoint x: 537, startPoint y: 394, endPoint x: 510, endPoint y: 367, distance: 38.9
click at [510, 368] on li "Quantock Barns - Shire Horse can have a super king or twin beds The Shire Horse…" at bounding box center [565, 398] width 249 height 61
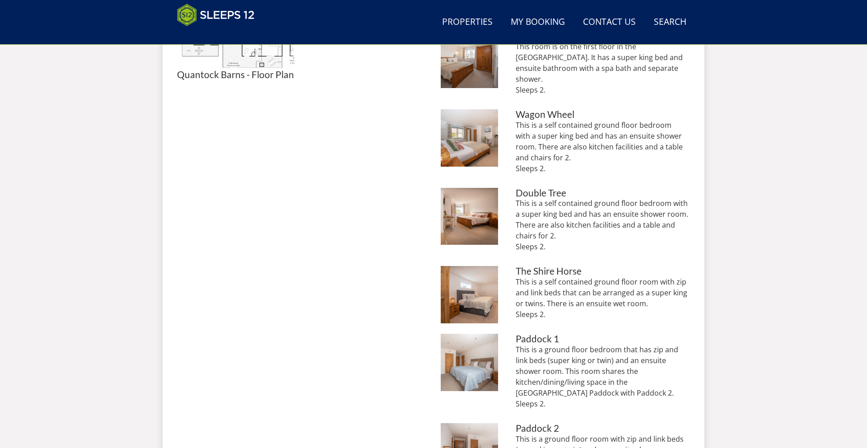
scroll to position [527, 0]
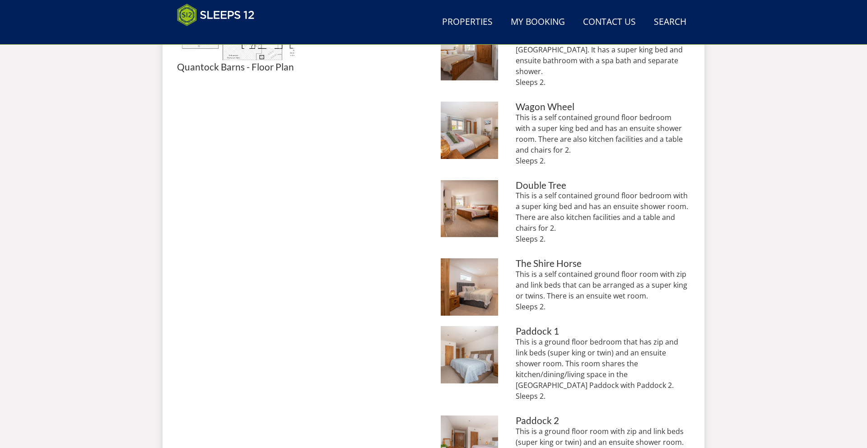
drag, startPoint x: 552, startPoint y: 363, endPoint x: 512, endPoint y: 322, distance: 57.5
click at [512, 326] on li "Quantock Barns - Paddock 1 can have a super king or twin beds Paddock 1 This is…" at bounding box center [565, 367] width 249 height 83
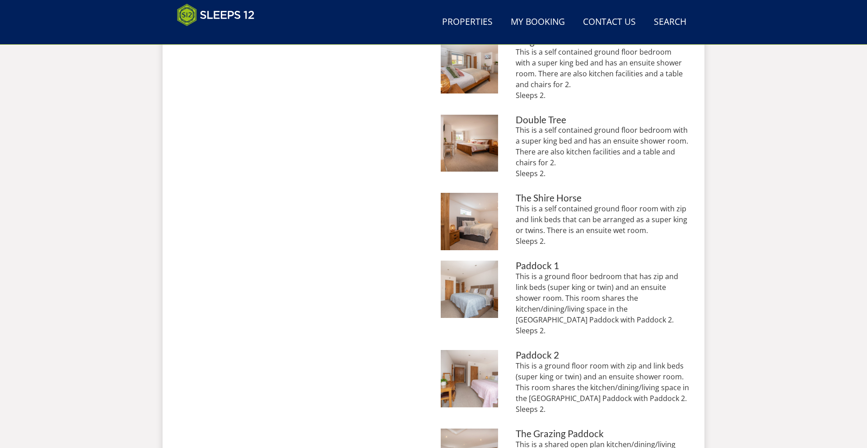
scroll to position [626, 0]
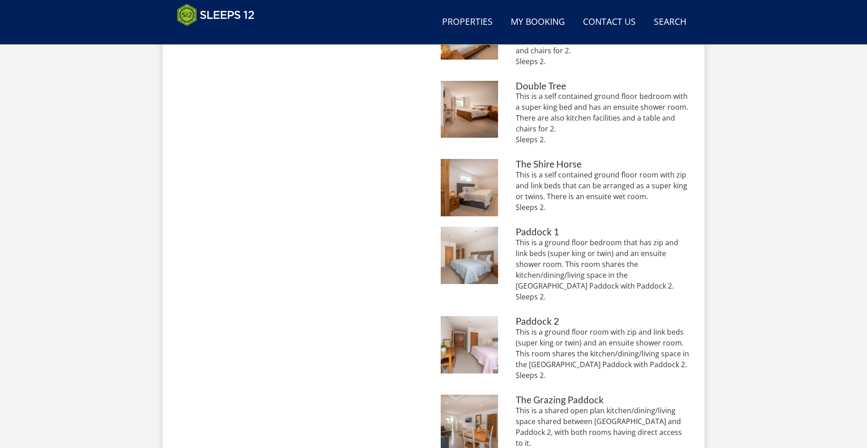
drag, startPoint x: 542, startPoint y: 346, endPoint x: 510, endPoint y: 303, distance: 53.5
click at [510, 316] on li "Quantock Barns - Paddock 2: Super king or twin Paddock 2 This is a ground floor…" at bounding box center [565, 352] width 249 height 72
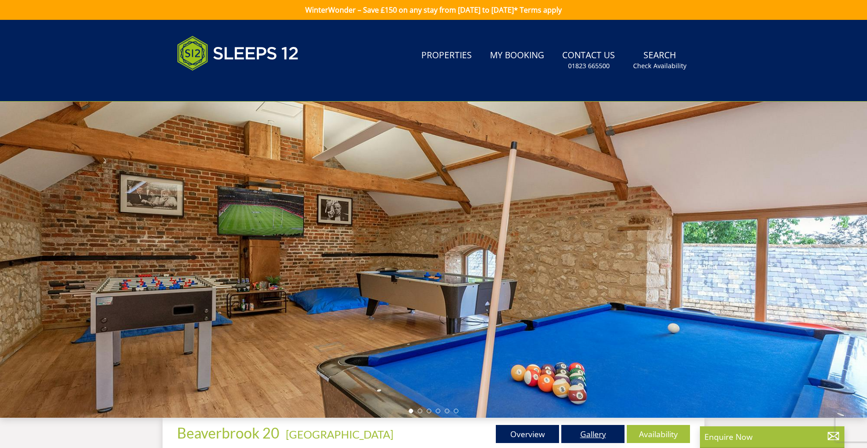
click at [610, 436] on link "Gallery" at bounding box center [592, 434] width 63 height 18
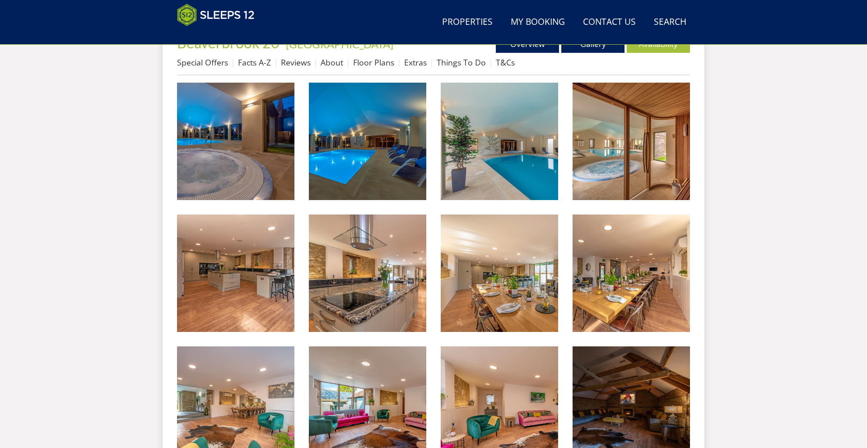
scroll to position [354, 0]
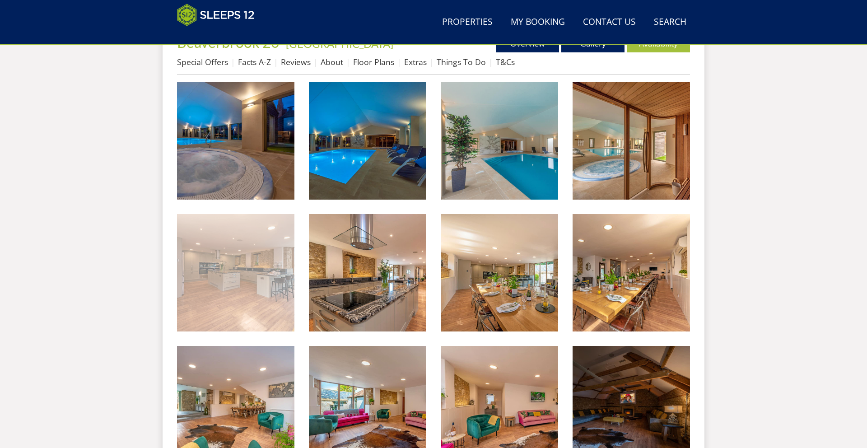
click at [280, 261] on img at bounding box center [235, 272] width 117 height 117
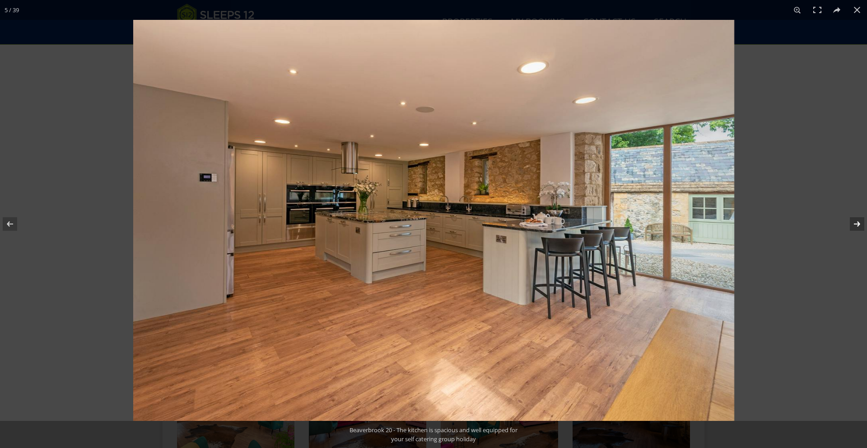
click at [855, 224] on button at bounding box center [851, 223] width 32 height 45
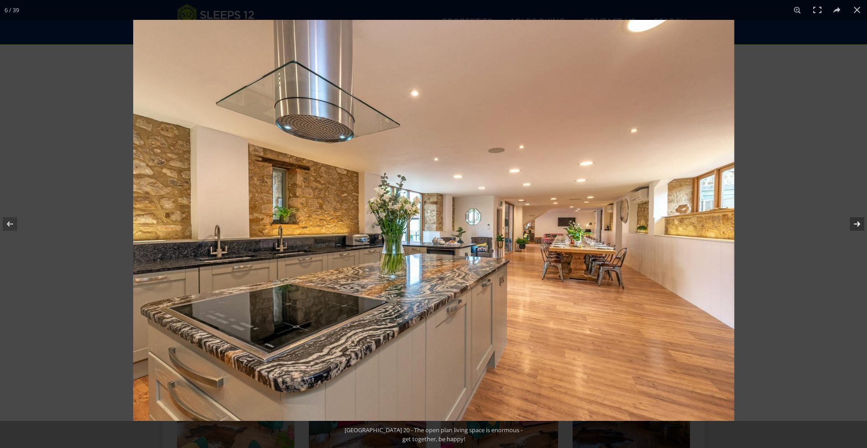
click at [855, 224] on button at bounding box center [851, 223] width 32 height 45
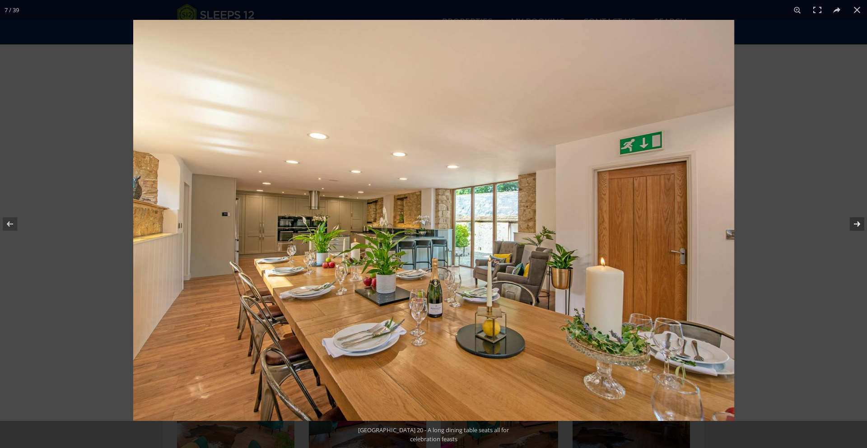
click at [855, 224] on button at bounding box center [851, 223] width 32 height 45
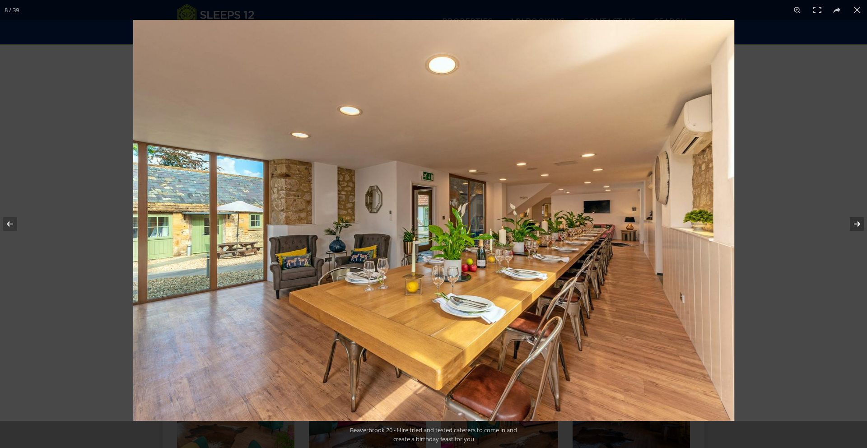
click at [855, 224] on button at bounding box center [851, 223] width 32 height 45
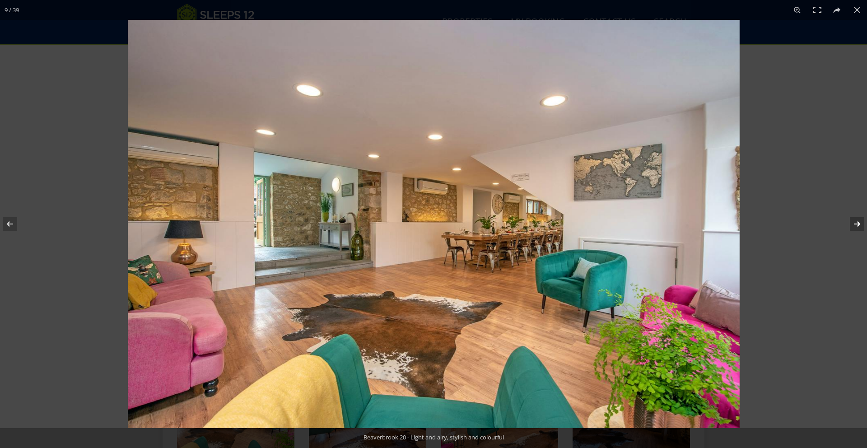
click at [855, 224] on button at bounding box center [851, 223] width 32 height 45
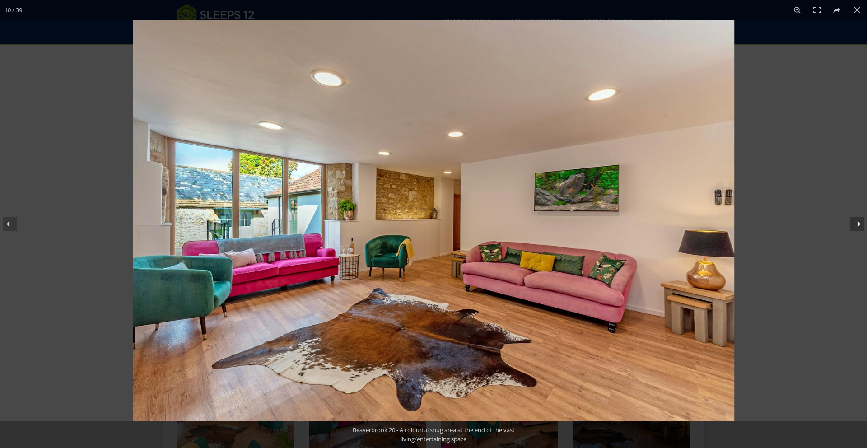
click at [855, 224] on button at bounding box center [851, 223] width 32 height 45
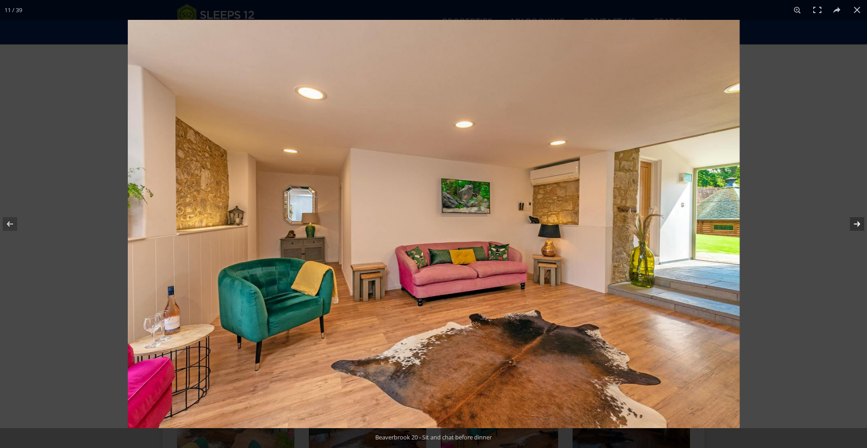
click at [855, 224] on button at bounding box center [851, 223] width 32 height 45
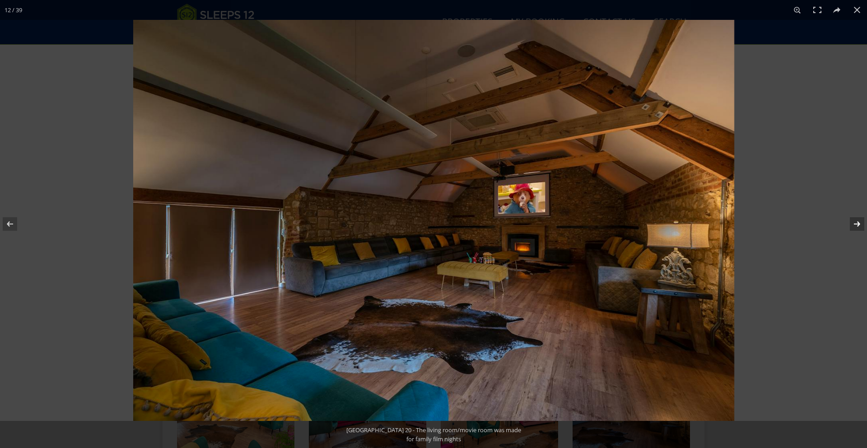
click at [855, 224] on button at bounding box center [851, 223] width 32 height 45
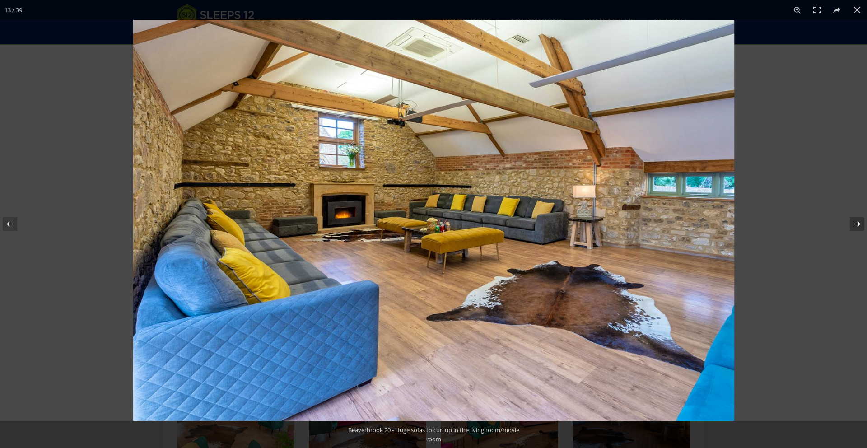
click at [855, 224] on button at bounding box center [851, 223] width 32 height 45
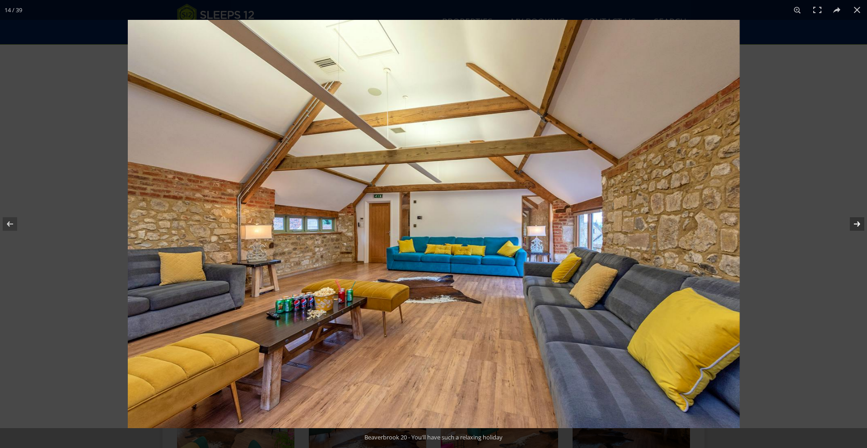
click at [855, 224] on button at bounding box center [851, 223] width 32 height 45
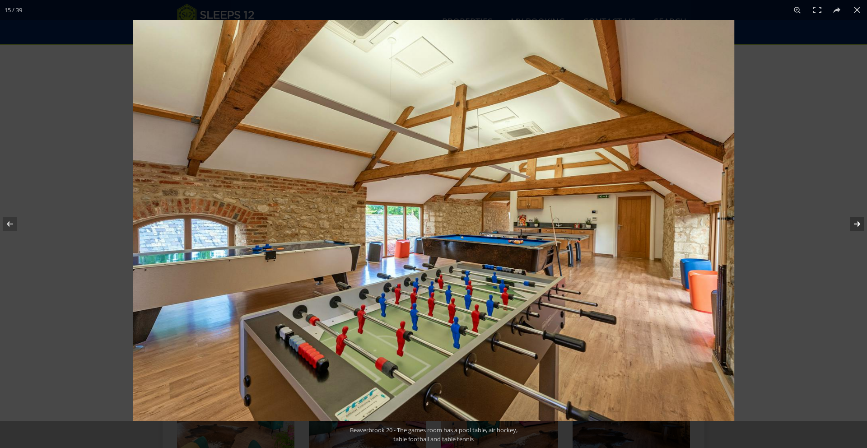
click at [855, 222] on button at bounding box center [851, 223] width 32 height 45
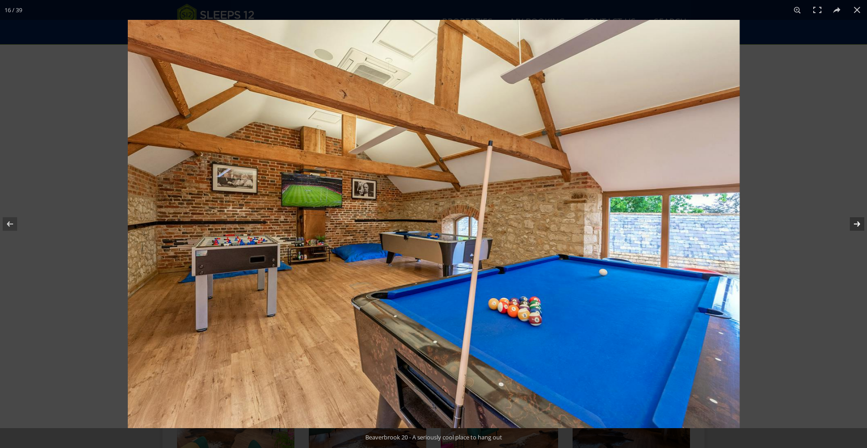
click at [855, 222] on button at bounding box center [851, 223] width 32 height 45
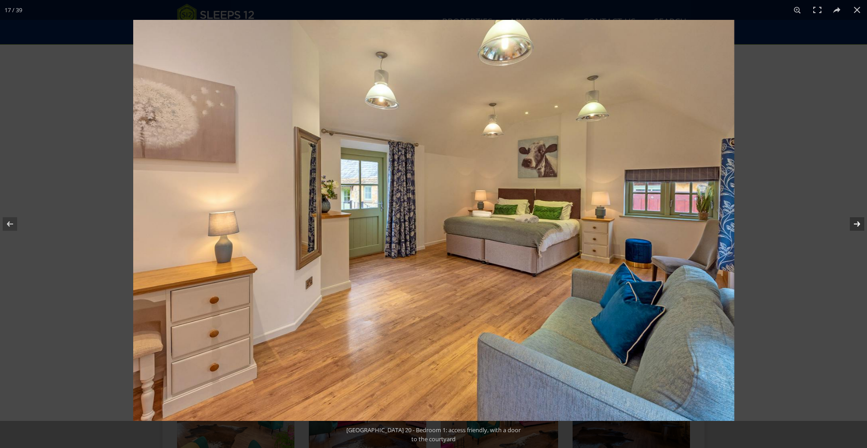
click at [855, 222] on button at bounding box center [851, 223] width 32 height 45
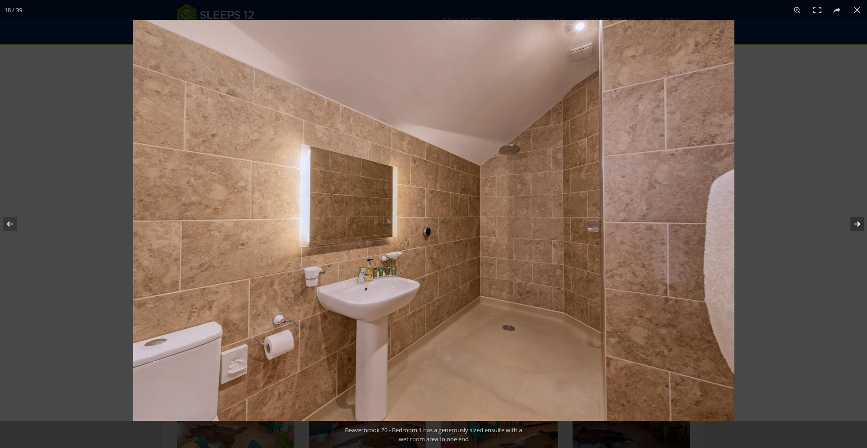
click at [855, 222] on button at bounding box center [851, 223] width 32 height 45
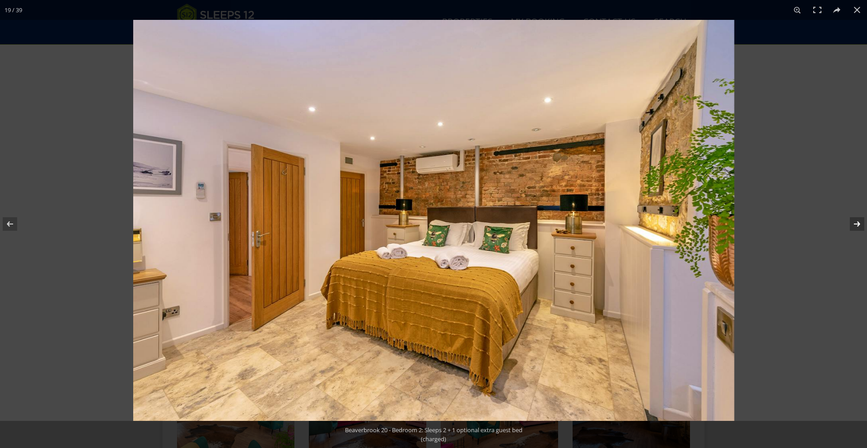
click at [855, 222] on button at bounding box center [851, 223] width 32 height 45
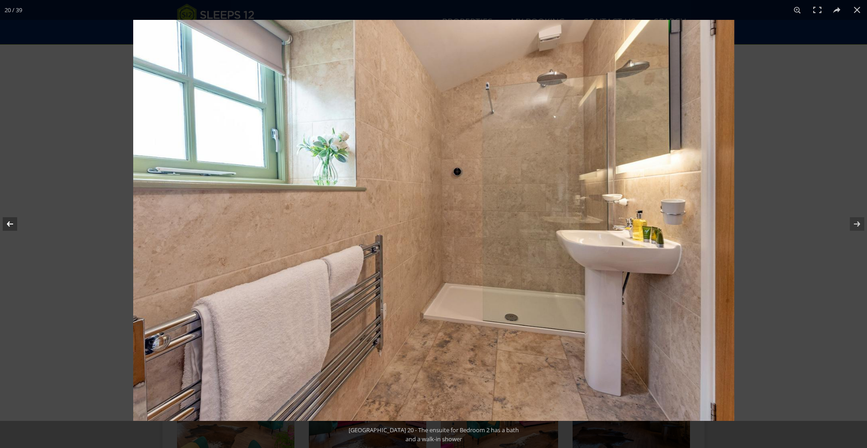
click at [9, 226] on button at bounding box center [16, 223] width 32 height 45
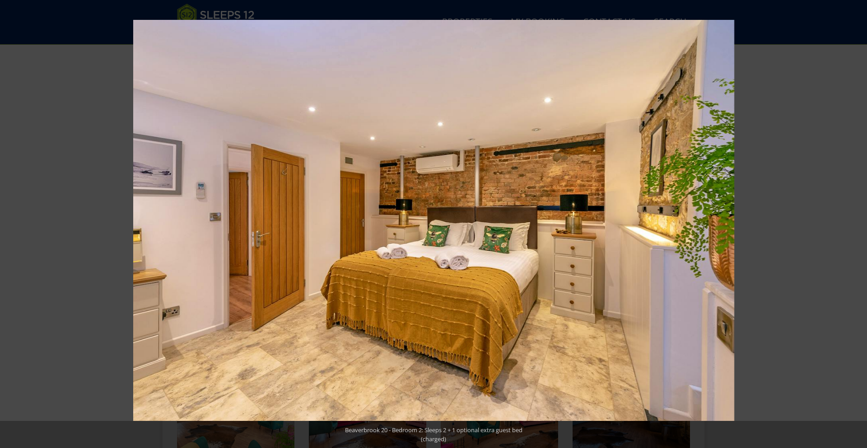
click at [857, 223] on button at bounding box center [851, 223] width 32 height 45
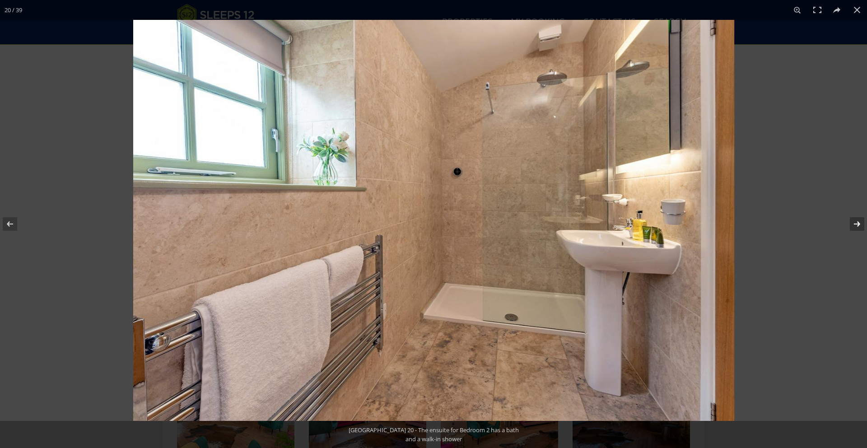
click at [857, 223] on button at bounding box center [851, 223] width 32 height 45
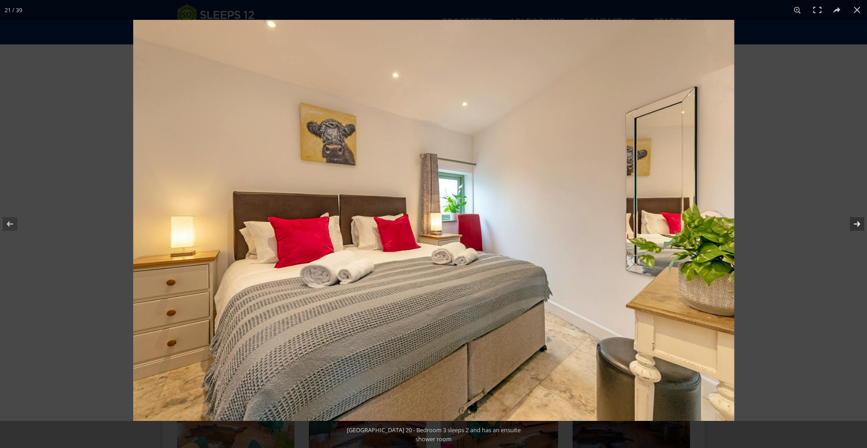
click at [856, 225] on button at bounding box center [851, 223] width 32 height 45
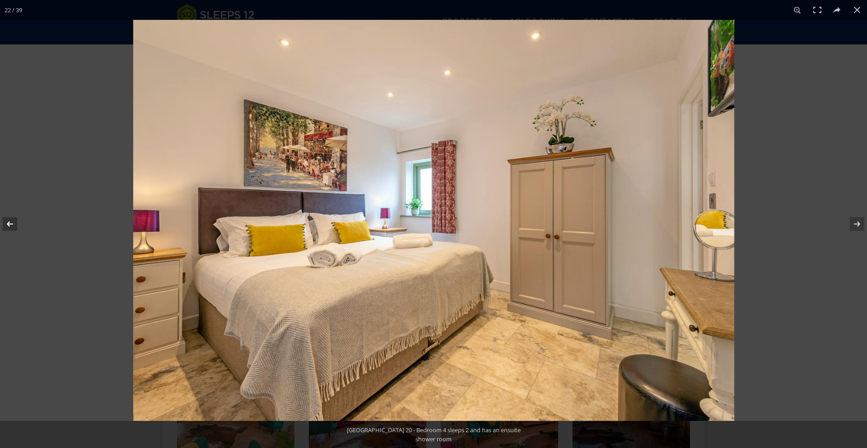
click at [13, 228] on button at bounding box center [16, 223] width 32 height 45
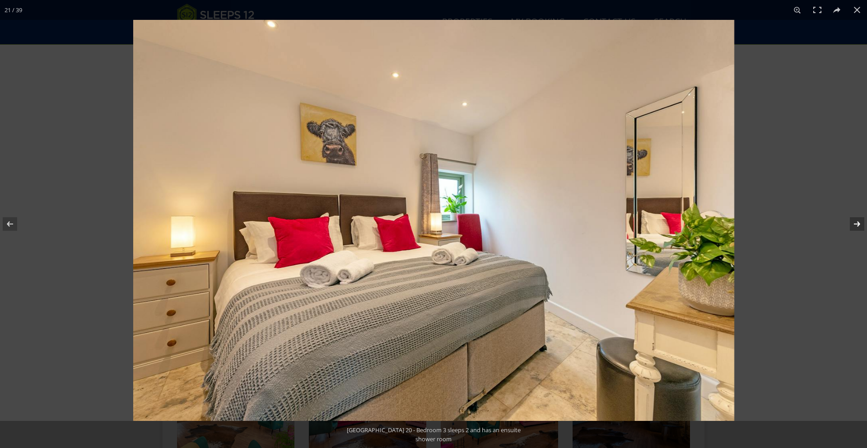
click at [856, 225] on button at bounding box center [851, 223] width 32 height 45
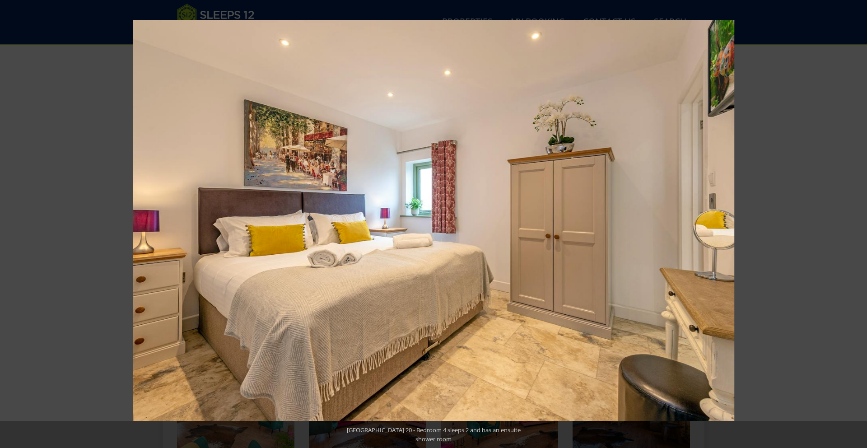
click at [856, 225] on button at bounding box center [851, 223] width 32 height 45
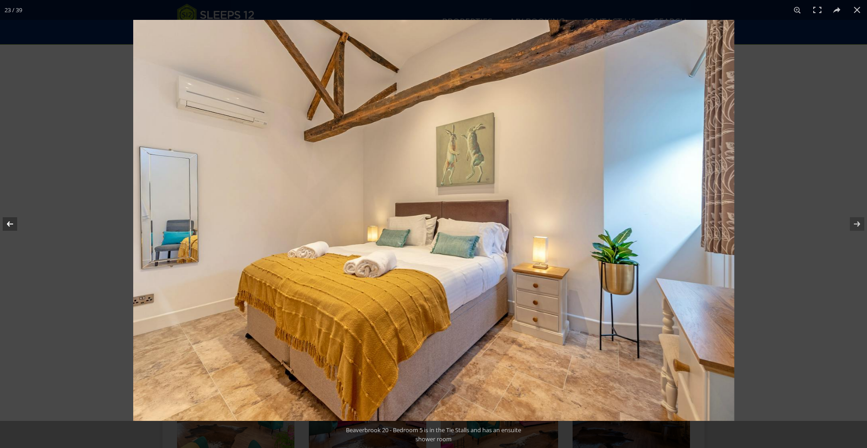
click at [12, 225] on button at bounding box center [16, 223] width 32 height 45
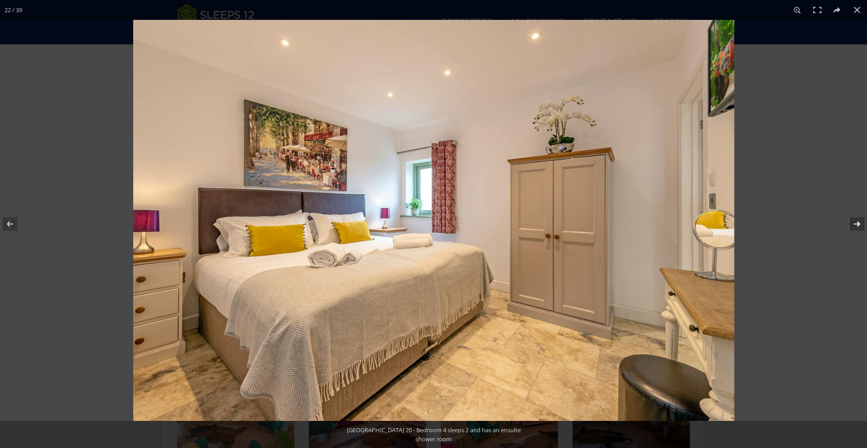
click at [854, 225] on button at bounding box center [851, 223] width 32 height 45
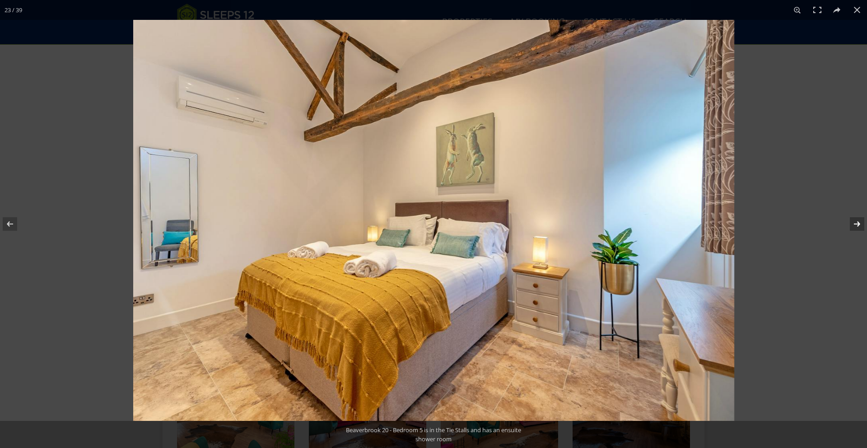
click at [854, 225] on button at bounding box center [851, 223] width 32 height 45
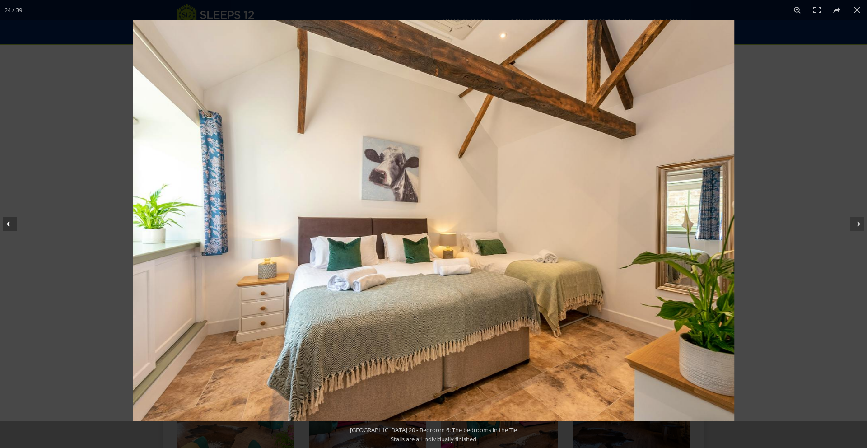
click at [12, 225] on button at bounding box center [16, 223] width 32 height 45
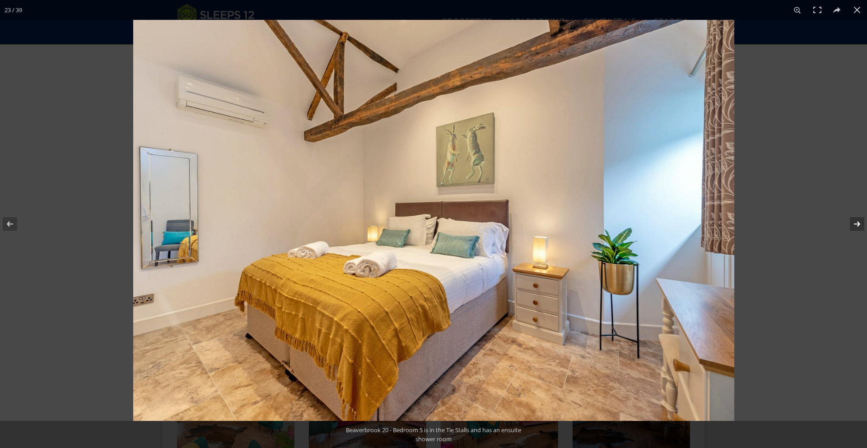
click at [853, 223] on button at bounding box center [851, 223] width 32 height 45
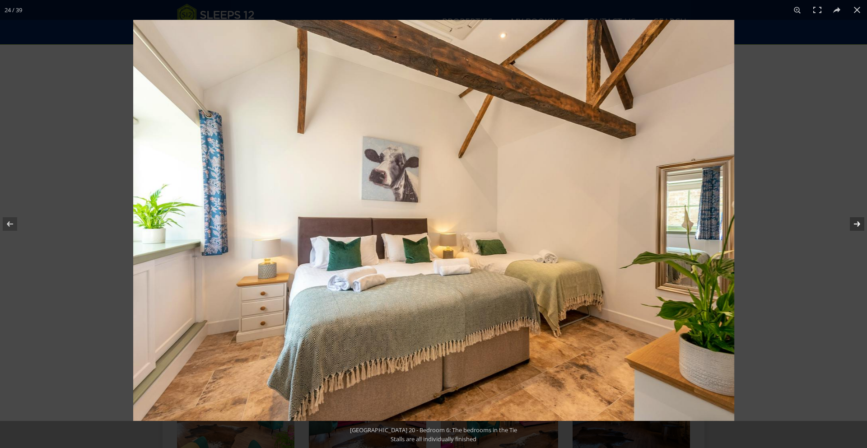
click at [855, 225] on button at bounding box center [851, 223] width 32 height 45
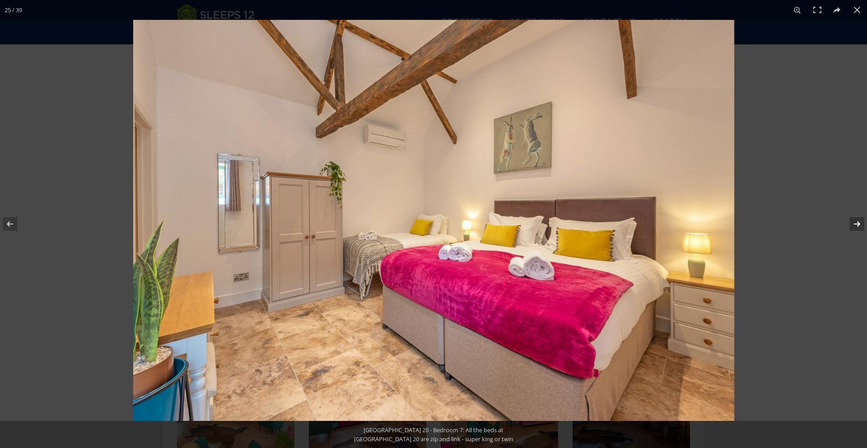
click at [855, 225] on button at bounding box center [851, 223] width 32 height 45
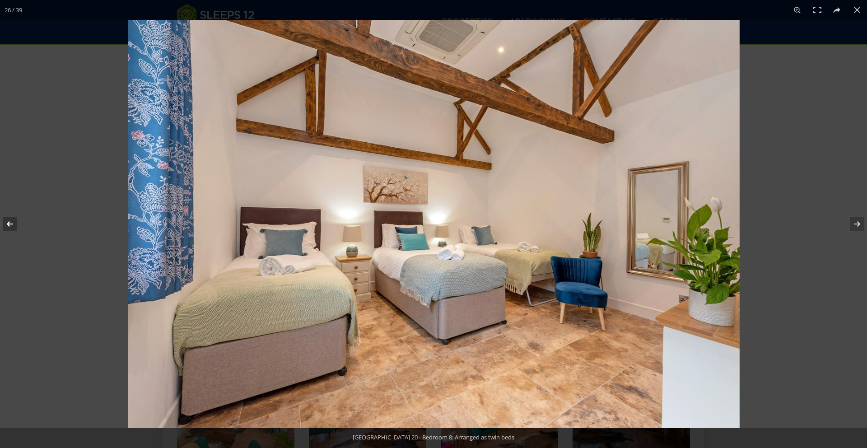
click at [11, 230] on button at bounding box center [16, 223] width 32 height 45
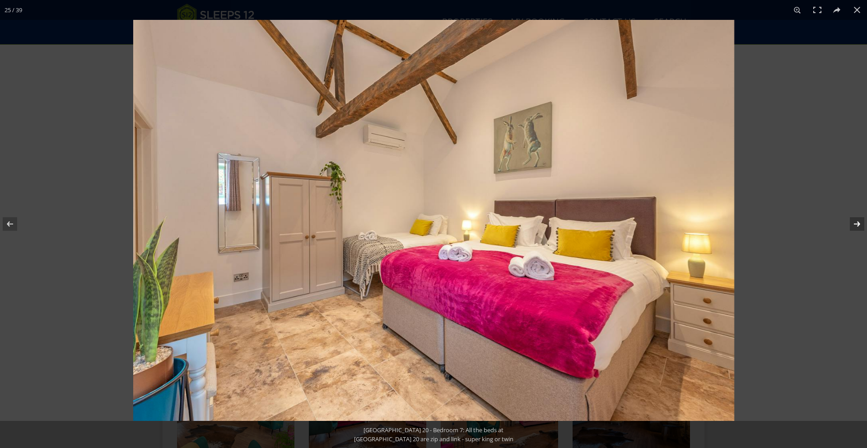
click at [856, 225] on button at bounding box center [851, 223] width 32 height 45
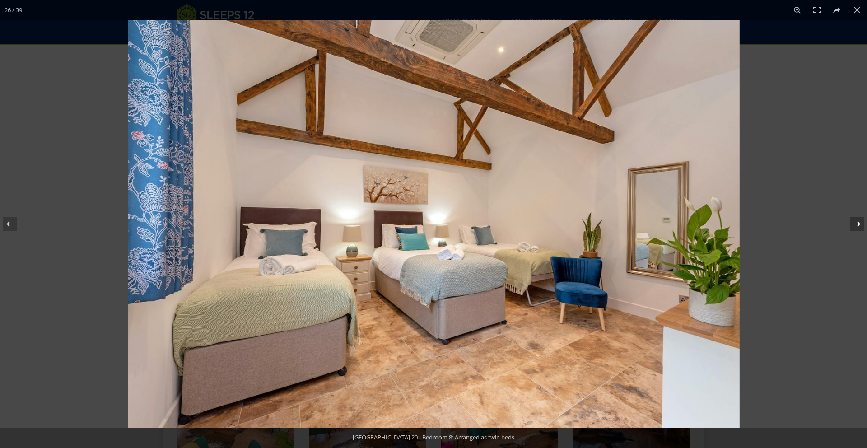
click at [856, 224] on button at bounding box center [851, 223] width 32 height 45
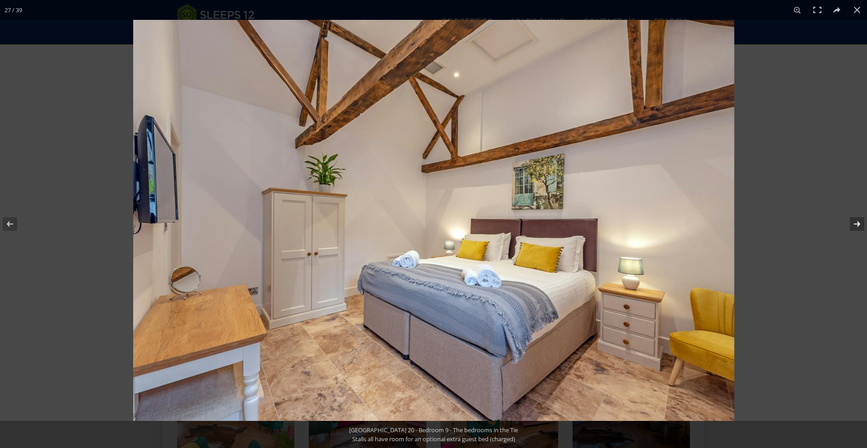
click at [856, 224] on button at bounding box center [851, 223] width 32 height 45
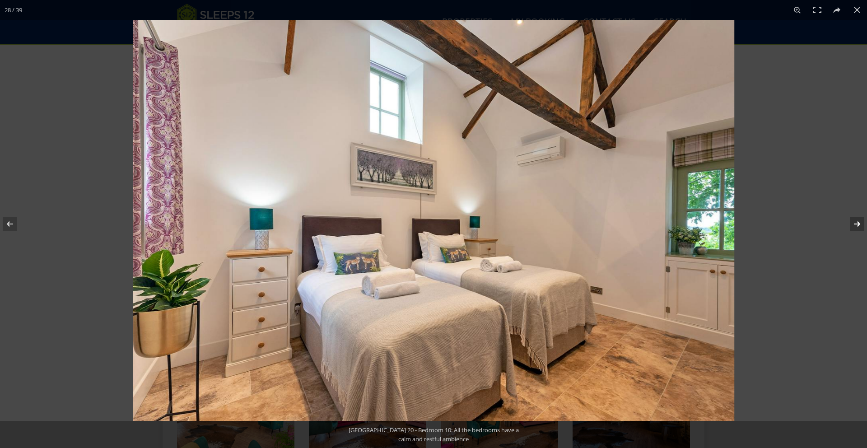
click at [856, 224] on button at bounding box center [851, 223] width 32 height 45
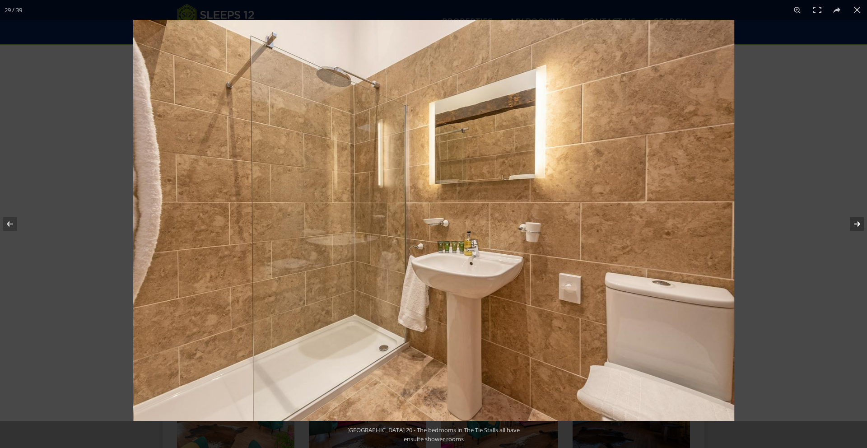
click at [856, 224] on button at bounding box center [851, 223] width 32 height 45
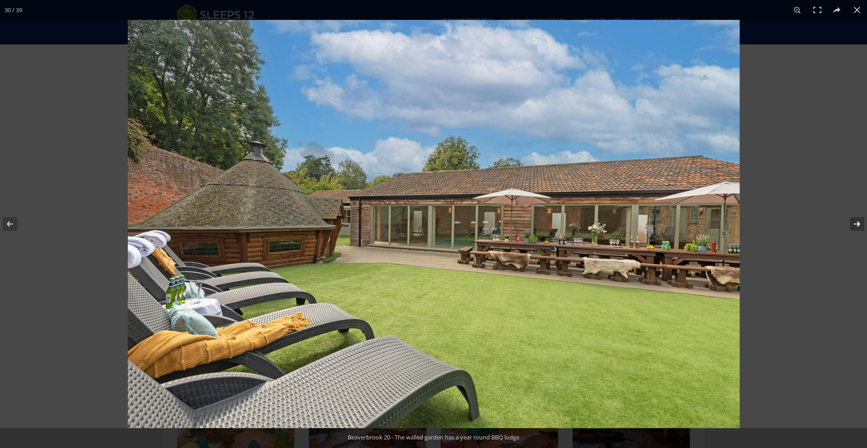
click at [856, 224] on button at bounding box center [851, 223] width 32 height 45
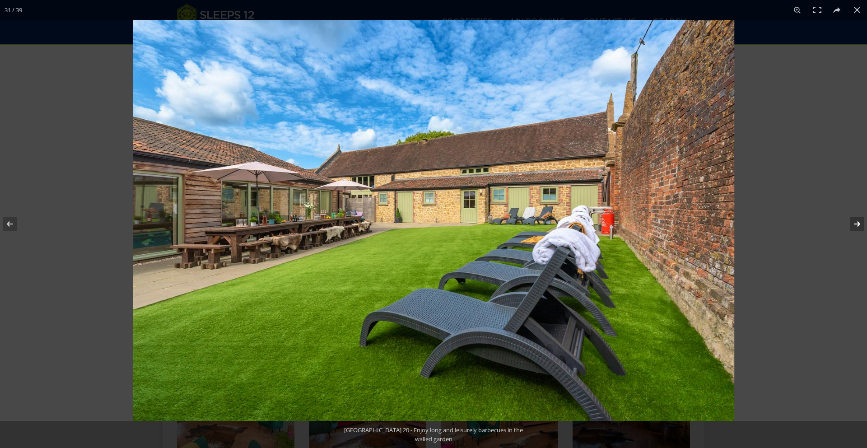
click at [856, 224] on button at bounding box center [851, 223] width 32 height 45
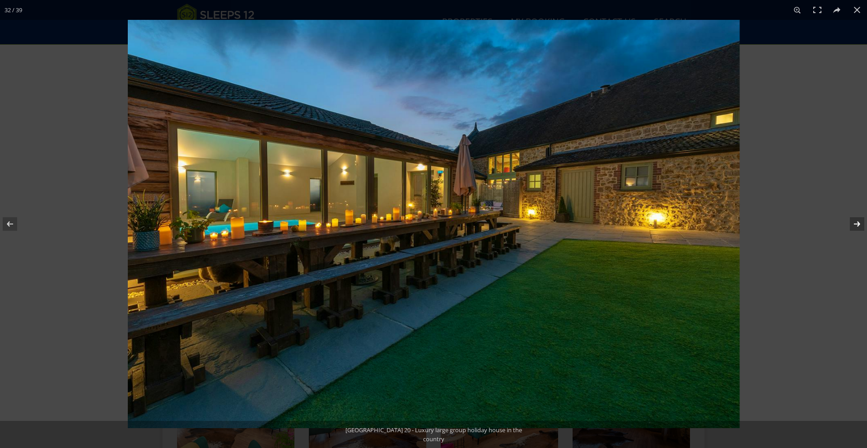
click at [856, 224] on button at bounding box center [851, 223] width 32 height 45
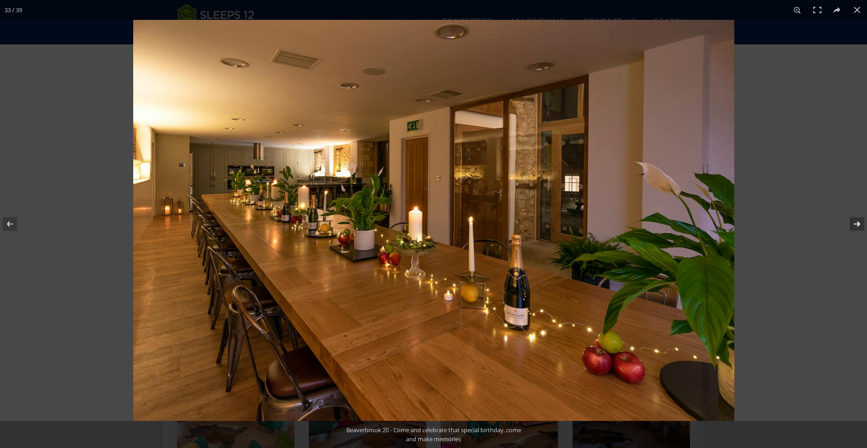
click at [856, 224] on button at bounding box center [851, 223] width 32 height 45
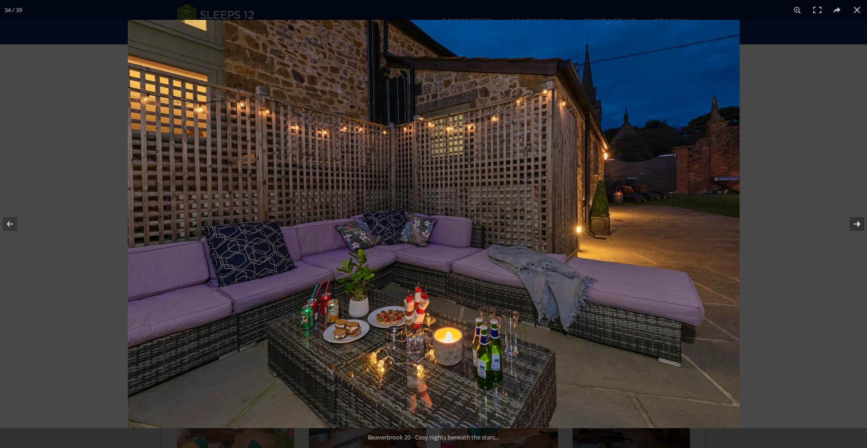
click at [856, 224] on button at bounding box center [851, 223] width 32 height 45
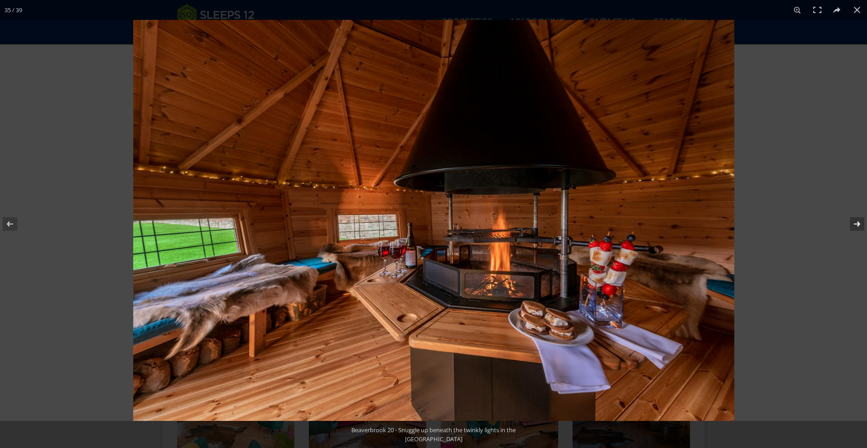
click at [856, 224] on button at bounding box center [851, 223] width 32 height 45
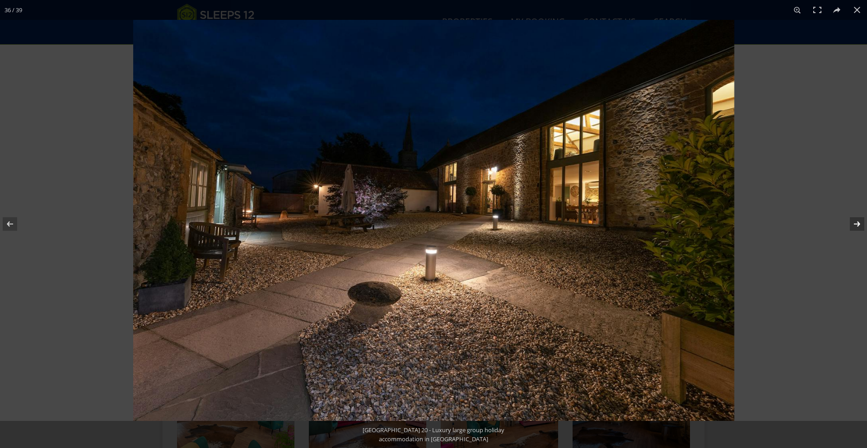
click at [856, 224] on button at bounding box center [851, 223] width 32 height 45
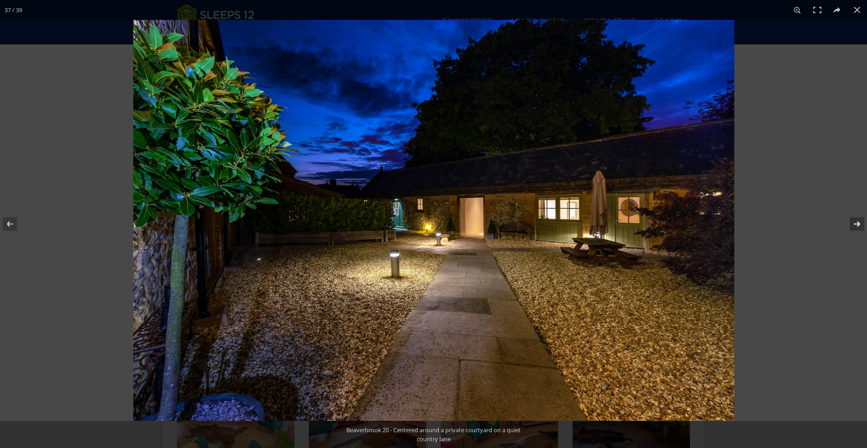
click at [856, 224] on button at bounding box center [851, 223] width 32 height 45
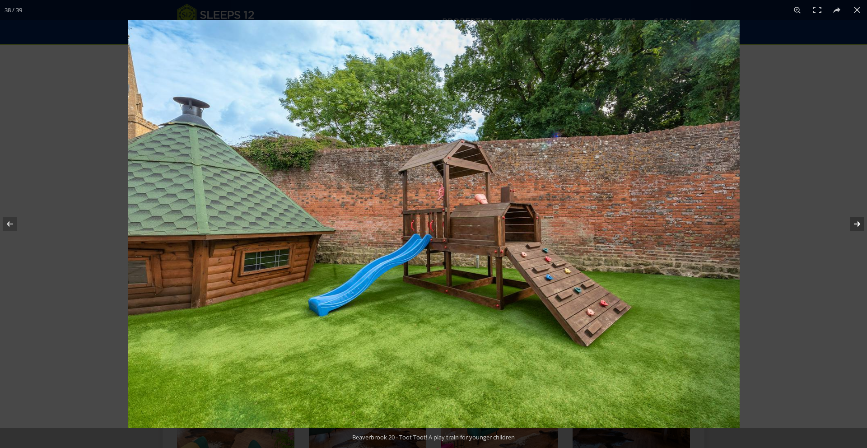
click at [856, 224] on button at bounding box center [851, 223] width 32 height 45
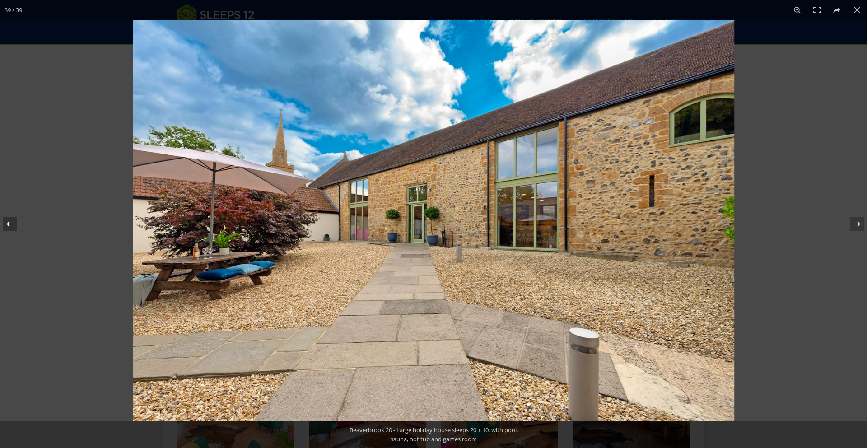
click at [11, 228] on button at bounding box center [16, 223] width 32 height 45
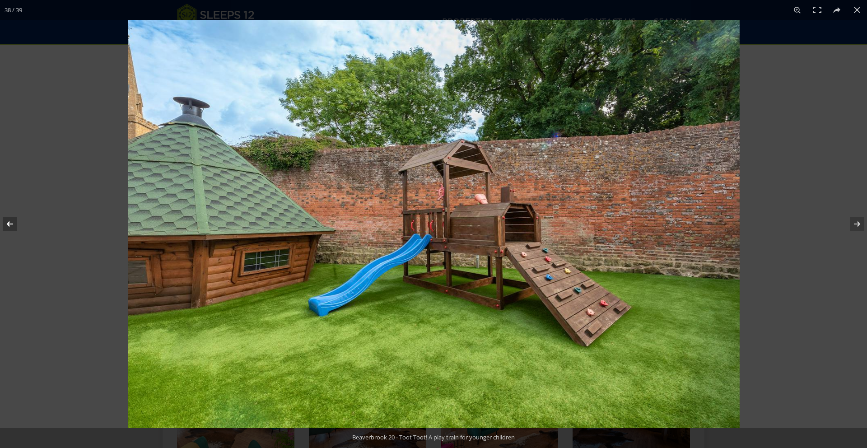
click at [11, 228] on button at bounding box center [16, 223] width 32 height 45
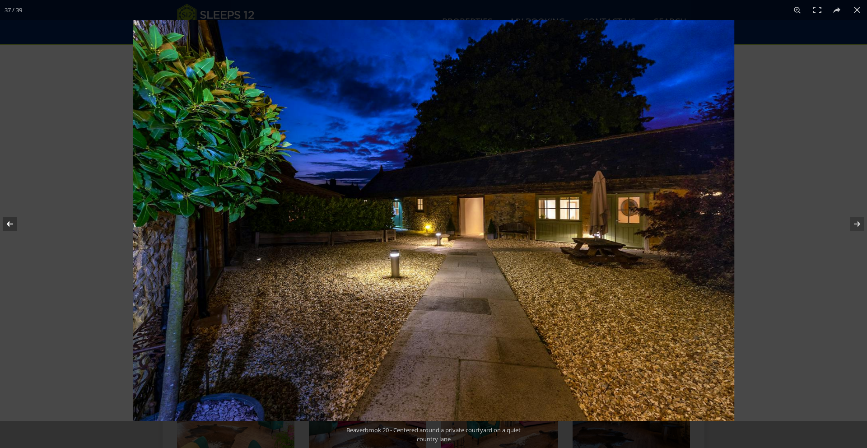
click at [11, 228] on button at bounding box center [16, 223] width 32 height 45
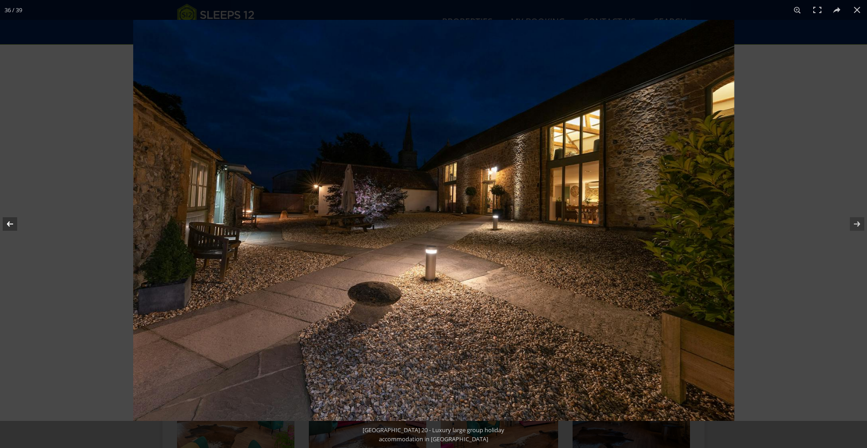
click at [11, 228] on button at bounding box center [16, 223] width 32 height 45
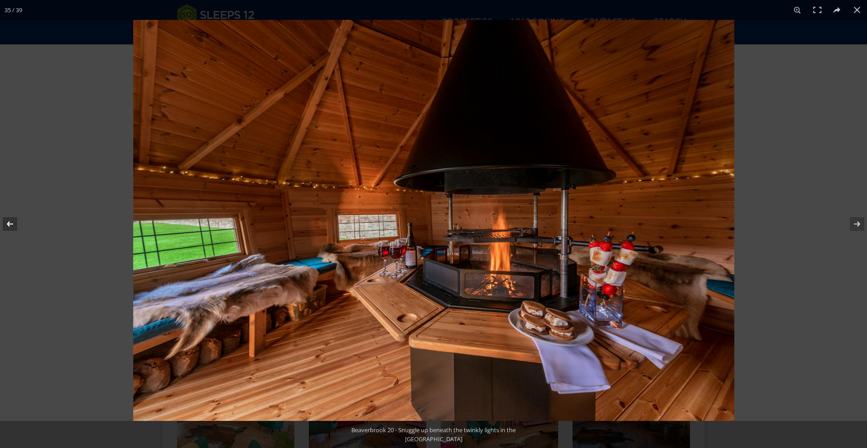
click at [11, 228] on button at bounding box center [16, 223] width 32 height 45
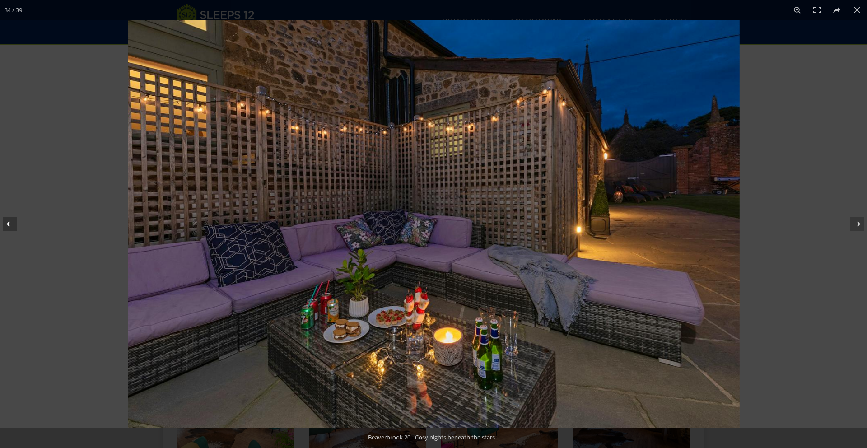
click at [11, 228] on button at bounding box center [16, 223] width 32 height 45
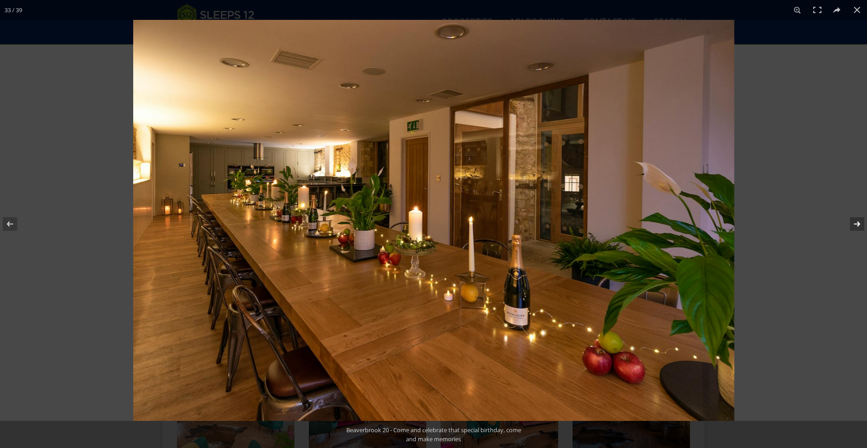
click at [857, 223] on button at bounding box center [851, 223] width 32 height 45
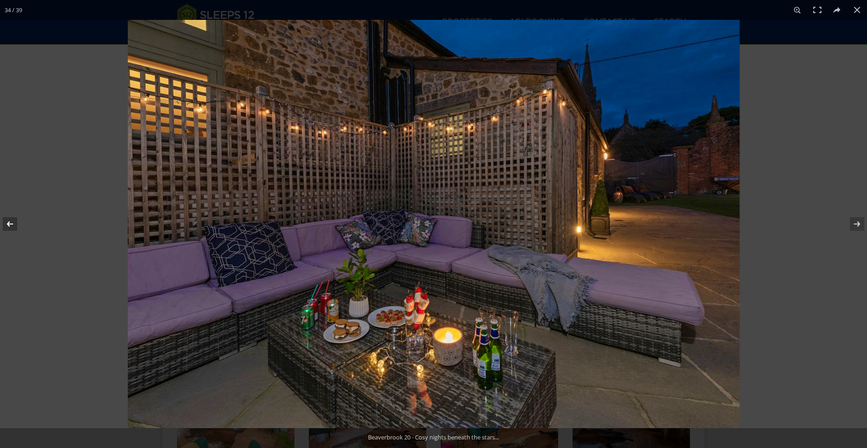
click at [5, 219] on button at bounding box center [16, 223] width 32 height 45
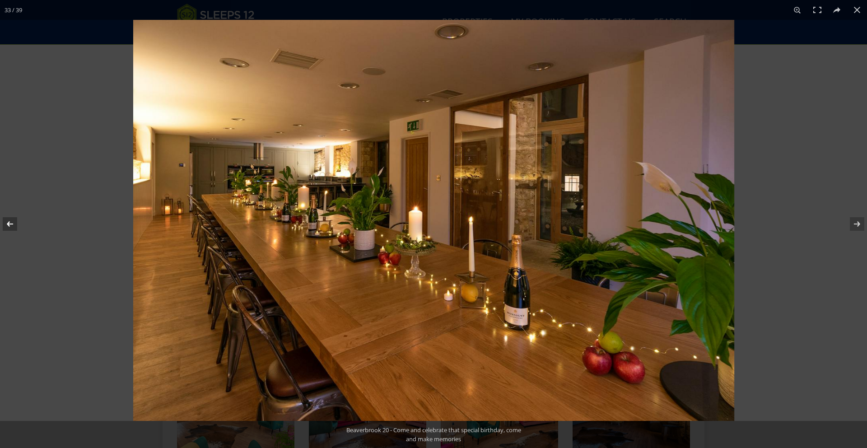
click at [5, 219] on button at bounding box center [16, 223] width 32 height 45
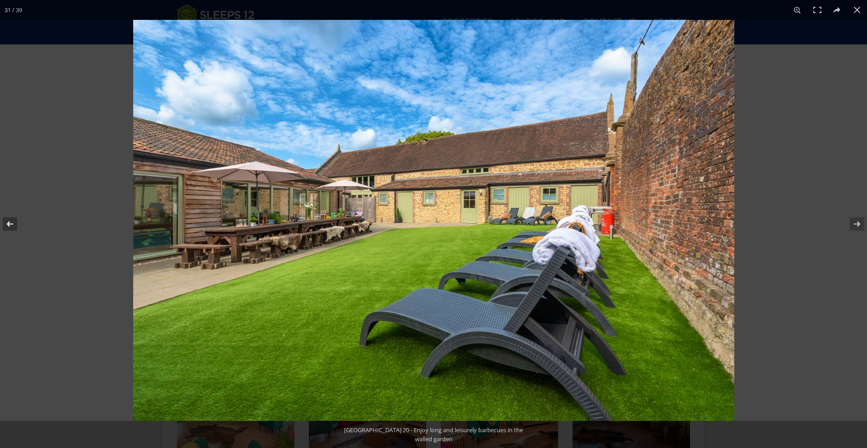
click at [5, 219] on button at bounding box center [16, 223] width 32 height 45
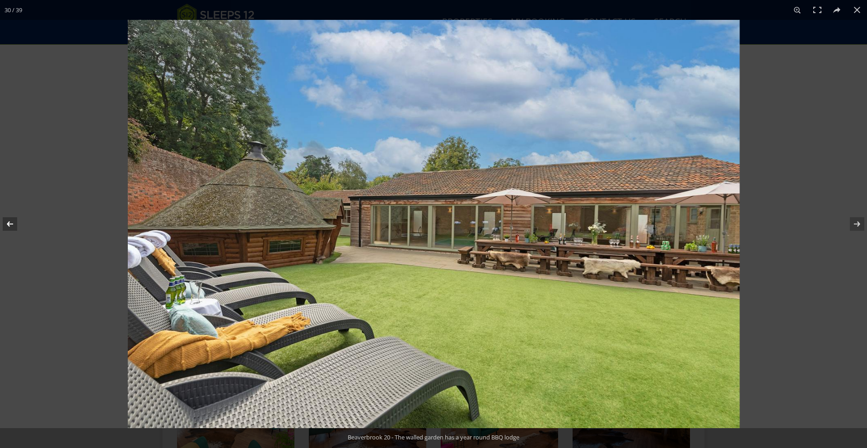
click at [5, 219] on button at bounding box center [16, 223] width 32 height 45
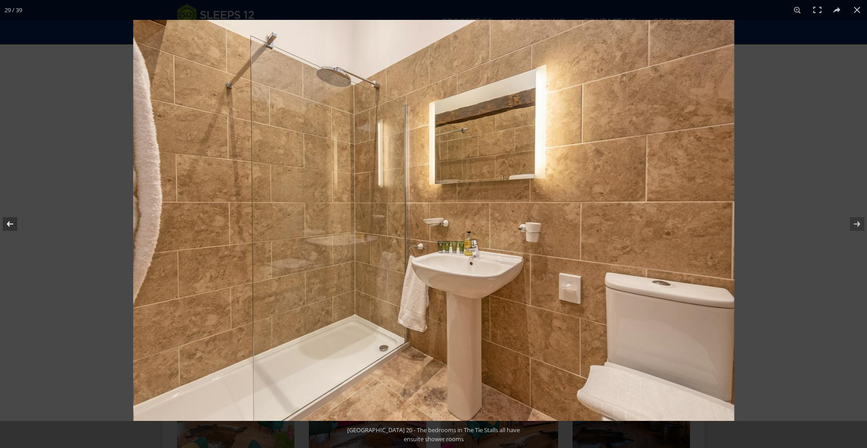
click at [5, 219] on button at bounding box center [16, 223] width 32 height 45
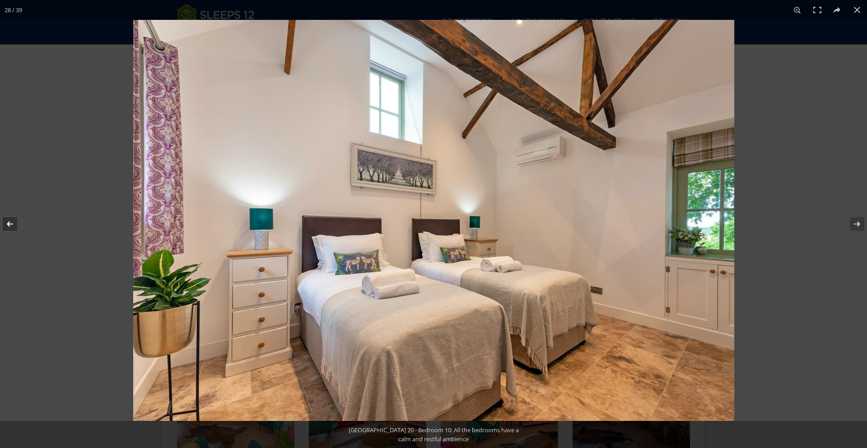
click at [5, 219] on button at bounding box center [16, 223] width 32 height 45
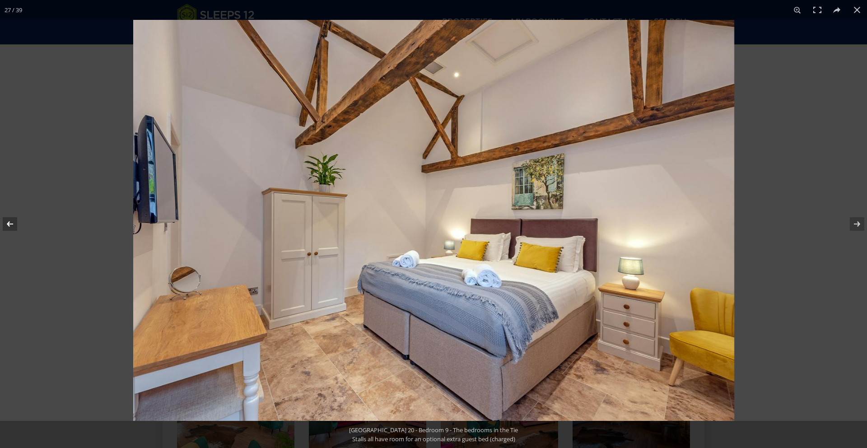
click at [5, 219] on button at bounding box center [16, 223] width 32 height 45
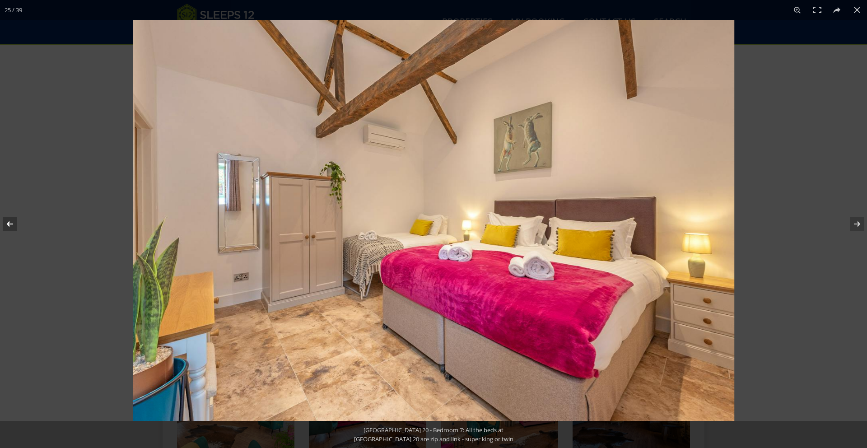
click at [5, 219] on button at bounding box center [16, 223] width 32 height 45
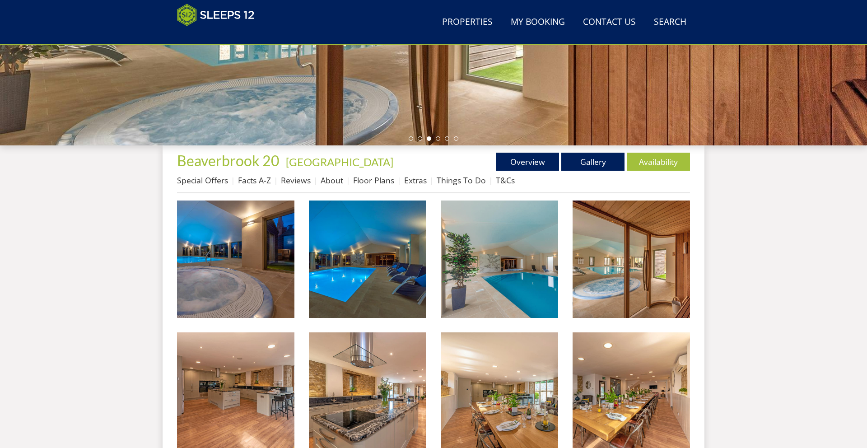
scroll to position [234, 0]
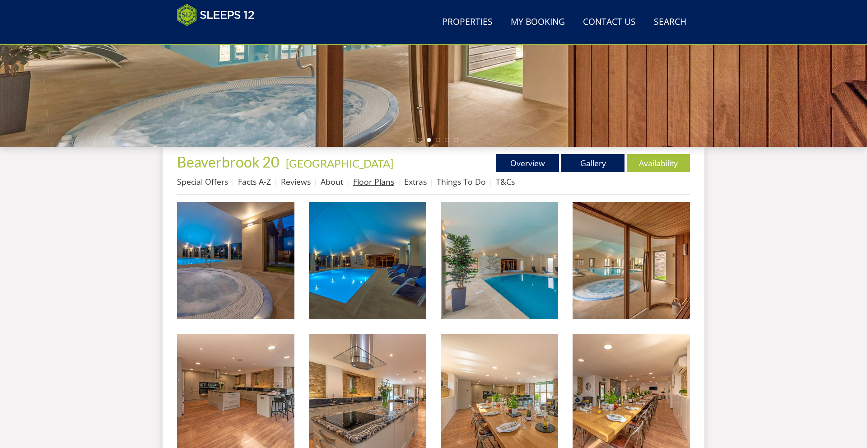
click at [370, 180] on link "Floor Plans" at bounding box center [373, 181] width 41 height 11
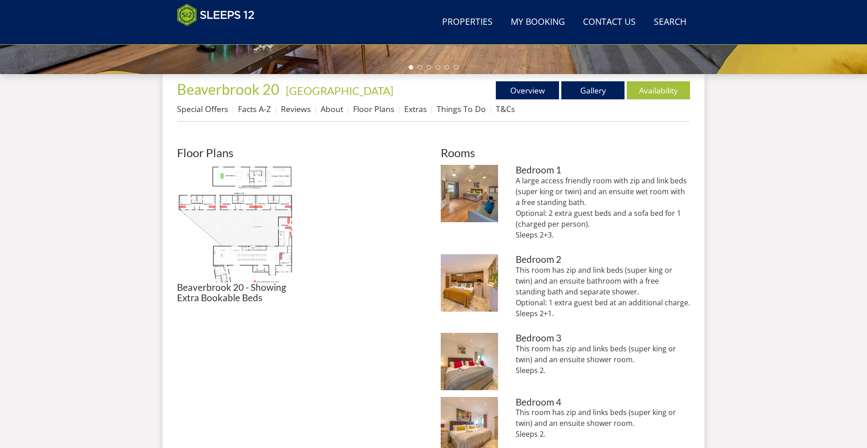
scroll to position [309, 0]
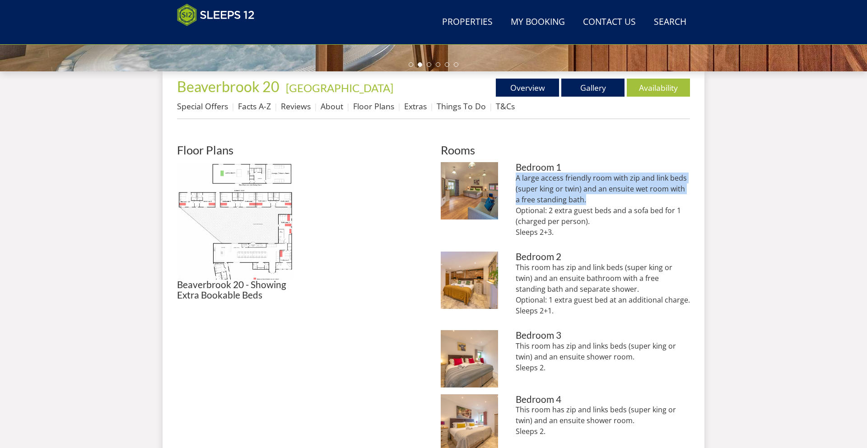
drag, startPoint x: 581, startPoint y: 198, endPoint x: 513, endPoint y: 178, distance: 70.6
click at [513, 178] on li "[GEOGRAPHIC_DATA] 20 - Bedroom 1: access friendly, with a door to the courtyard…" at bounding box center [565, 203] width 249 height 83
copy p "A large access friendly room with zip and link beds (super king or twin) and an…"
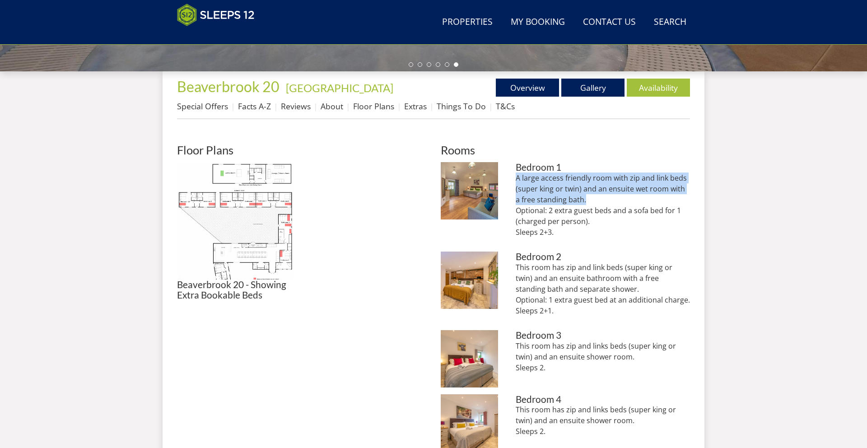
drag, startPoint x: 535, startPoint y: 284, endPoint x: 513, endPoint y: 270, distance: 25.7
click at [513, 270] on li "Beaverbrook 20 - Bedroom 2: Sleeps 2 + 1 optional extra guest bed (charged) Bed…" at bounding box center [565, 287] width 249 height 72
copy p "This room has zip and link beds (super king or twin) and an ensuite bathroom wi…"
drag, startPoint x: 638, startPoint y: 358, endPoint x: 509, endPoint y: 345, distance: 130.3
click at [509, 345] on li "[GEOGRAPHIC_DATA] 20 - Bedroom 3 sleeps 2 and has an ensuite shower room Bedroo…" at bounding box center [565, 358] width 249 height 57
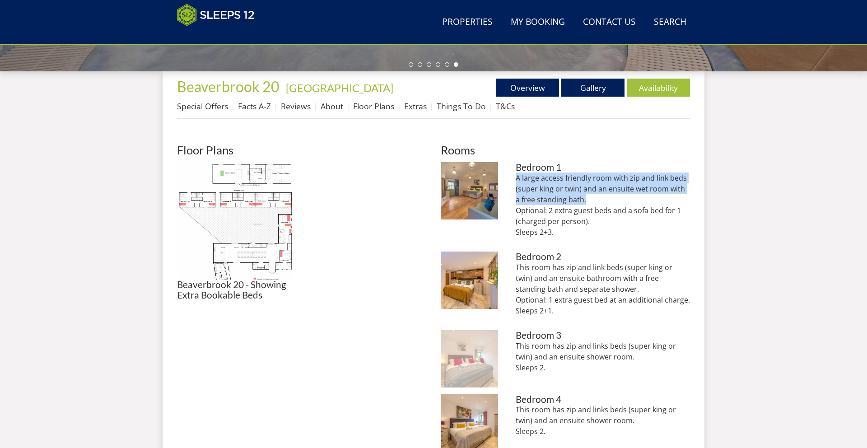
copy p "This room has zip and links beds (super king or twin) and an ensuite shower roo…"
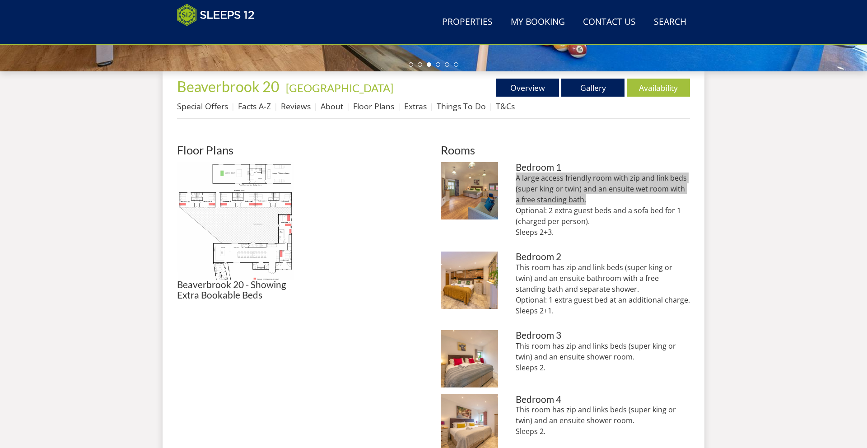
scroll to position [461, 0]
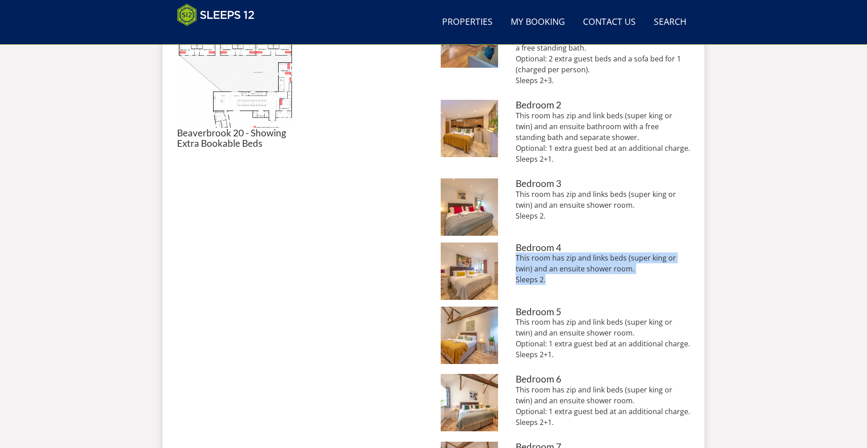
drag, startPoint x: 542, startPoint y: 278, endPoint x: 511, endPoint y: 261, distance: 35.3
click at [511, 261] on li "[GEOGRAPHIC_DATA] 20 - Bedroom 4 sleeps 2 and has an ensuite shower room Bedroo…" at bounding box center [565, 270] width 249 height 57
copy p "This room has zip and links beds (super king or twin) and an ensuite shower roo…"
drag, startPoint x: 554, startPoint y: 357, endPoint x: 516, endPoint y: 326, distance: 49.1
click at [516, 326] on p "This room has zip and link beds (super king or twin) and an ensuite shower room…" at bounding box center [603, 337] width 174 height 43
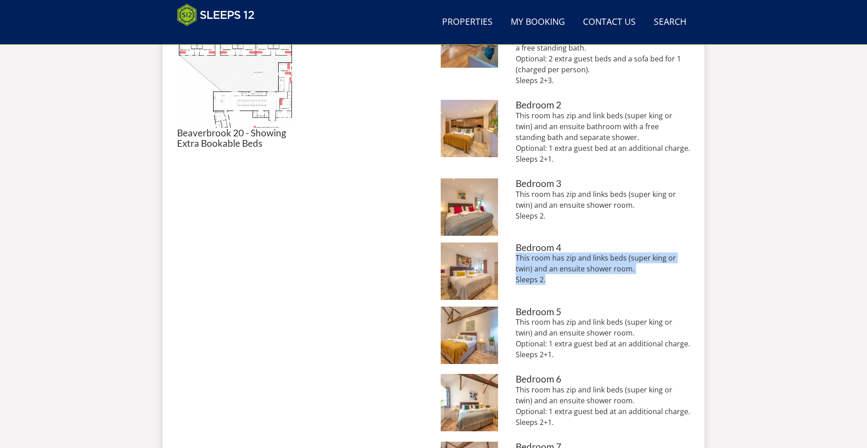
copy p "This room has zip and link beds (super king or twin) and an ensuite shower room…"
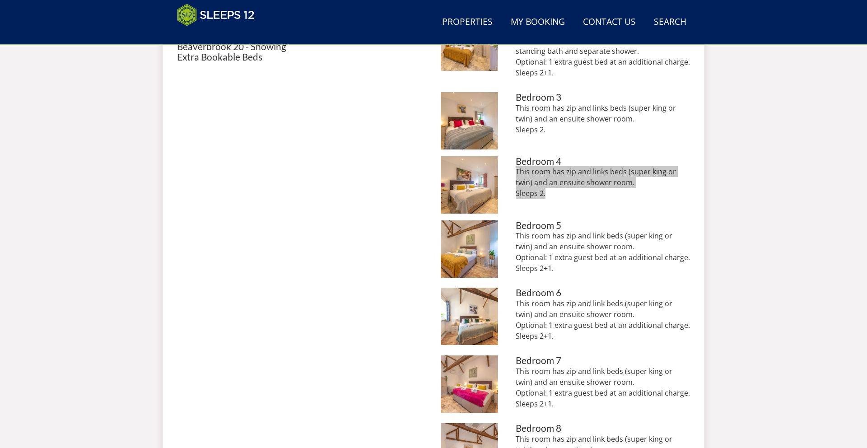
scroll to position [550, 0]
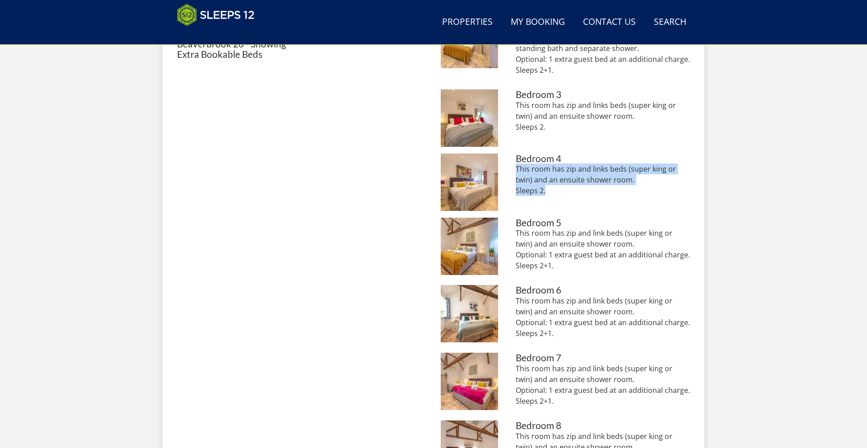
drag, startPoint x: 609, startPoint y: 313, endPoint x: 512, endPoint y: 302, distance: 97.7
click at [512, 302] on li "[GEOGRAPHIC_DATA] 20 - Bedroom 6: The bedrooms in the Tie Stalls are all indivi…" at bounding box center [565, 315] width 249 height 61
copy p "This room has zip and link beds (super king or twin) and an ensuite shower room."
drag, startPoint x: 619, startPoint y: 381, endPoint x: 515, endPoint y: 372, distance: 104.2
click at [516, 372] on p "This room has zip and link beds (super king or twin) and an ensuite shower room…" at bounding box center [603, 384] width 174 height 43
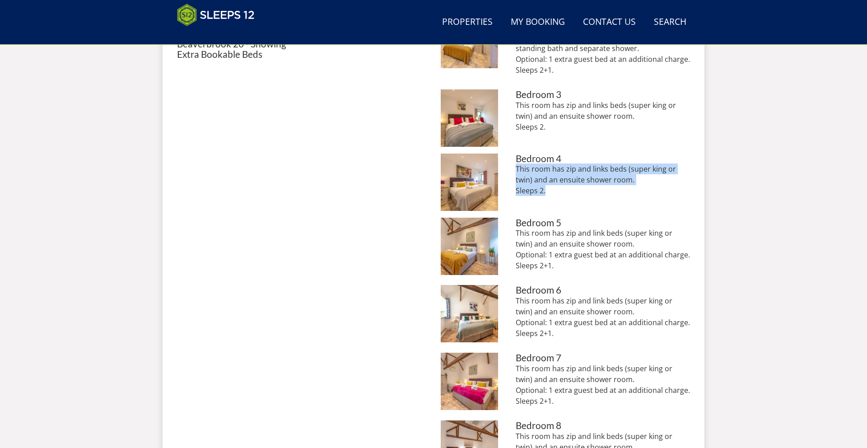
copy p "This room has zip and link beds (super king or twin) and an ensuite shower room."
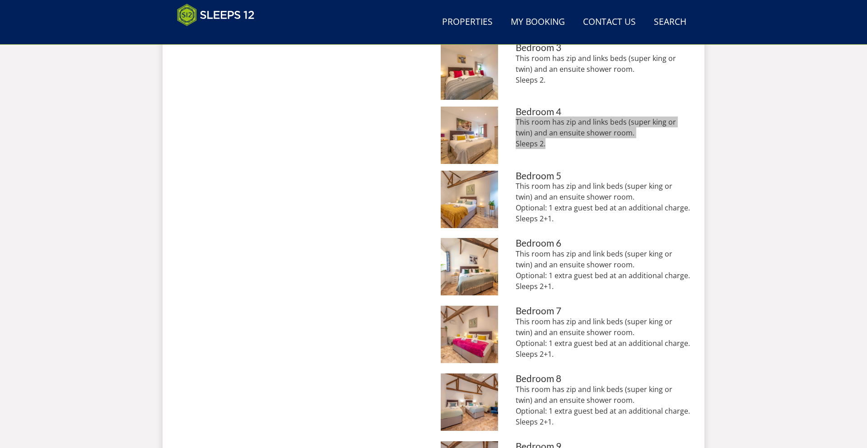
scroll to position [647, 0]
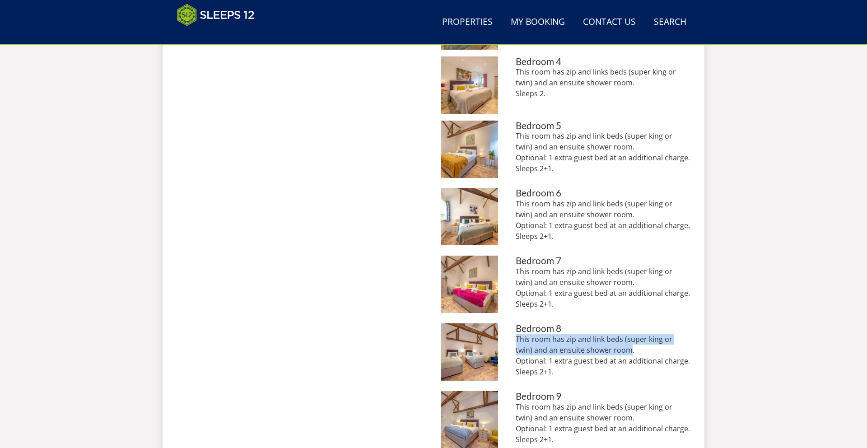
drag, startPoint x: 613, startPoint y: 352, endPoint x: 512, endPoint y: 340, distance: 101.5
click at [512, 340] on li "[GEOGRAPHIC_DATA] 20 - Bedroom 8: Arranged as twin beds Bedroom 8 This room has…" at bounding box center [565, 353] width 249 height 61
copy p "This room has zip and link beds (super king or twin) and an ensuite shower room"
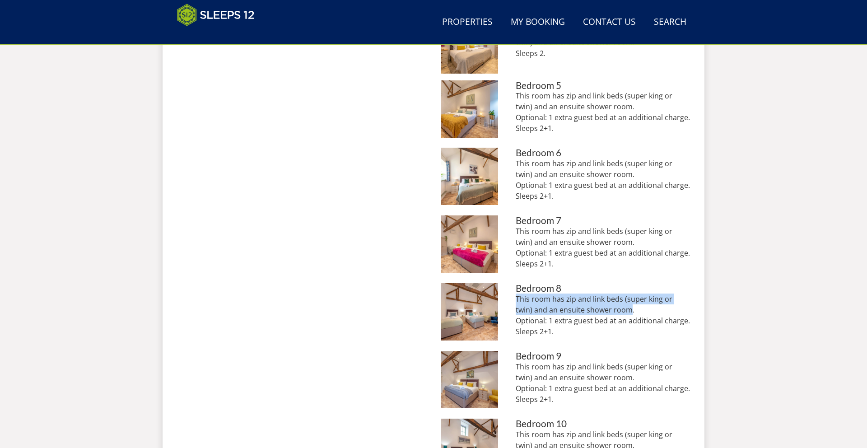
drag, startPoint x: 621, startPoint y: 379, endPoint x: 510, endPoint y: 365, distance: 111.9
click at [510, 365] on li "[GEOGRAPHIC_DATA] 20 - Bedroom 9 - The bedrooms in the Tie Stalls all have room…" at bounding box center [565, 381] width 249 height 61
copy p "This room has zip and link beds (super king or twin) and an ensuite shower room."
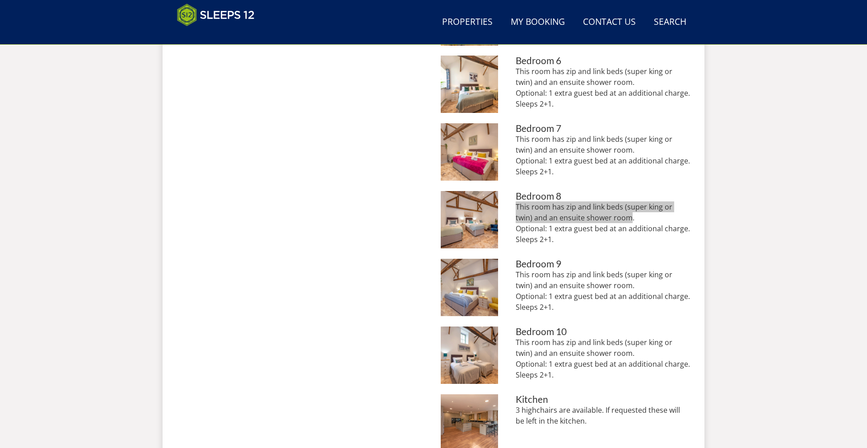
scroll to position [782, 0]
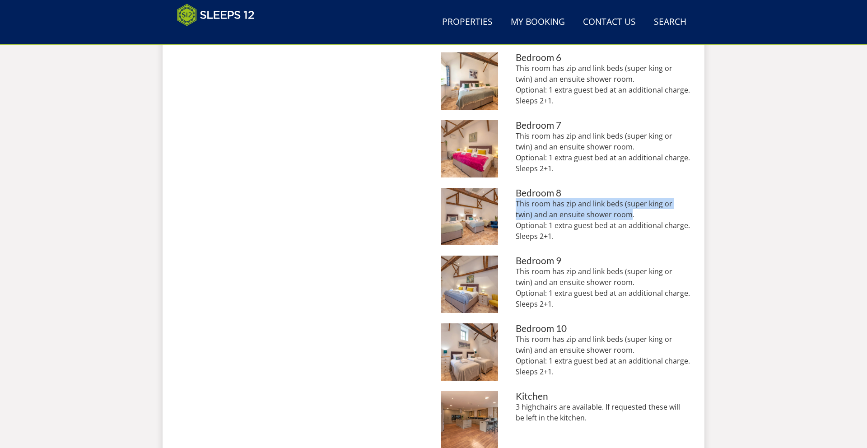
drag, startPoint x: 621, startPoint y: 351, endPoint x: 514, endPoint y: 342, distance: 107.8
click at [514, 342] on li "[GEOGRAPHIC_DATA] 20 - Bedroom 10: All the bedrooms have a calm and restful amb…" at bounding box center [565, 353] width 249 height 61
copy p "This room has zip and link beds (super king or twin) and an ensuite shower room."
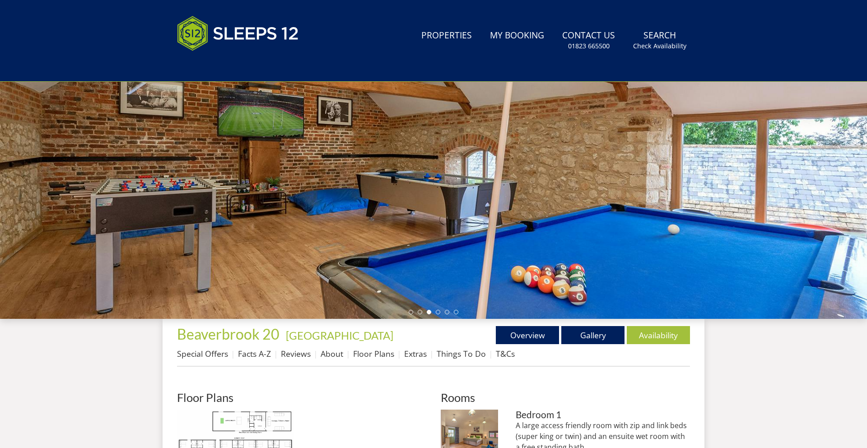
scroll to position [182, 0]
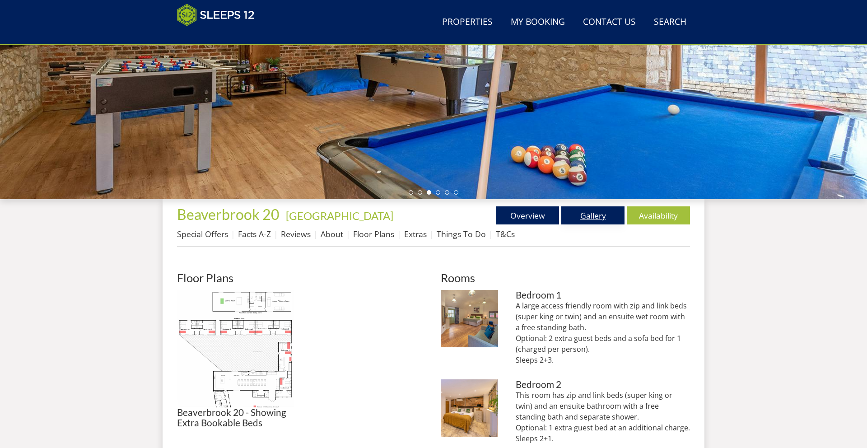
click at [580, 215] on link "Gallery" at bounding box center [592, 215] width 63 height 18
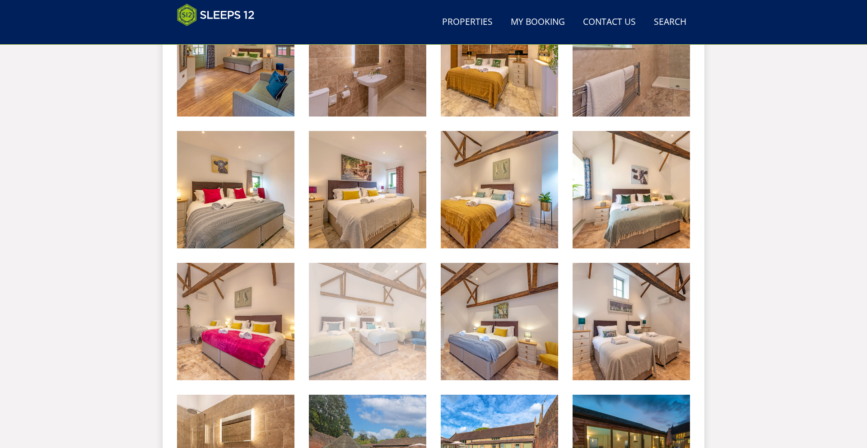
scroll to position [959, 0]
